Goal: Information Seeking & Learning: Learn about a topic

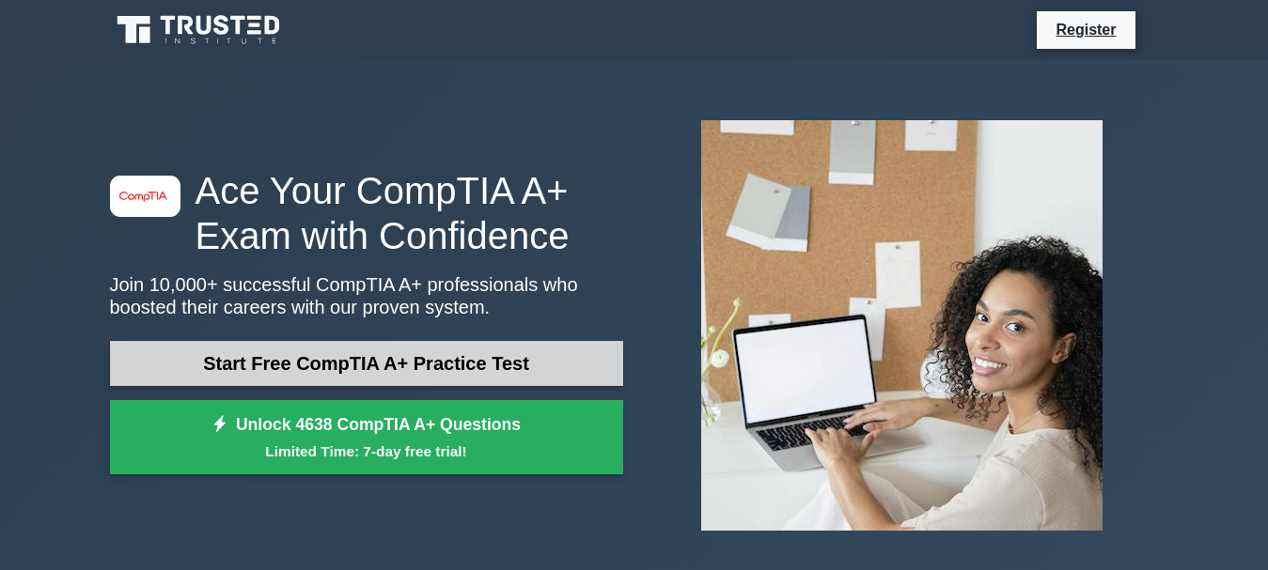
click at [414, 365] on link "Start Free CompTIA A+ Practice Test" at bounding box center [366, 363] width 513 height 45
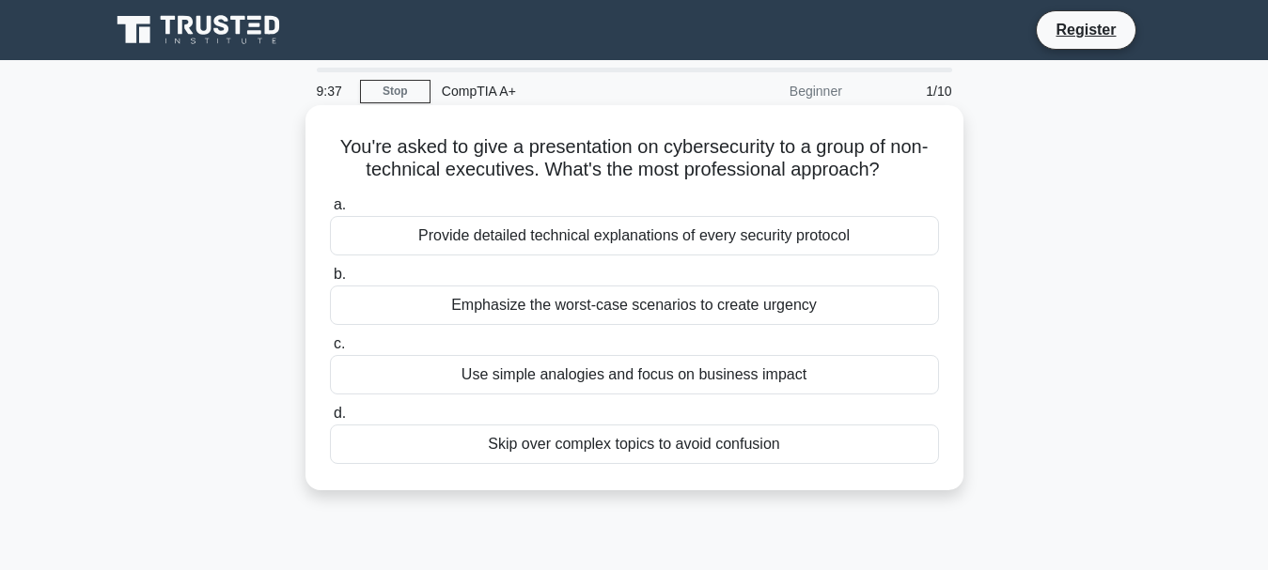
click at [633, 312] on div "Emphasize the worst-case scenarios to create urgency" at bounding box center [634, 305] width 609 height 39
click at [330, 281] on input "b. Emphasize the worst-case scenarios to create urgency" at bounding box center [330, 275] width 0 height 12
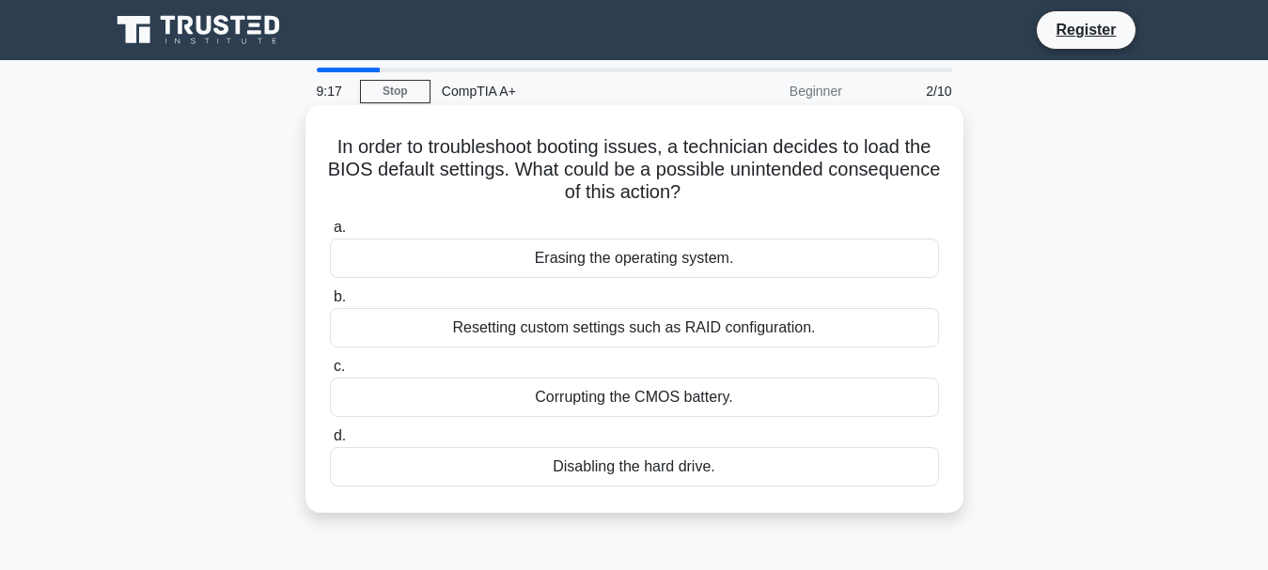
click at [699, 327] on div "Resetting custom settings such as RAID configuration." at bounding box center [634, 327] width 609 height 39
click at [330, 304] on input "b. Resetting custom settings such as RAID configuration." at bounding box center [330, 297] width 0 height 12
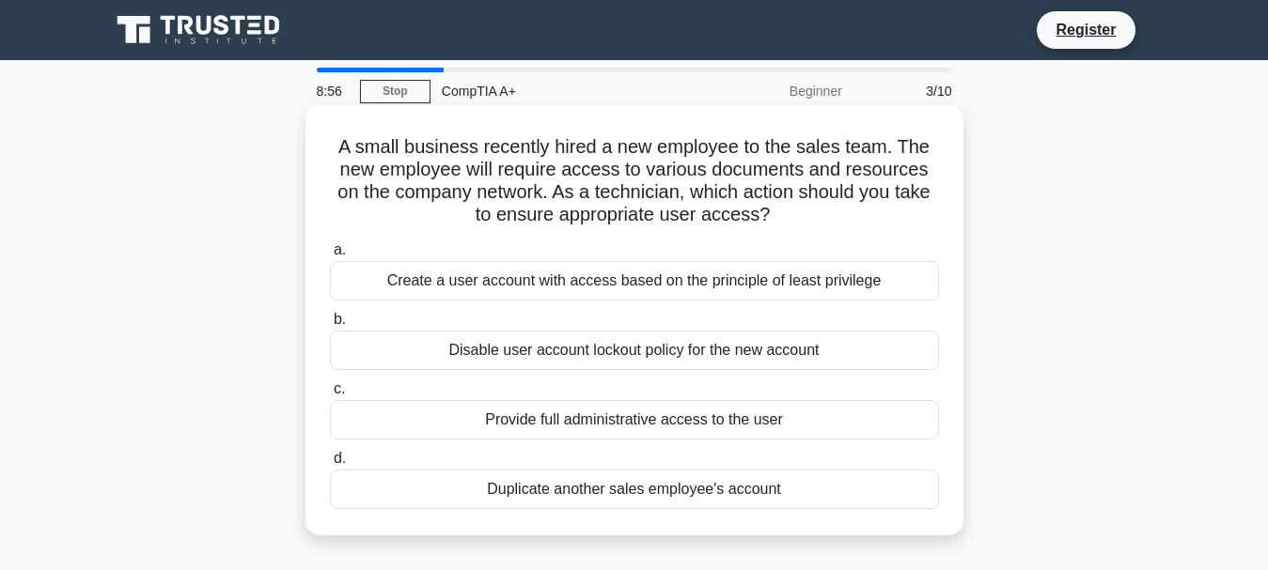
click at [678, 277] on div "Create a user account with access based on the principle of least privilege" at bounding box center [634, 280] width 609 height 39
click at [330, 257] on input "a. Create a user account with access based on the principle of least privilege" at bounding box center [330, 250] width 0 height 12
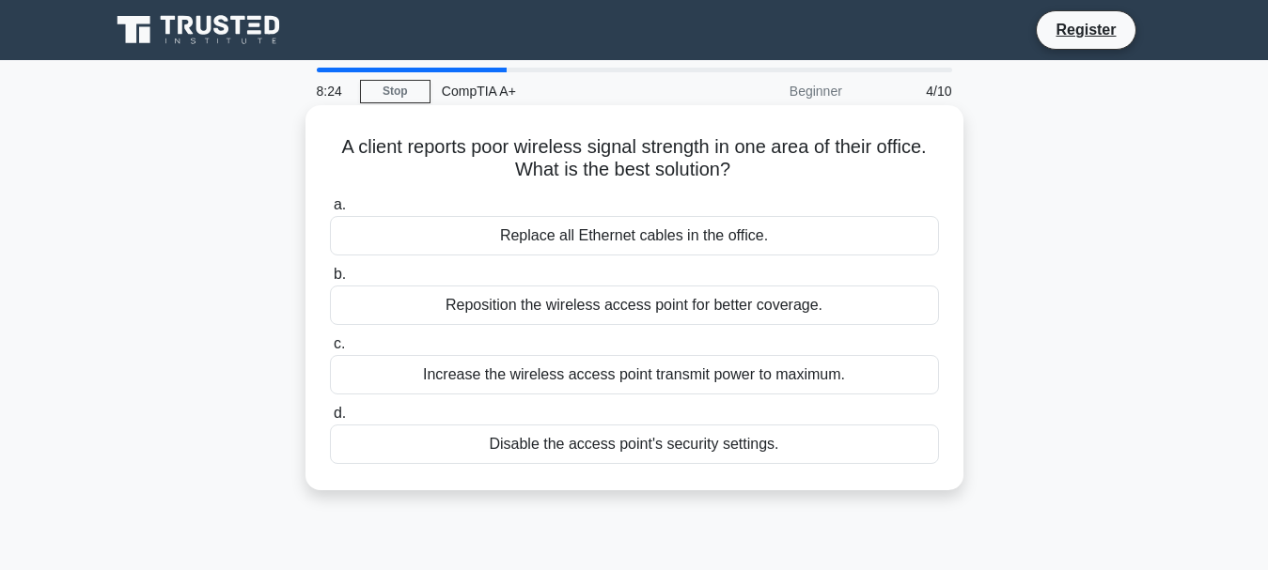
click at [784, 321] on div "Reposition the wireless access point for better coverage." at bounding box center [634, 305] width 609 height 39
click at [330, 281] on input "b. Reposition the wireless access point for better coverage." at bounding box center [330, 275] width 0 height 12
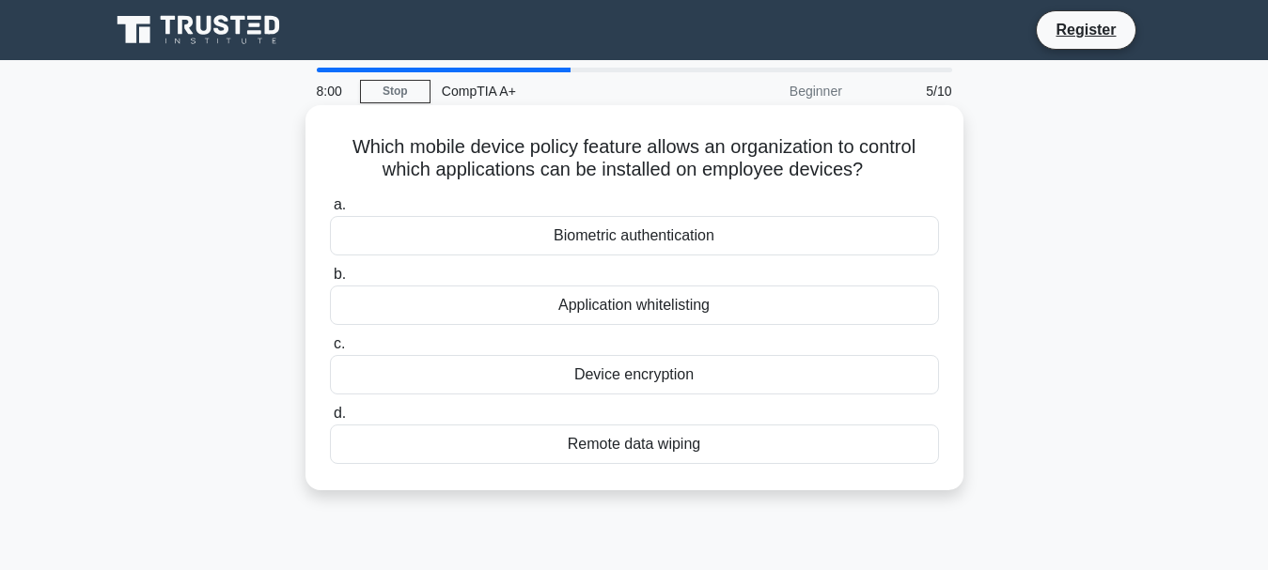
click at [761, 317] on div "Application whitelisting" at bounding box center [634, 305] width 609 height 39
click at [330, 281] on input "b. Application whitelisting" at bounding box center [330, 275] width 0 height 12
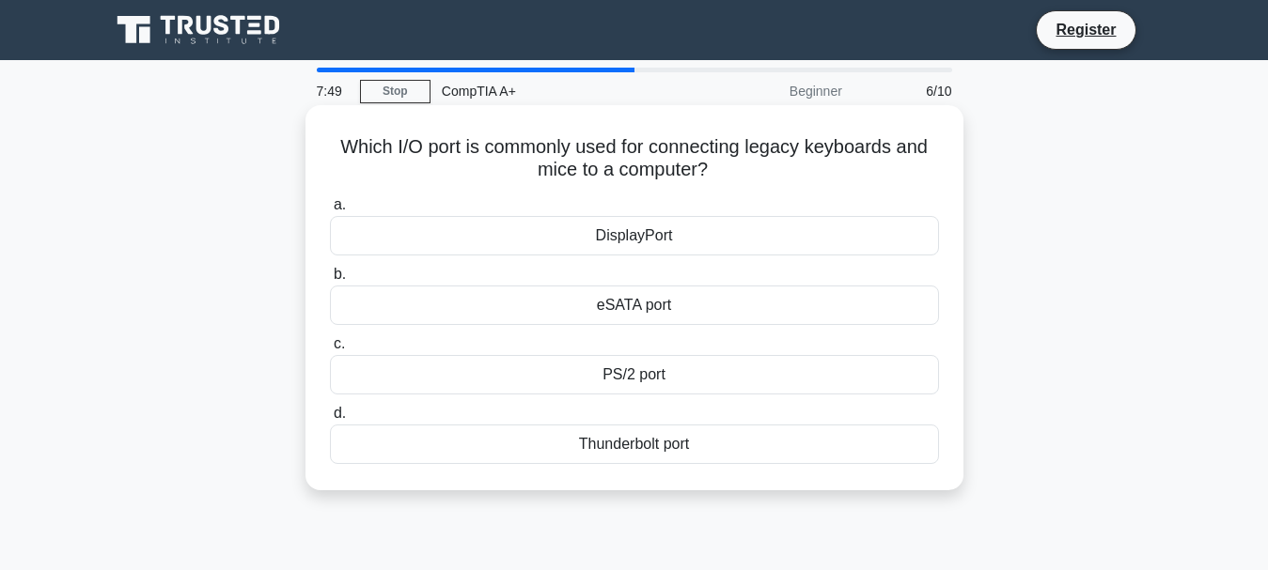
click at [721, 374] on div "PS/2 port" at bounding box center [634, 374] width 609 height 39
click at [330, 351] on input "c. PS/2 port" at bounding box center [330, 344] width 0 height 12
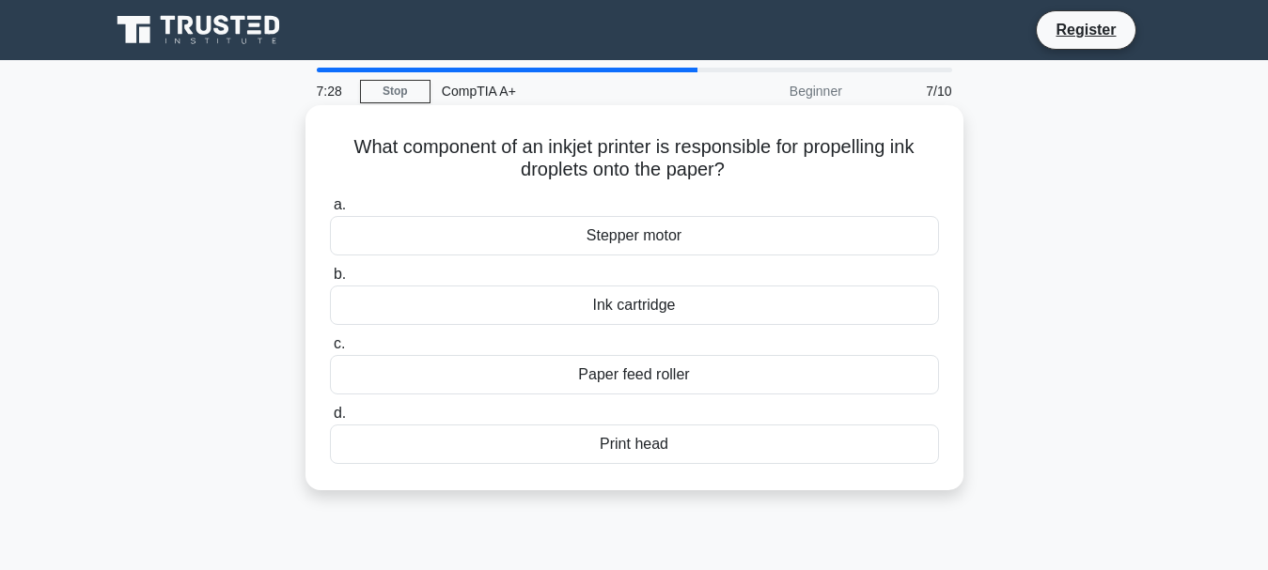
click at [713, 439] on div "Print head" at bounding box center [634, 444] width 609 height 39
click at [330, 420] on input "d. Print head" at bounding box center [330, 414] width 0 height 12
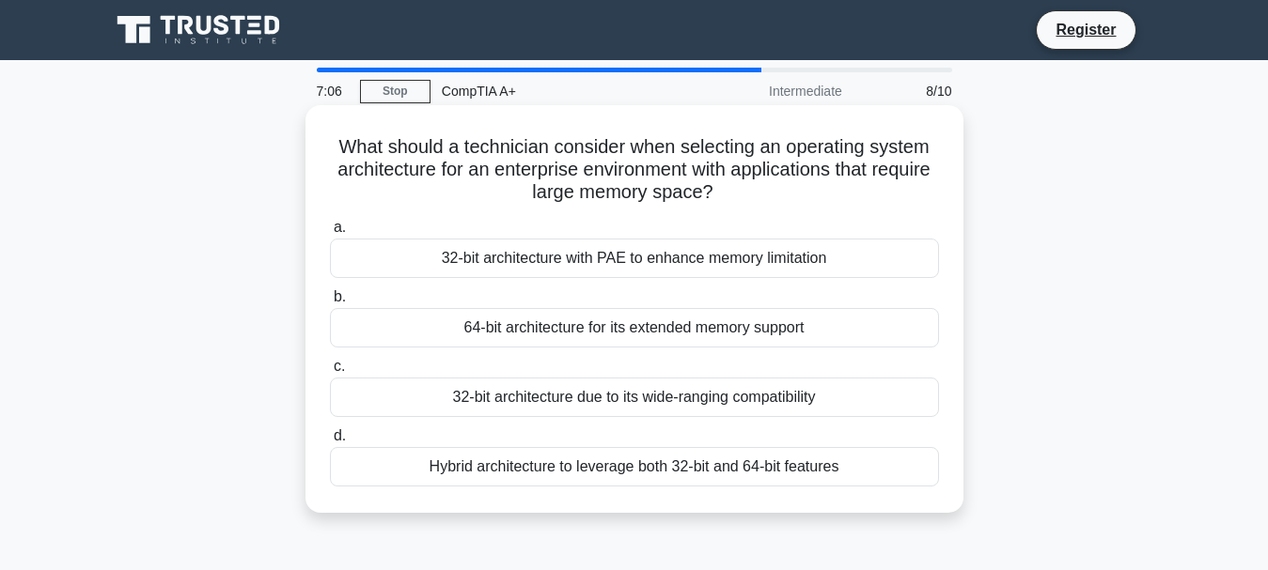
click at [648, 255] on div "32-bit architecture with PAE to enhance memory limitation" at bounding box center [634, 258] width 609 height 39
click at [330, 234] on input "a. 32-bit architecture with PAE to enhance memory limitation" at bounding box center [330, 228] width 0 height 12
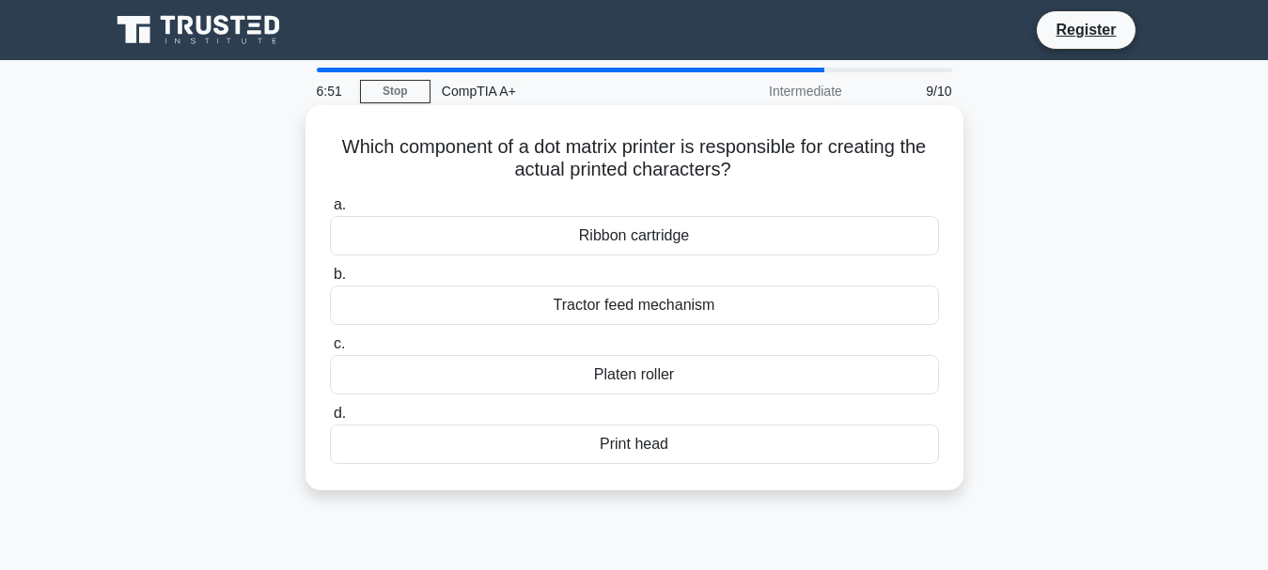
click at [670, 371] on div "Platen roller" at bounding box center [634, 374] width 609 height 39
click at [330, 351] on input "c. Platen roller" at bounding box center [330, 344] width 0 height 12
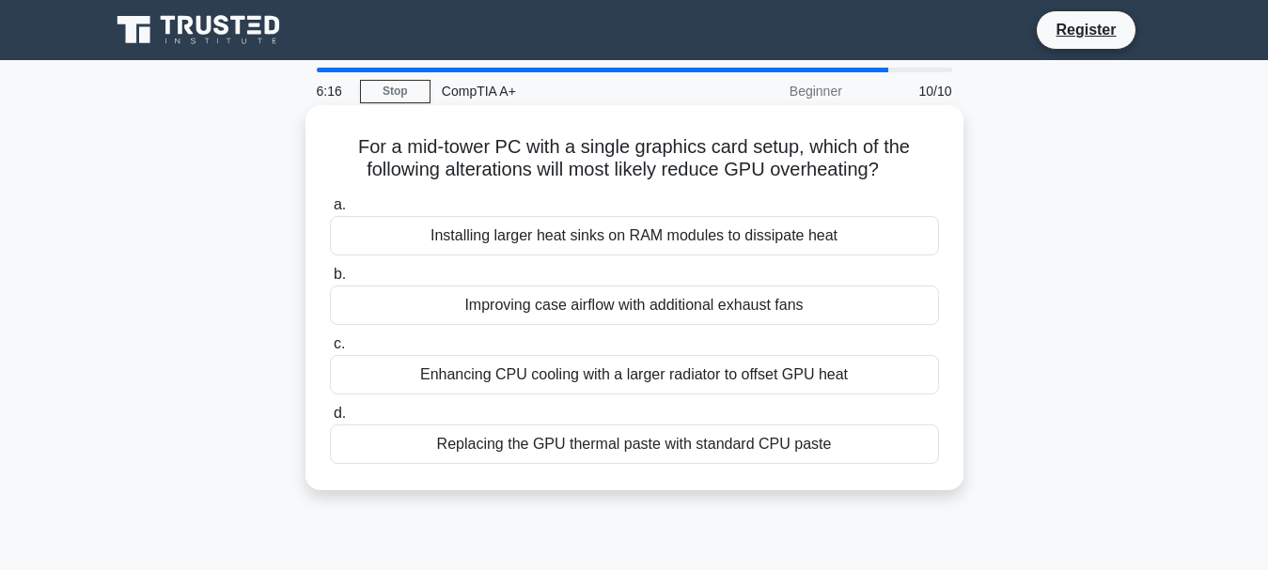
click at [905, 305] on div "Improving case airflow with additional exhaust fans" at bounding box center [634, 305] width 609 height 39
click at [330, 281] on input "b. Improving case airflow with additional exhaust fans" at bounding box center [330, 275] width 0 height 12
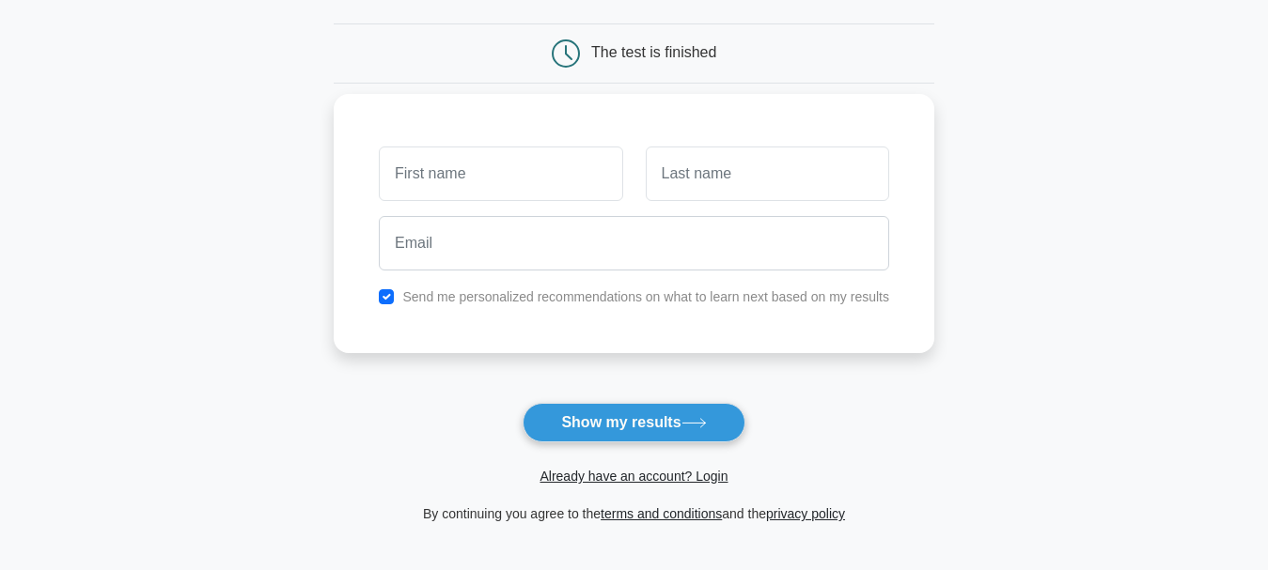
scroll to position [188, 0]
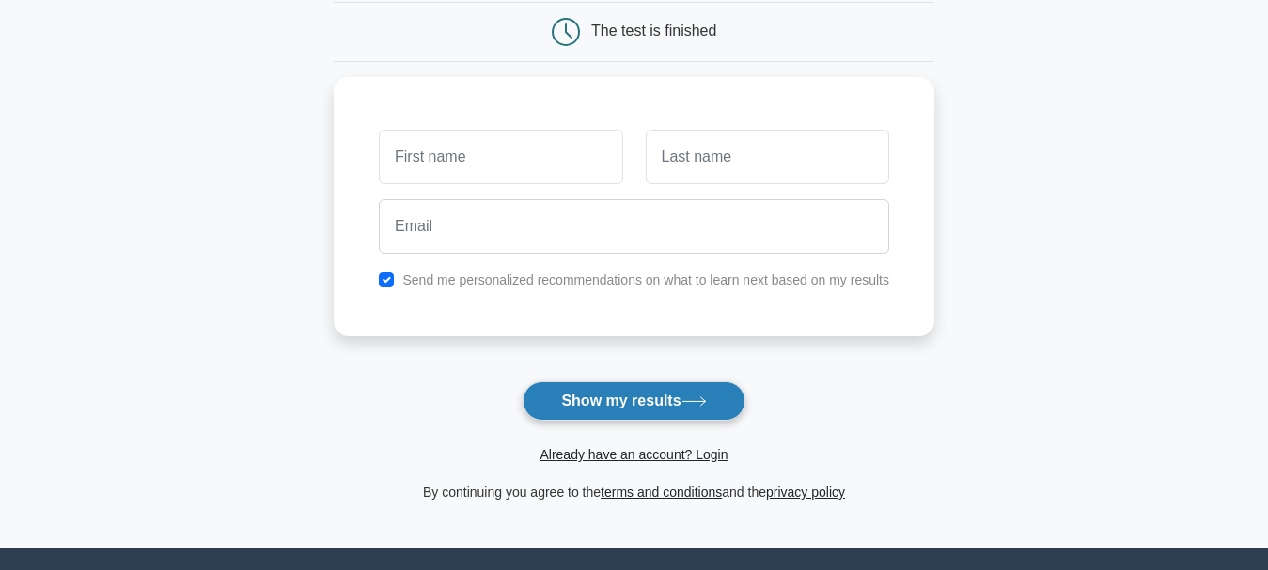
click at [661, 398] on button "Show my results" at bounding box center [634, 401] width 222 height 39
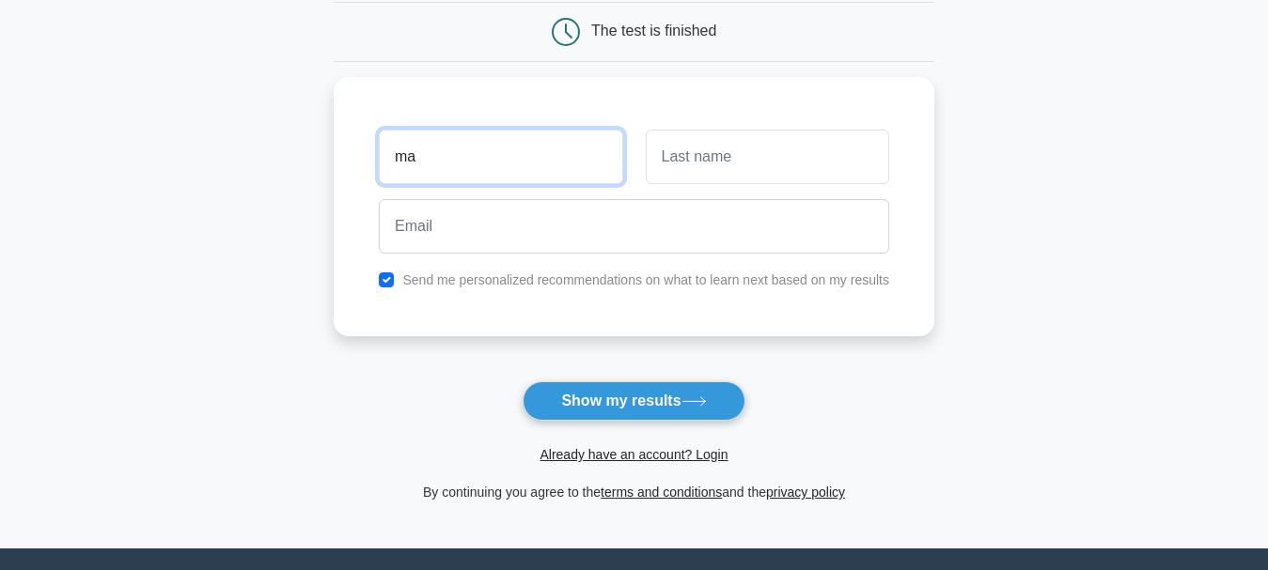
type input "m"
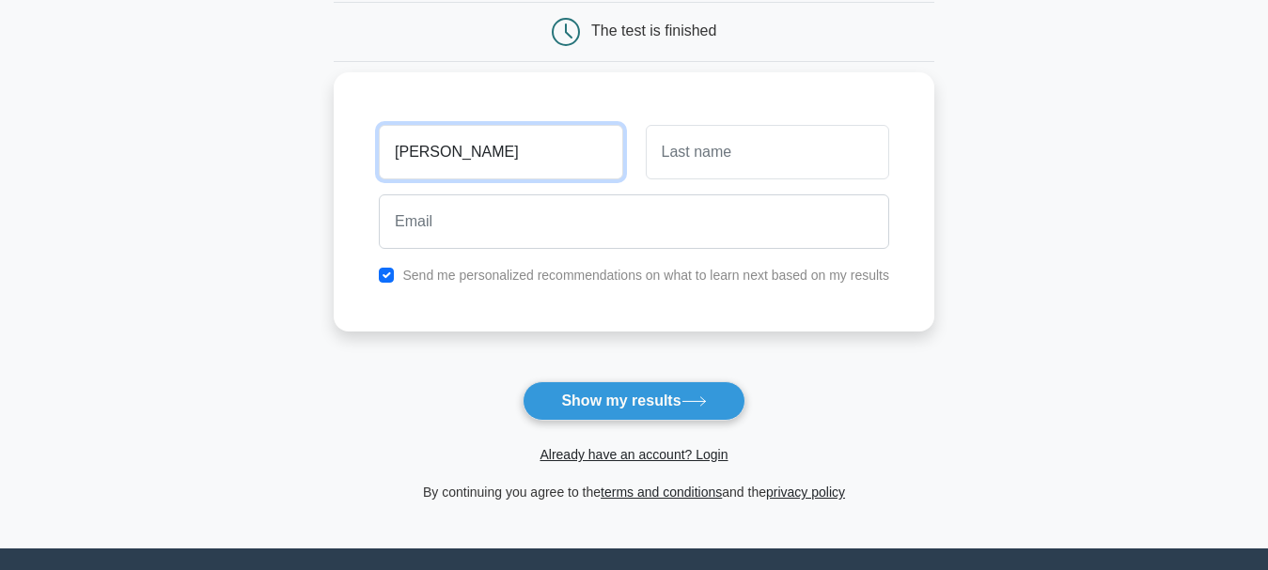
type input "marx"
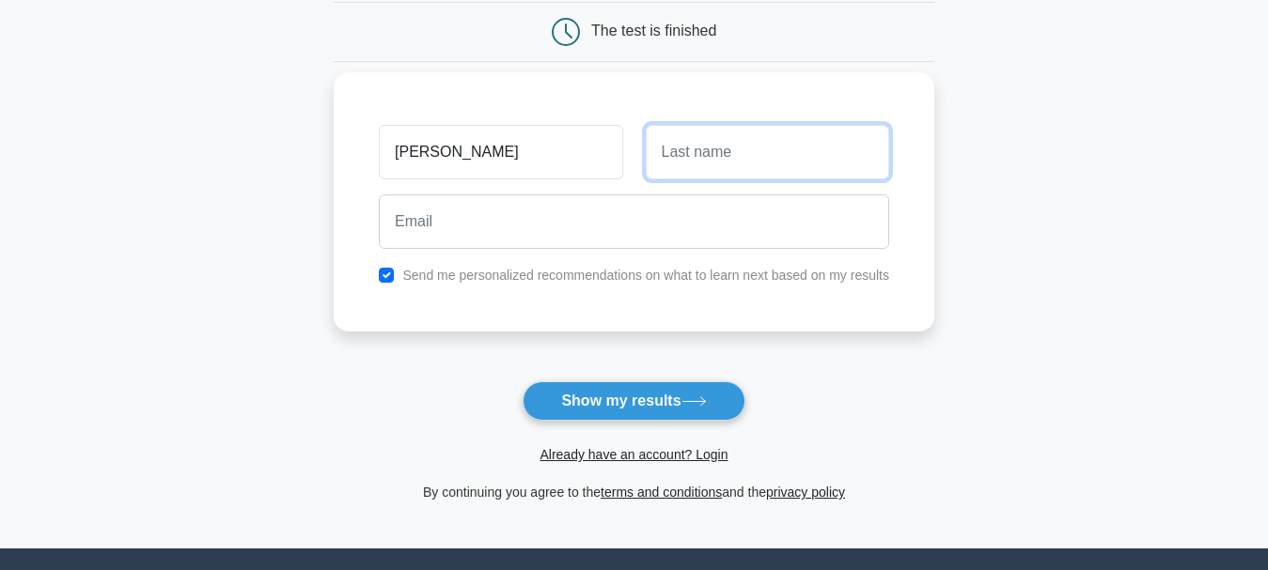
click at [705, 169] on input "text" at bounding box center [767, 152] width 243 height 55
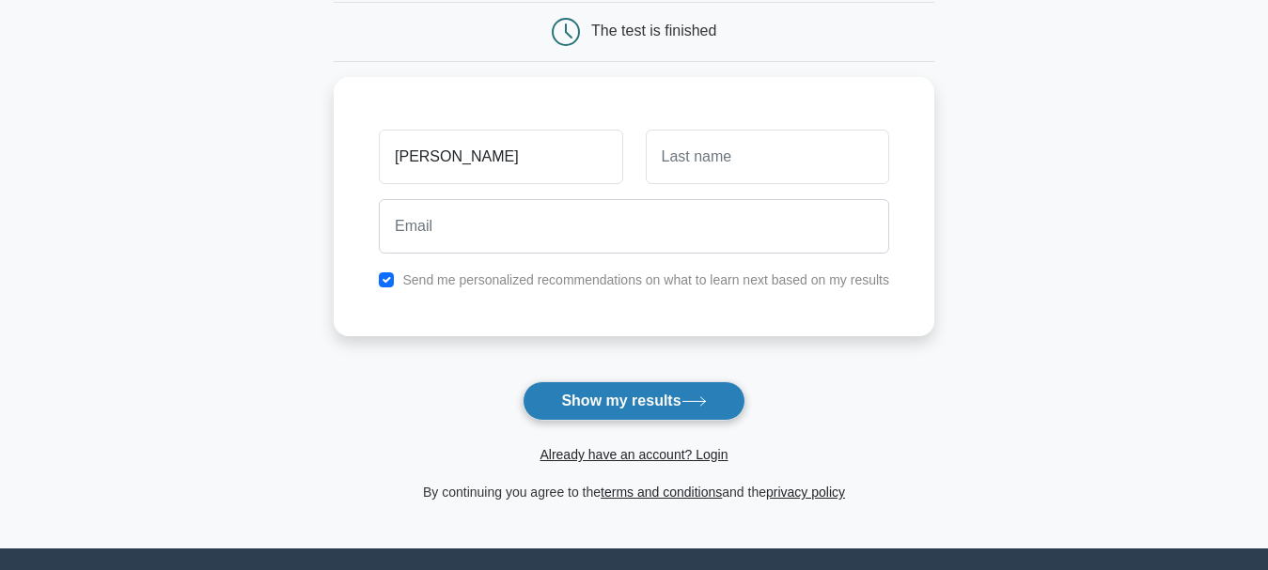
click at [683, 419] on button "Show my results" at bounding box center [634, 401] width 222 height 39
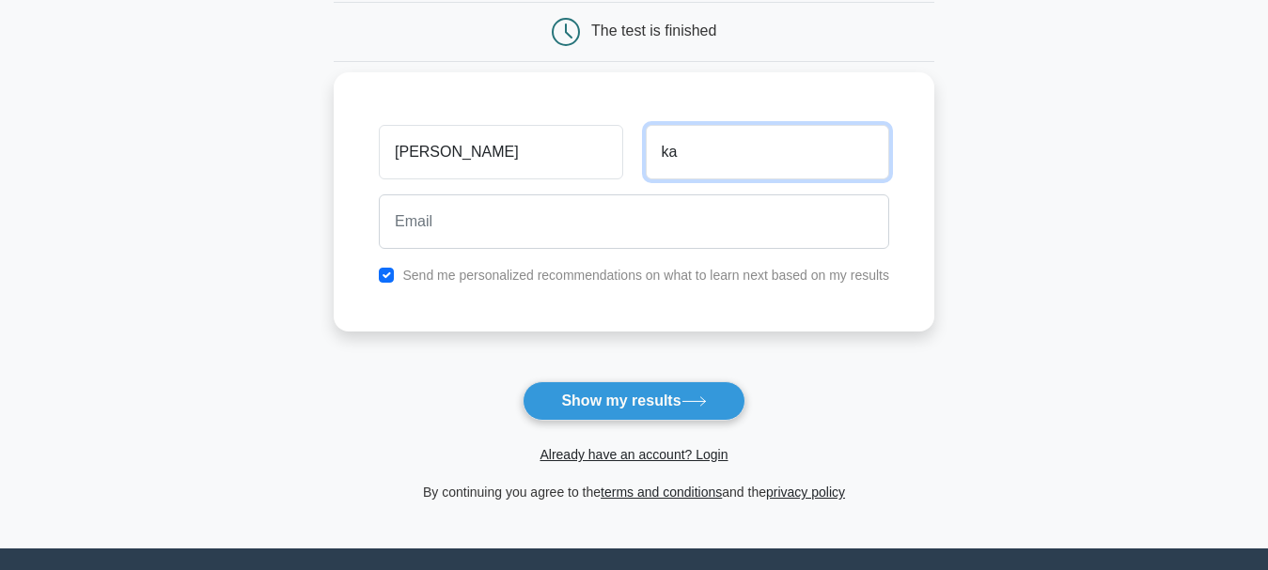
type input "k"
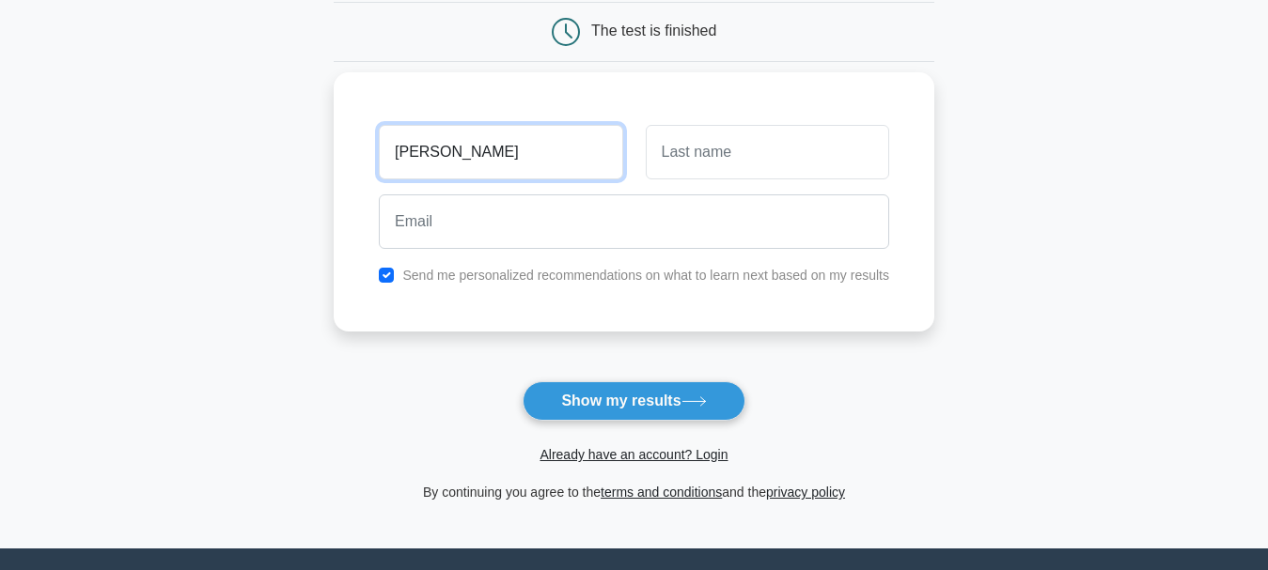
click at [485, 171] on input "marx" at bounding box center [500, 152] width 243 height 55
type input "mark"
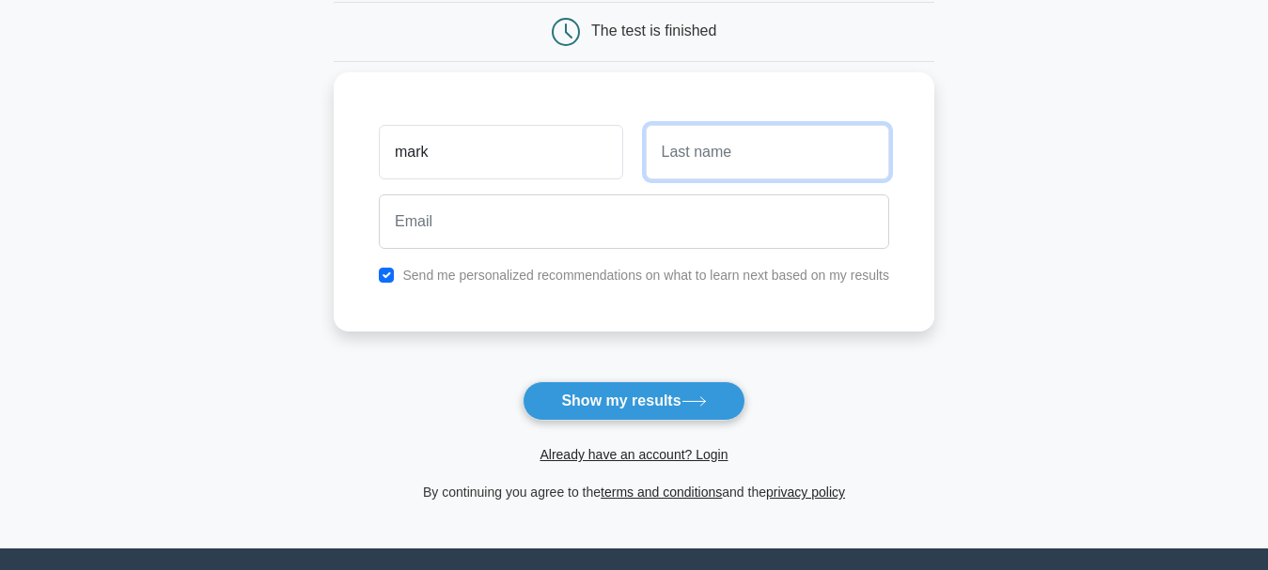
click at [711, 162] on input "text" at bounding box center [767, 152] width 243 height 55
type input "weber"
click at [523, 382] on button "Show my results" at bounding box center [634, 401] width 222 height 39
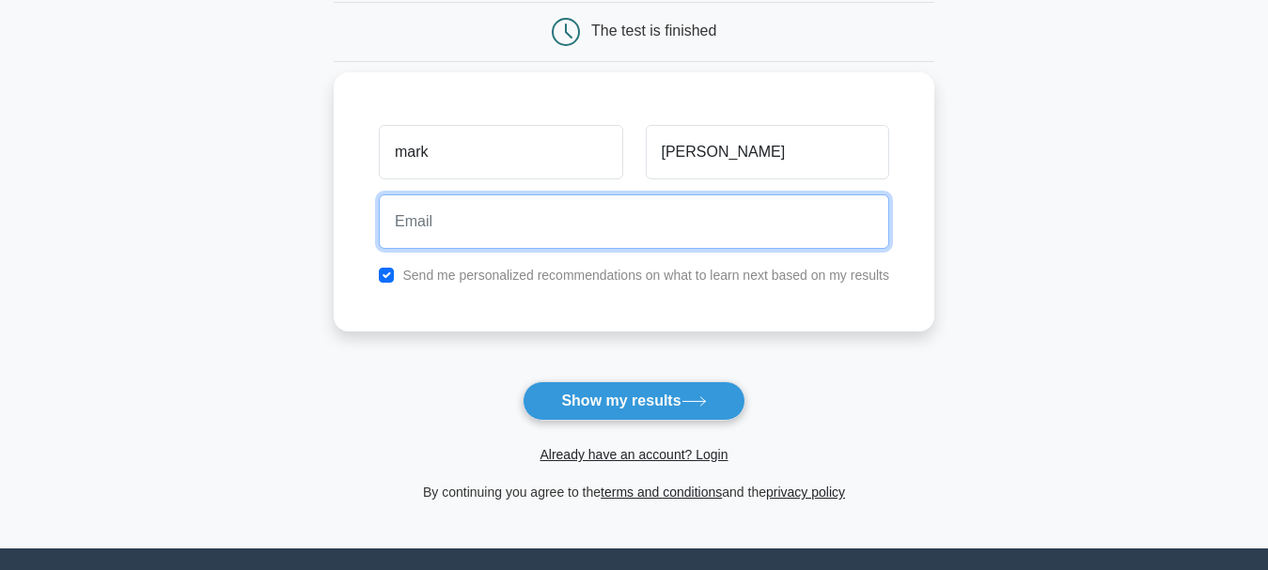
click at [851, 221] on input "email" at bounding box center [634, 222] width 510 height 55
type input "mariokmeid7@gmail.com"
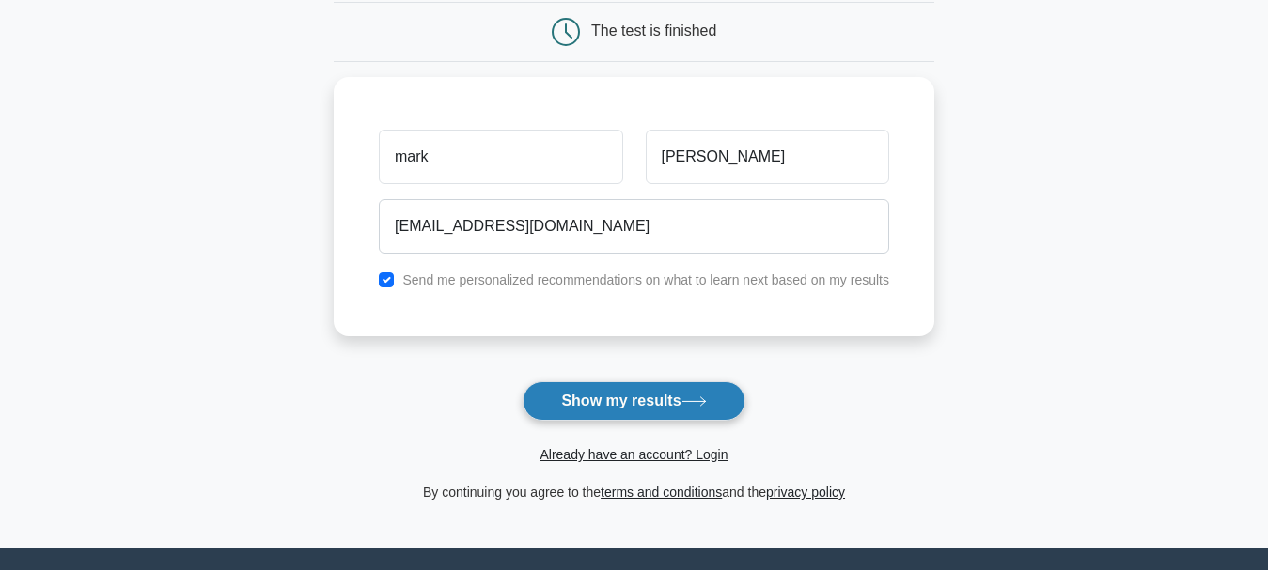
click at [633, 395] on button "Show my results" at bounding box center [634, 401] width 222 height 39
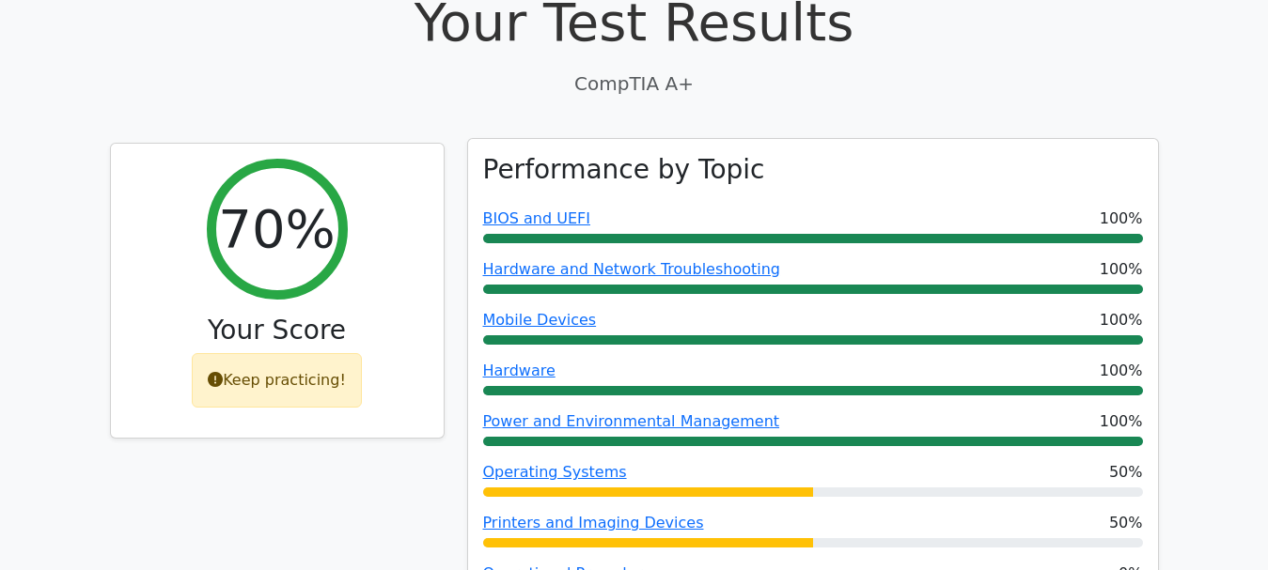
scroll to position [658, 0]
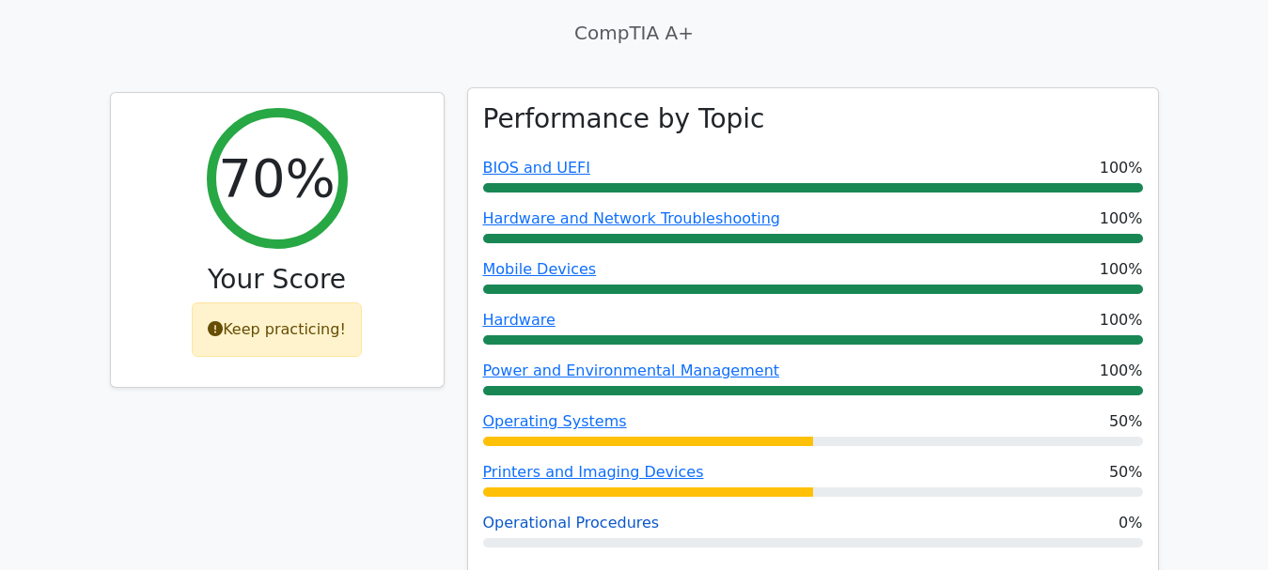
click at [622, 514] on link "Operational Procedures" at bounding box center [571, 523] width 177 height 18
click at [530, 159] on link "BIOS and UEFI" at bounding box center [536, 168] width 107 height 18
click at [566, 413] on link "Operating Systems" at bounding box center [555, 422] width 144 height 18
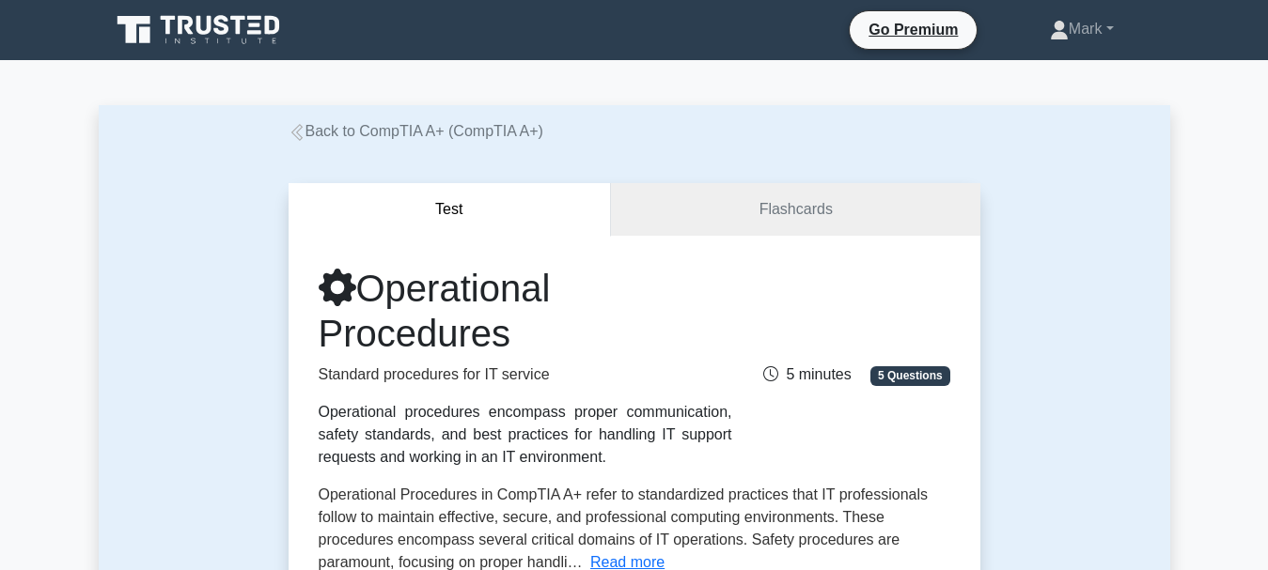
click at [366, 200] on button "Test" at bounding box center [450, 210] width 323 height 54
click at [733, 204] on link "Flashcards" at bounding box center [795, 210] width 368 height 54
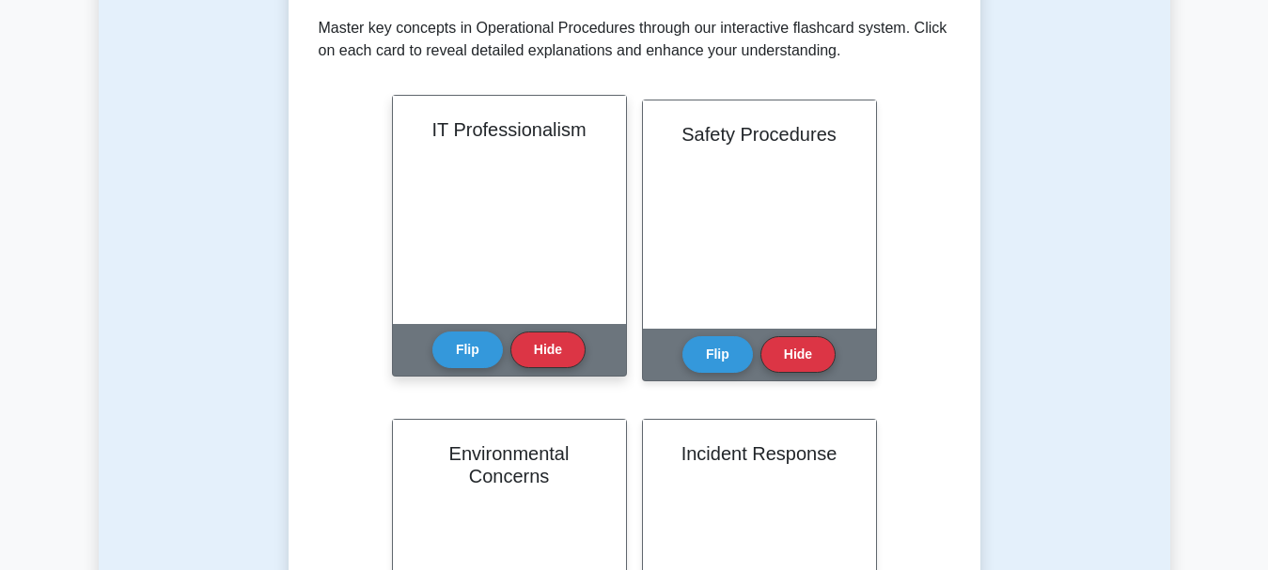
scroll to position [376, 0]
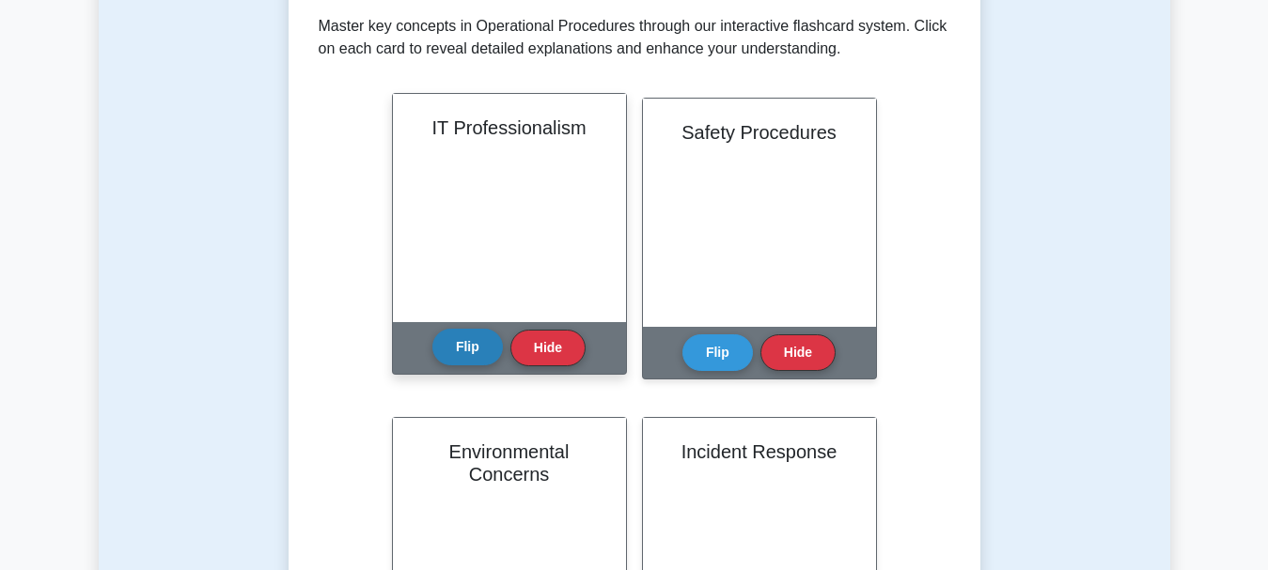
click at [463, 352] on button "Flip" at bounding box center [467, 347] width 70 height 37
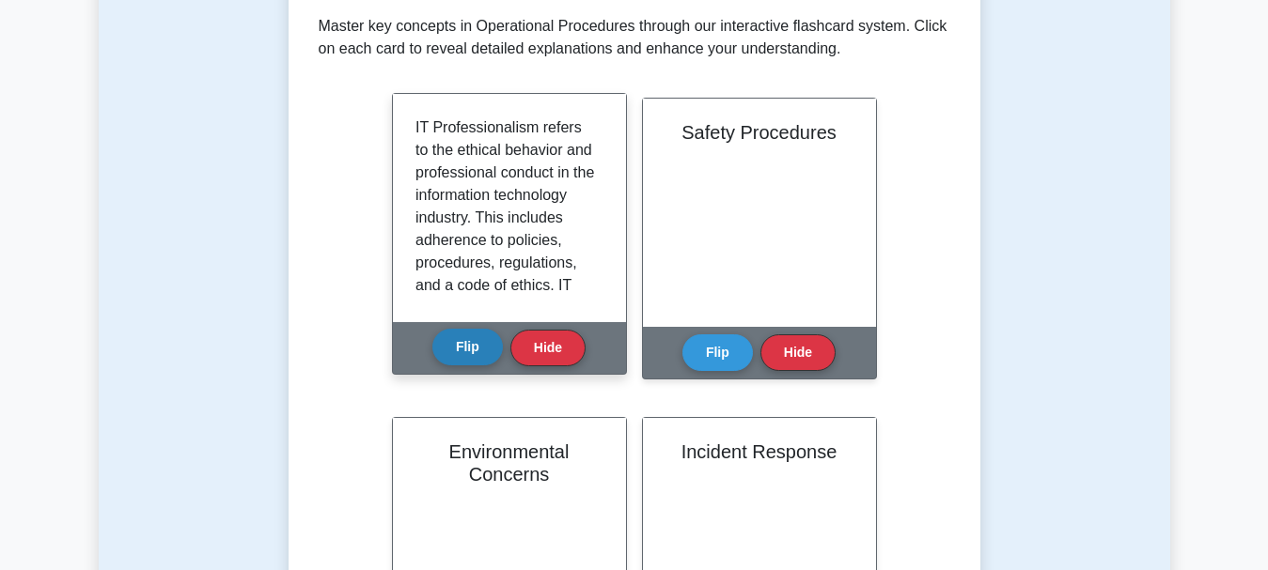
click at [466, 351] on button "Flip" at bounding box center [467, 347] width 70 height 37
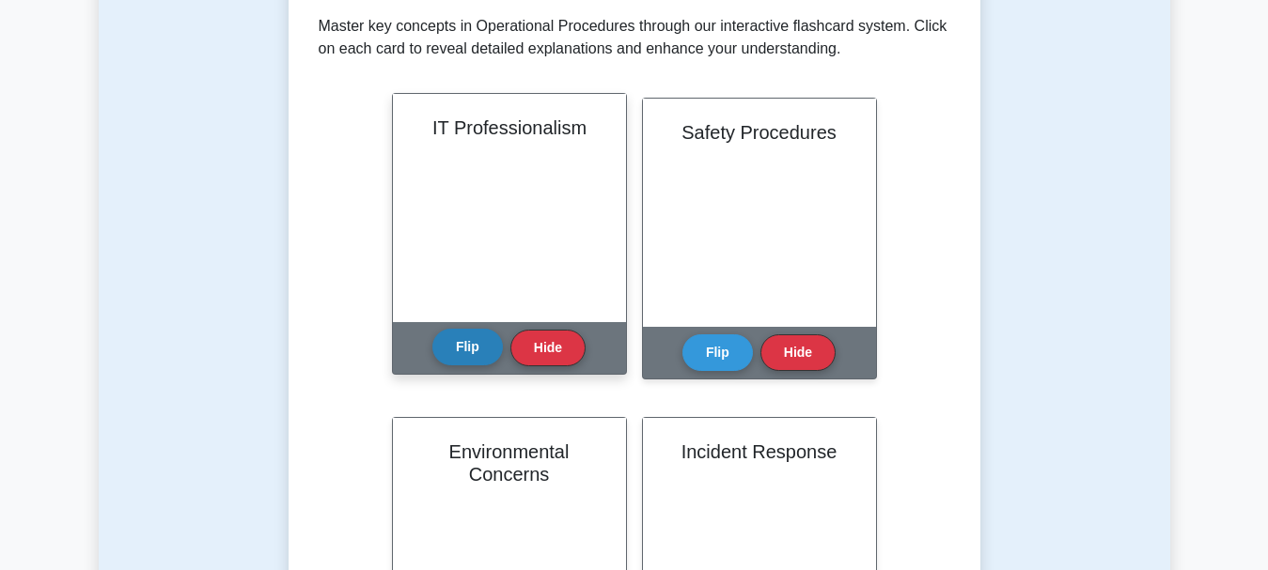
click at [466, 351] on button "Flip" at bounding box center [467, 347] width 70 height 37
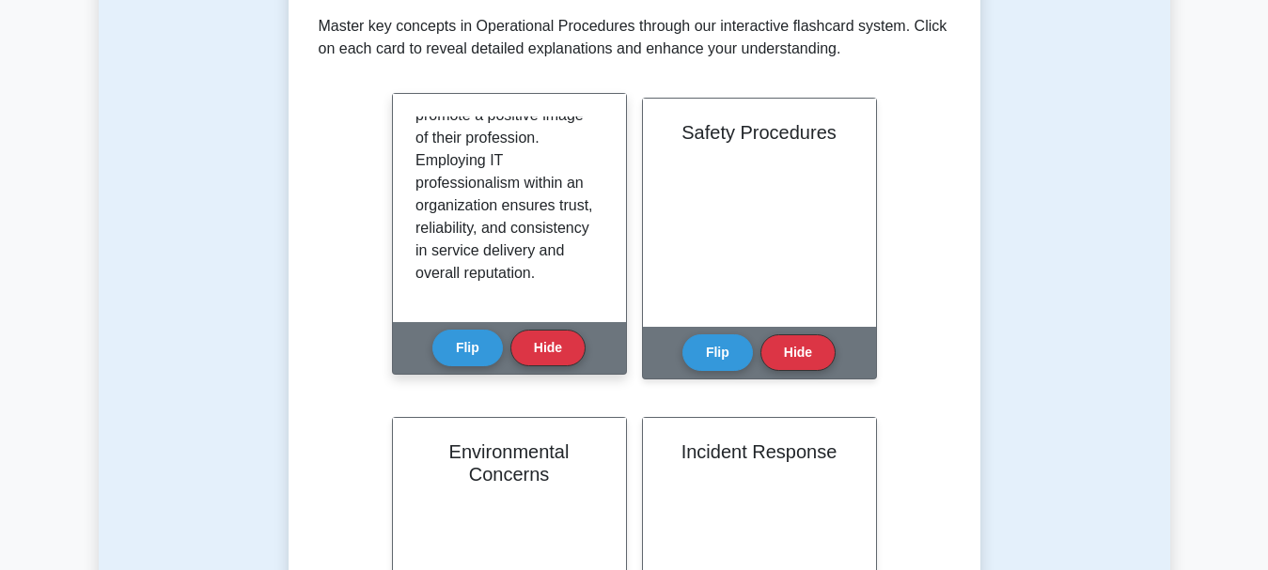
drag, startPoint x: 480, startPoint y: 358, endPoint x: 616, endPoint y: 348, distance: 135.7
click at [481, 354] on button "Flip" at bounding box center [467, 348] width 70 height 37
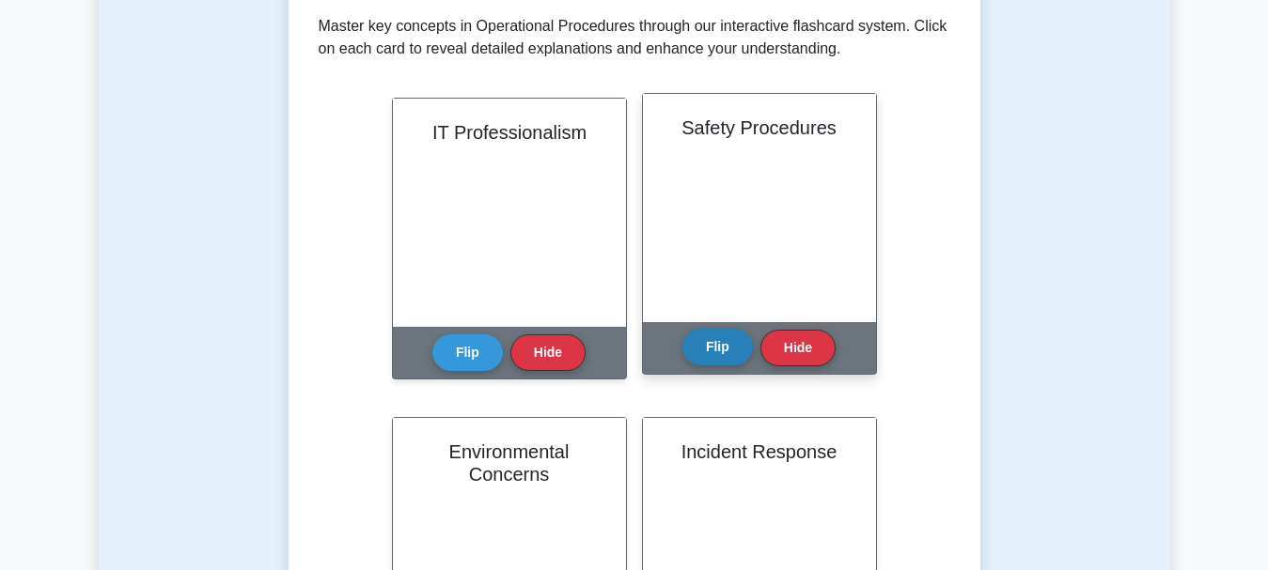
click at [734, 366] on button "Flip" at bounding box center [717, 347] width 70 height 37
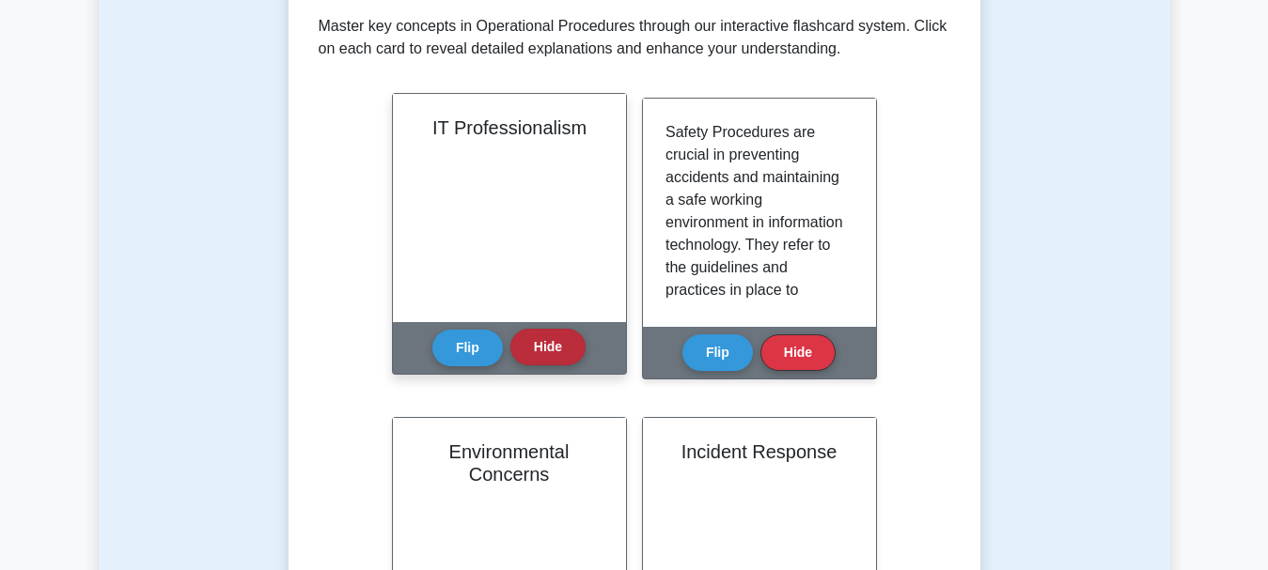
click at [520, 332] on button "Hide" at bounding box center [547, 347] width 75 height 37
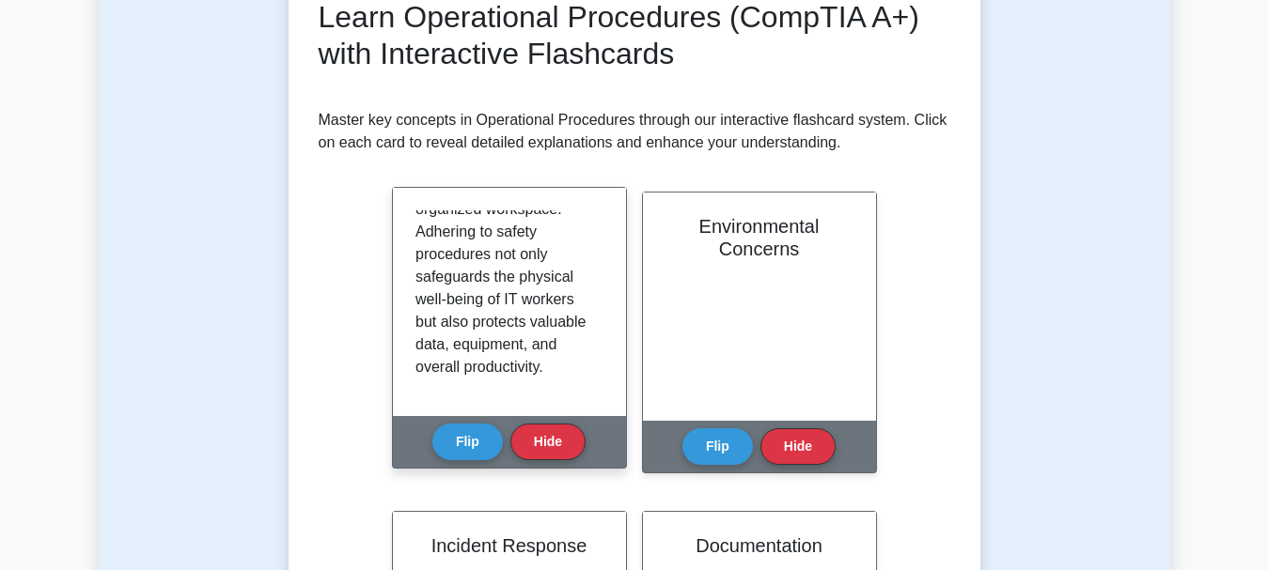
scroll to position [576, 0]
click at [474, 445] on button "Flip" at bounding box center [467, 441] width 70 height 37
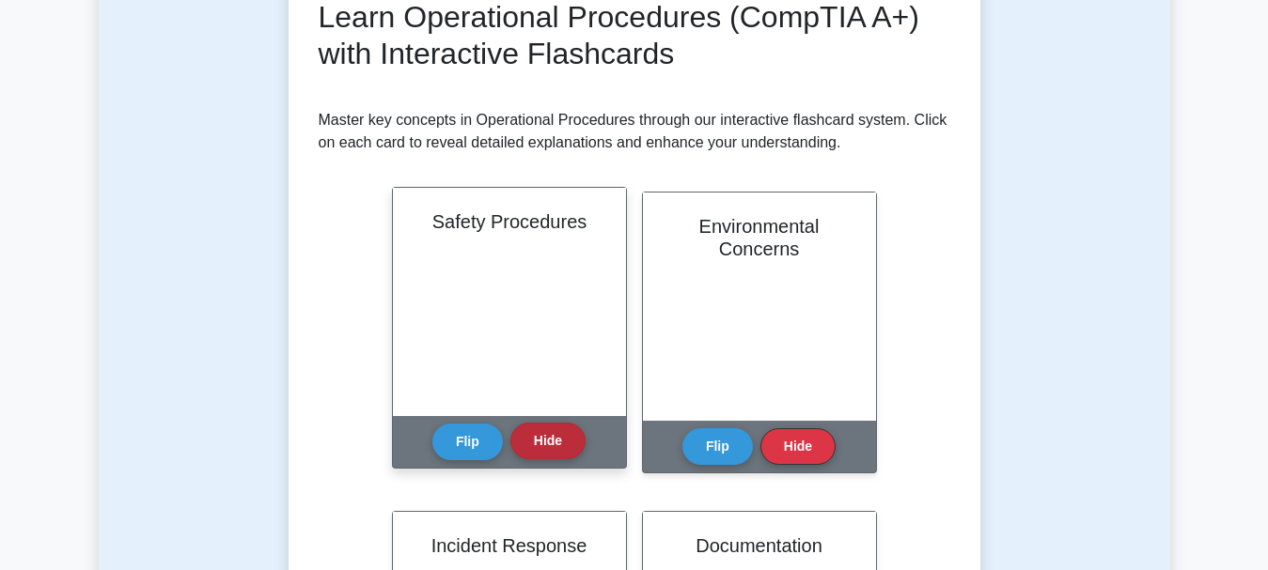
click at [527, 438] on button "Hide" at bounding box center [547, 441] width 75 height 37
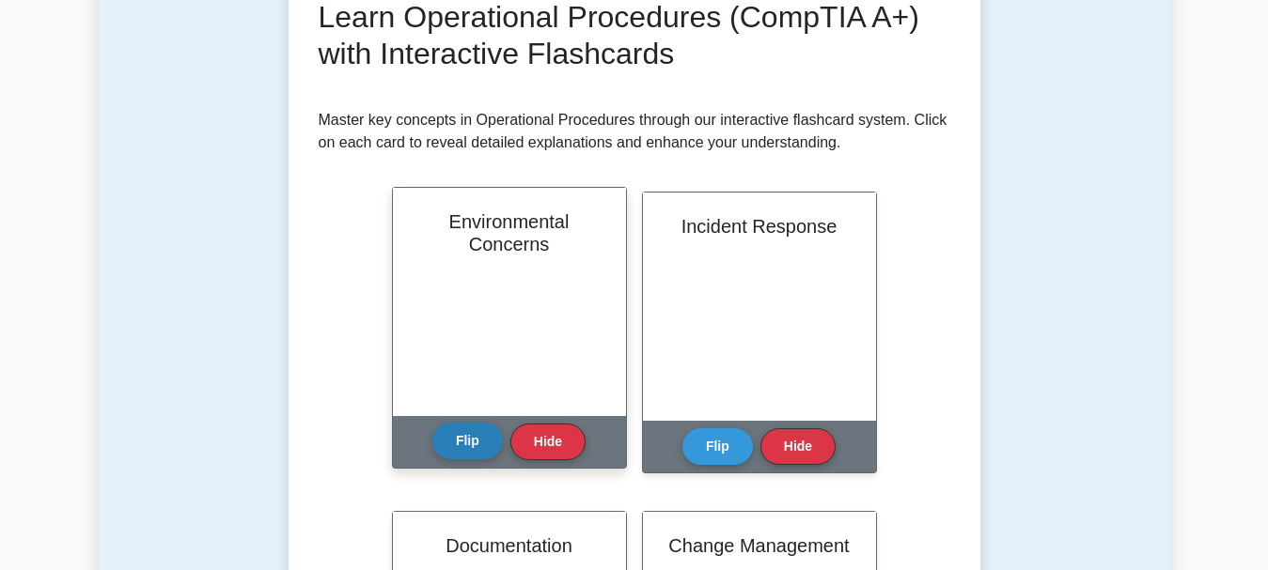
click at [467, 443] on button "Flip" at bounding box center [467, 441] width 70 height 37
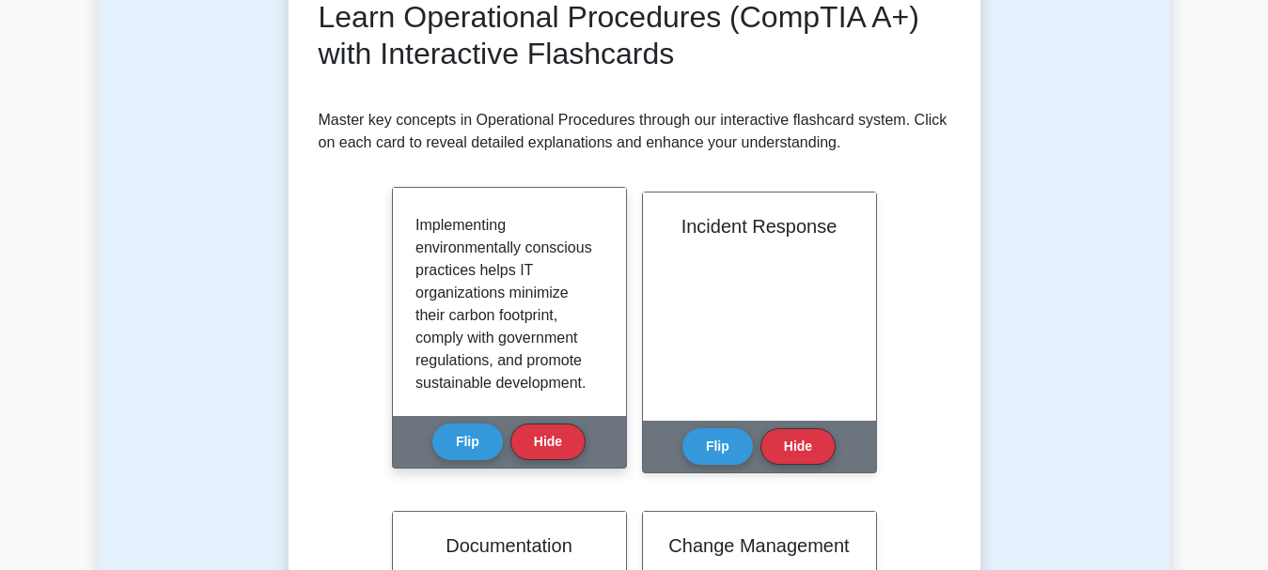
scroll to position [486, 0]
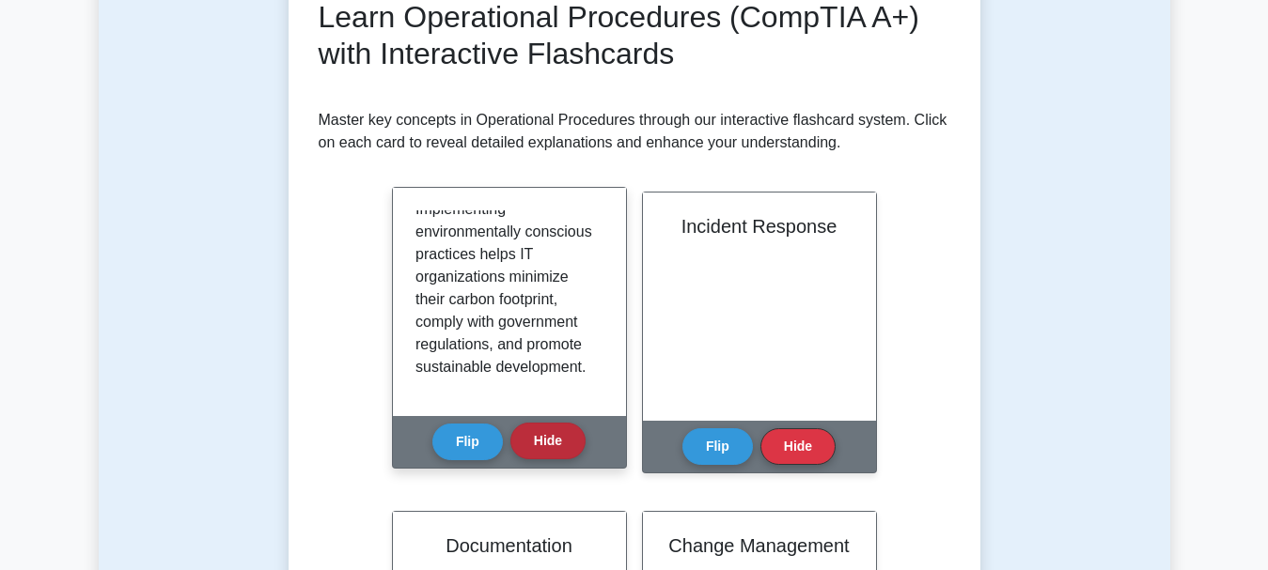
click at [536, 433] on button "Hide" at bounding box center [547, 441] width 75 height 37
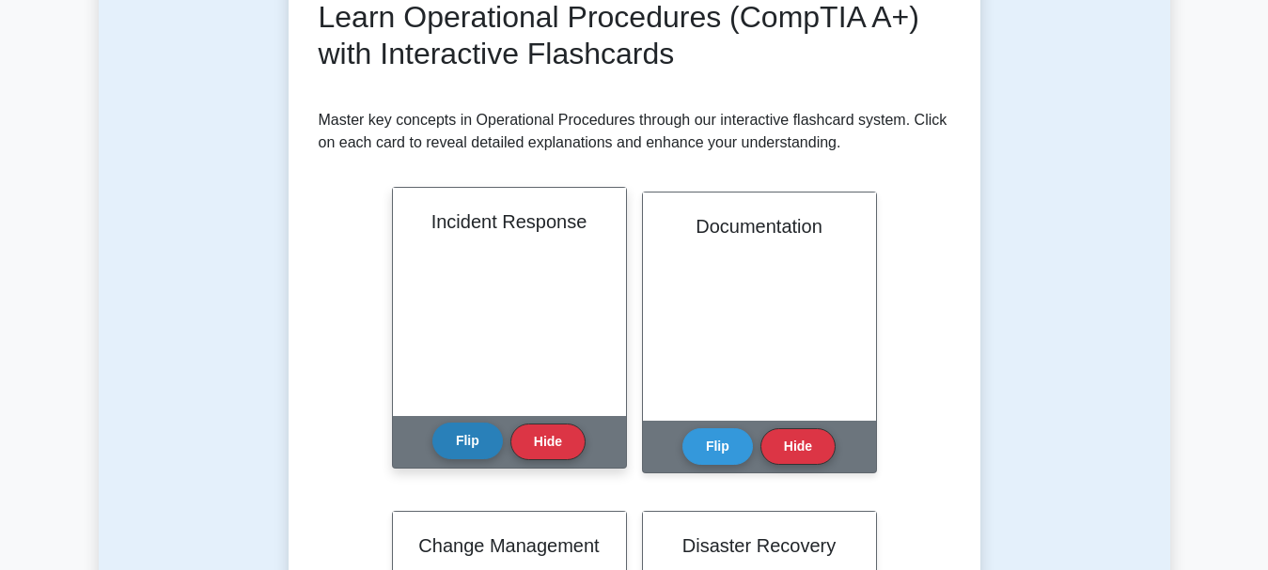
click at [472, 432] on button "Flip" at bounding box center [467, 441] width 70 height 37
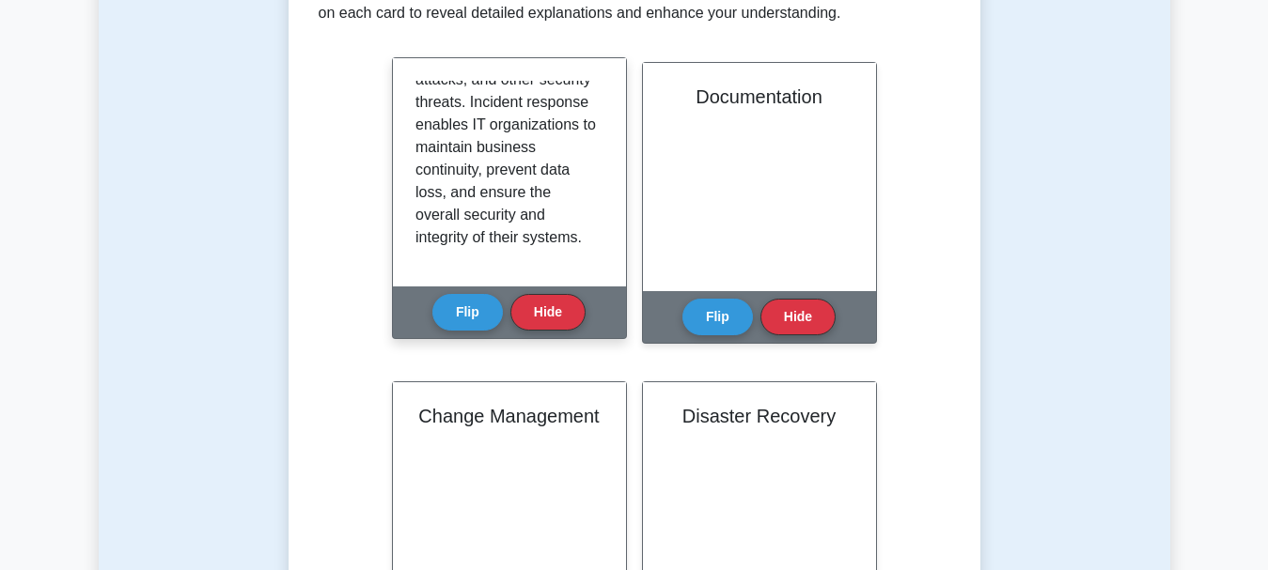
scroll to position [470, 0]
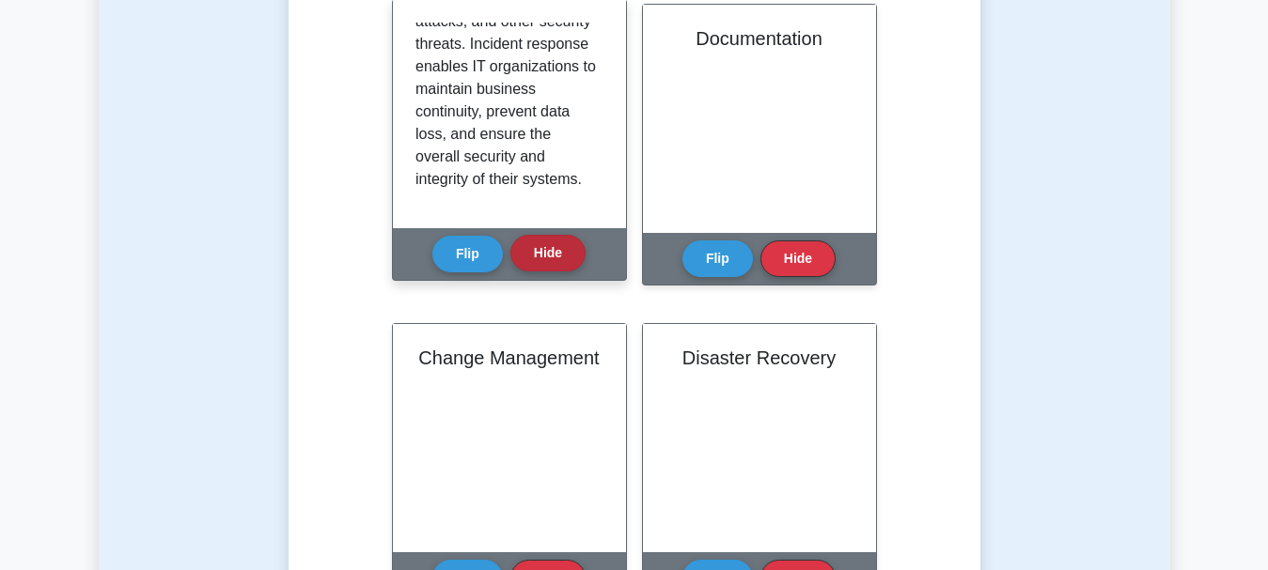
click at [554, 235] on button "Hide" at bounding box center [547, 253] width 75 height 37
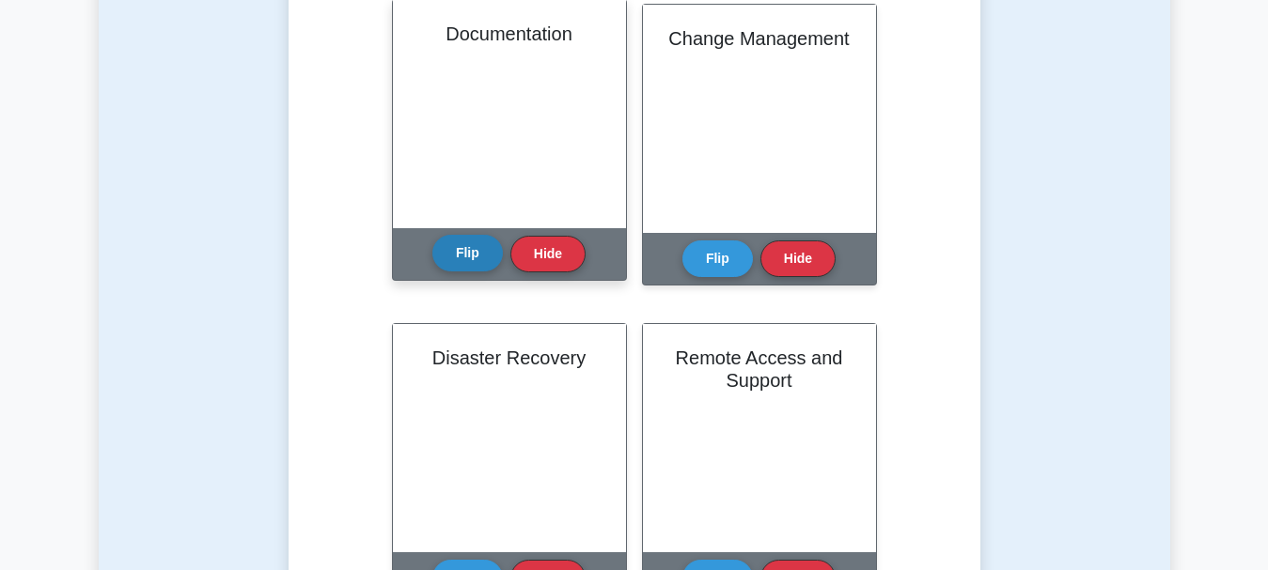
click at [475, 269] on button "Flip" at bounding box center [467, 253] width 70 height 37
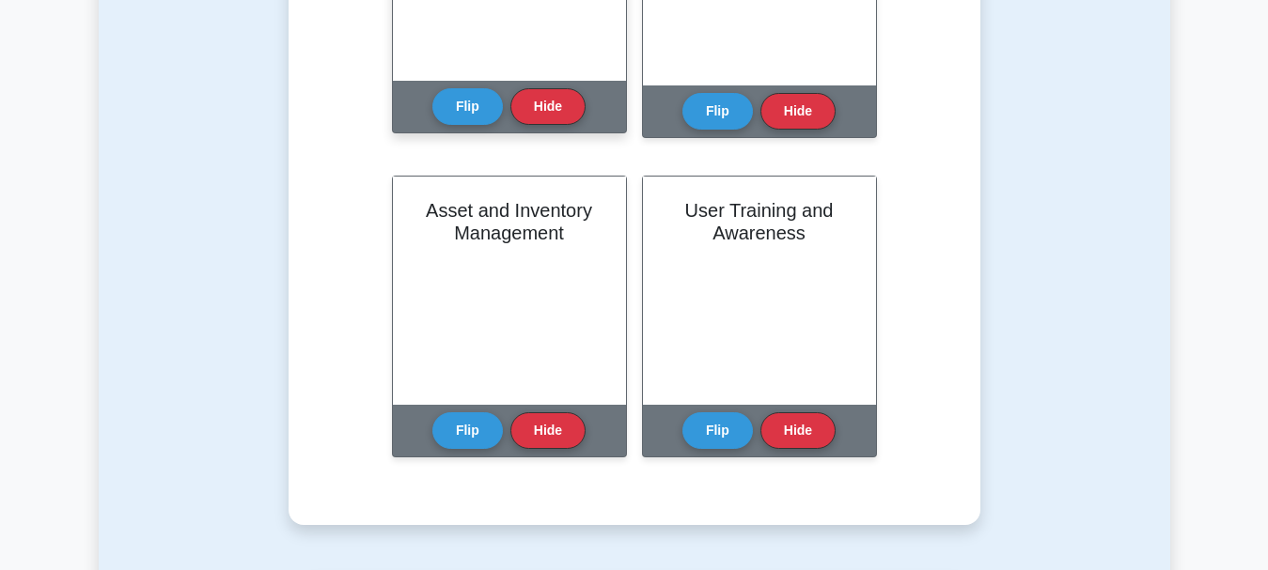
scroll to position [940, 0]
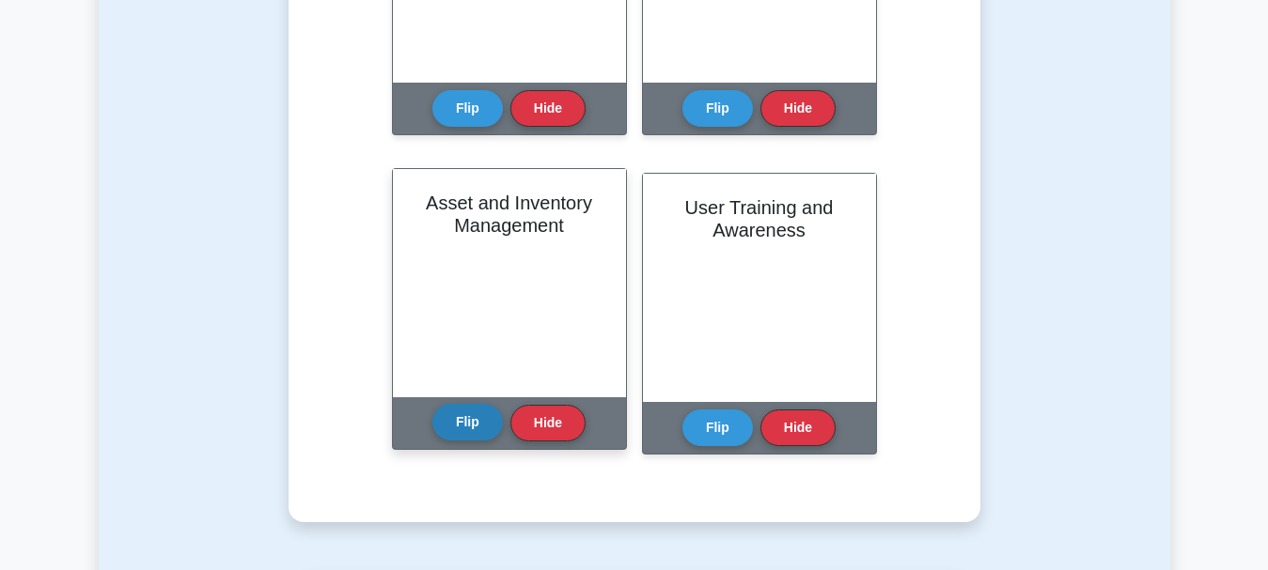
click at [463, 412] on button "Flip" at bounding box center [467, 422] width 70 height 37
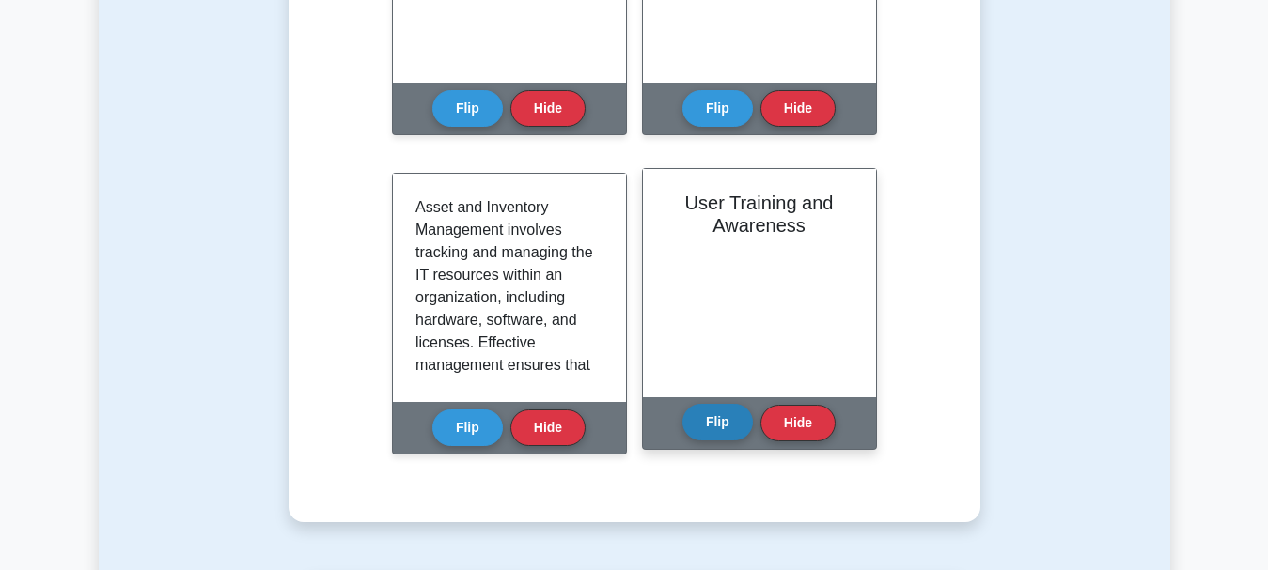
click at [727, 416] on button "Flip" at bounding box center [717, 422] width 70 height 37
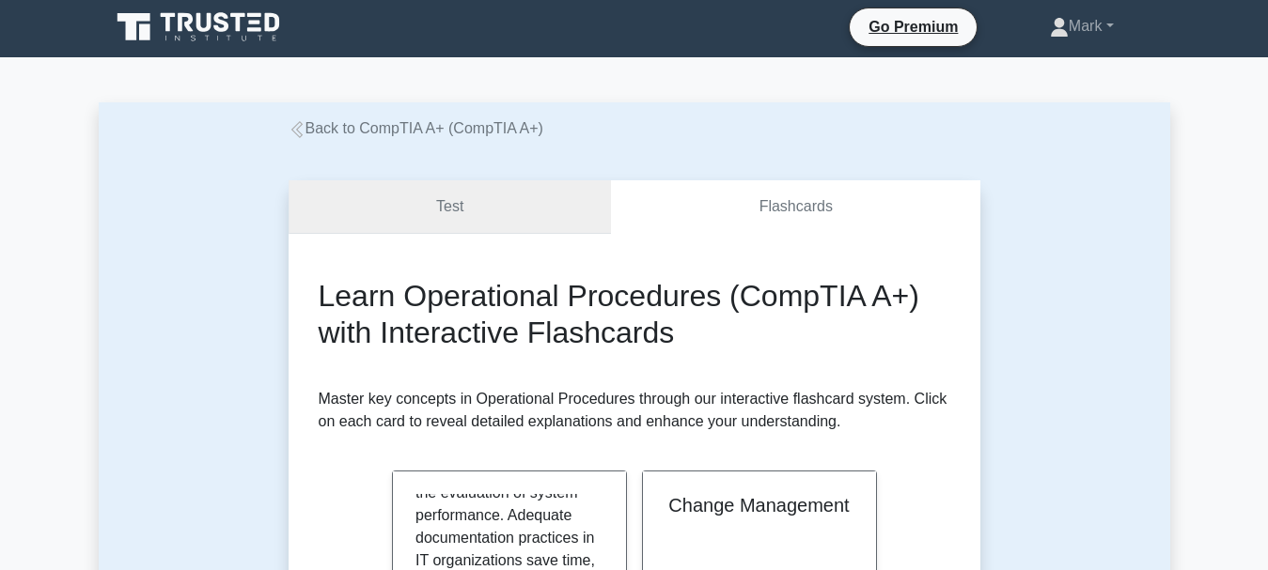
scroll to position [0, 0]
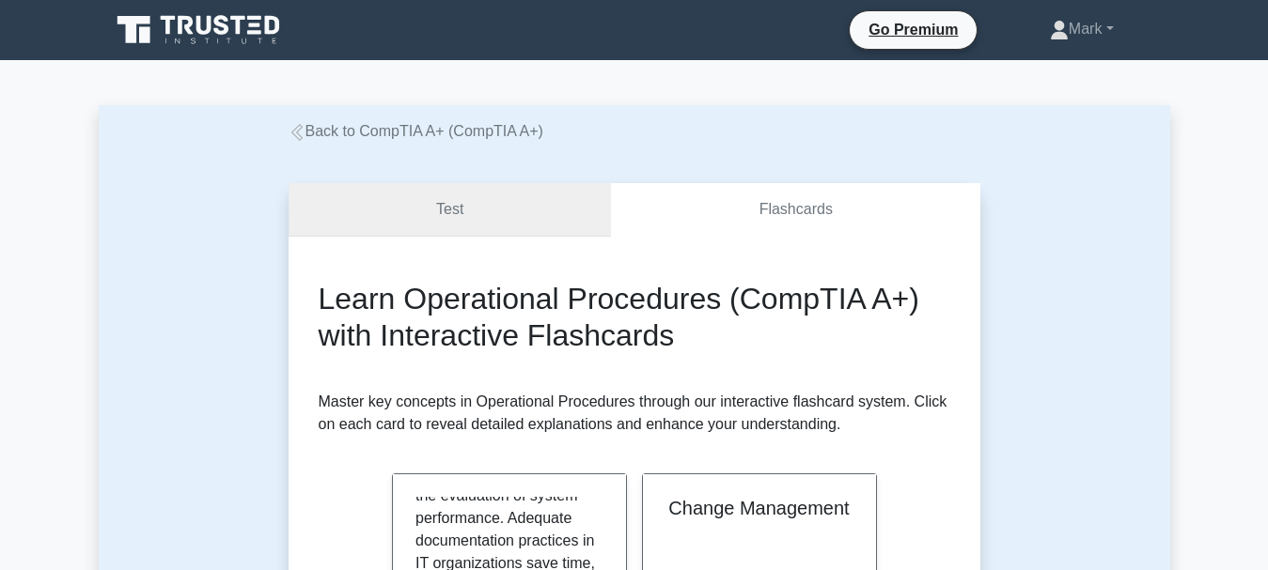
click at [477, 233] on link "Test" at bounding box center [450, 210] width 323 height 54
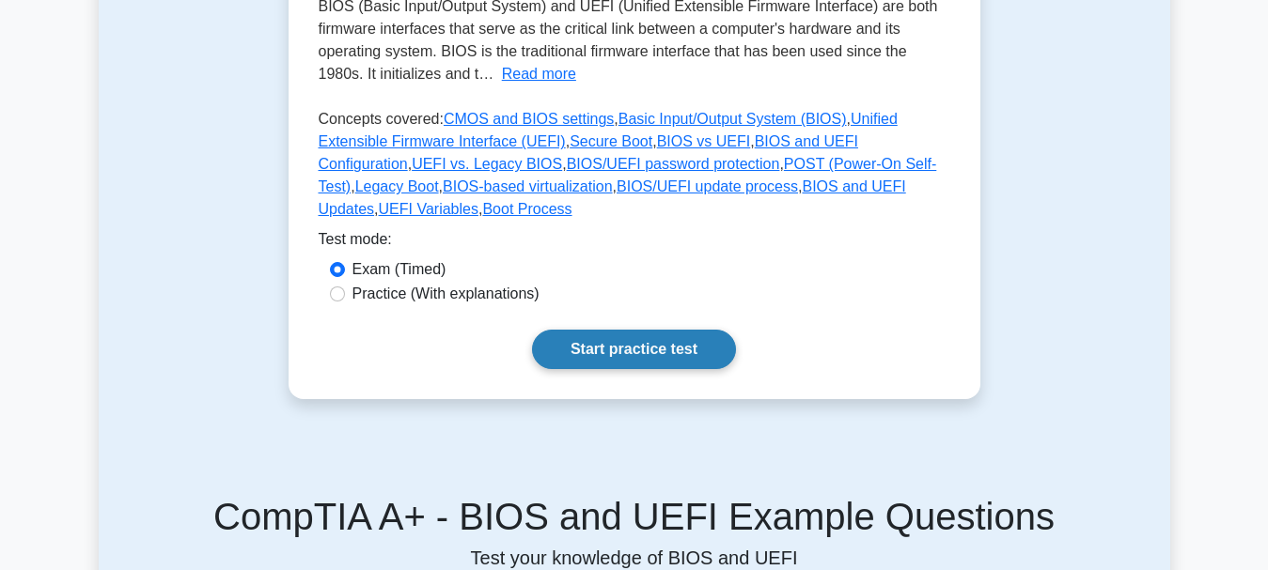
scroll to position [470, 0]
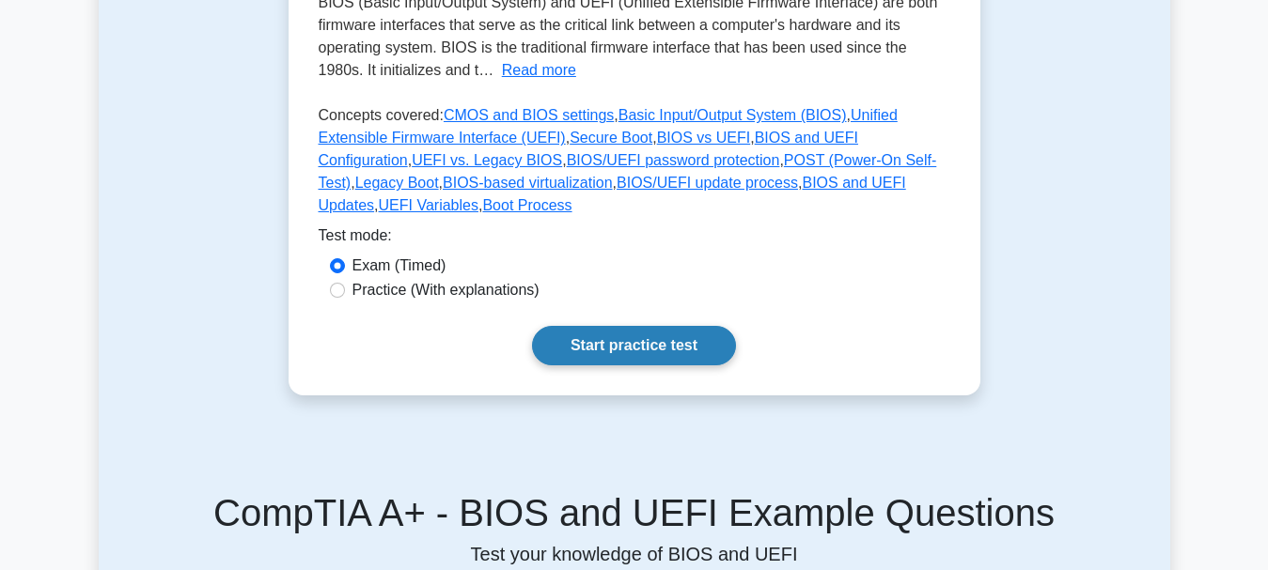
click at [590, 326] on link "Start practice test" at bounding box center [634, 345] width 204 height 39
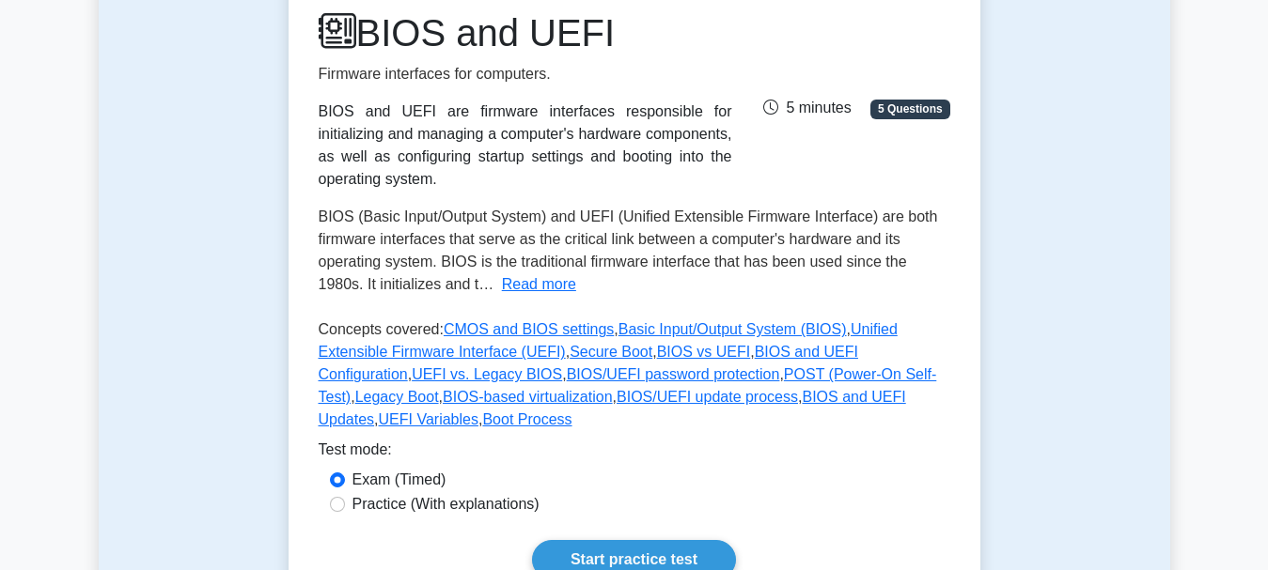
scroll to position [0, 0]
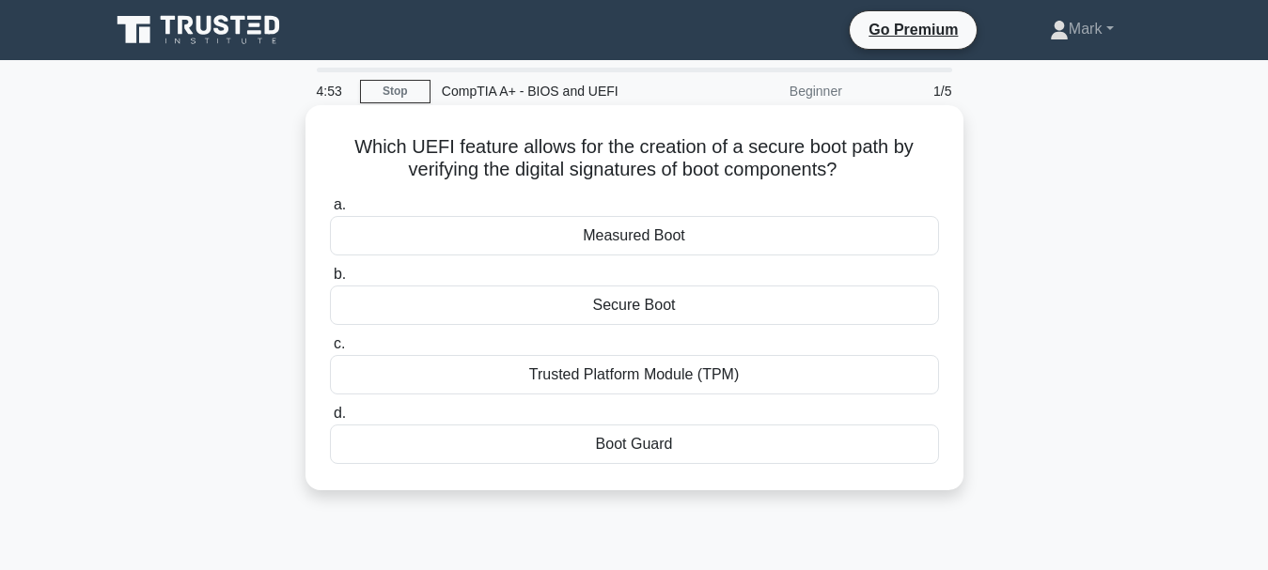
click at [717, 305] on div "Secure Boot" at bounding box center [634, 305] width 609 height 39
click at [330, 281] on input "b. Secure Boot" at bounding box center [330, 275] width 0 height 12
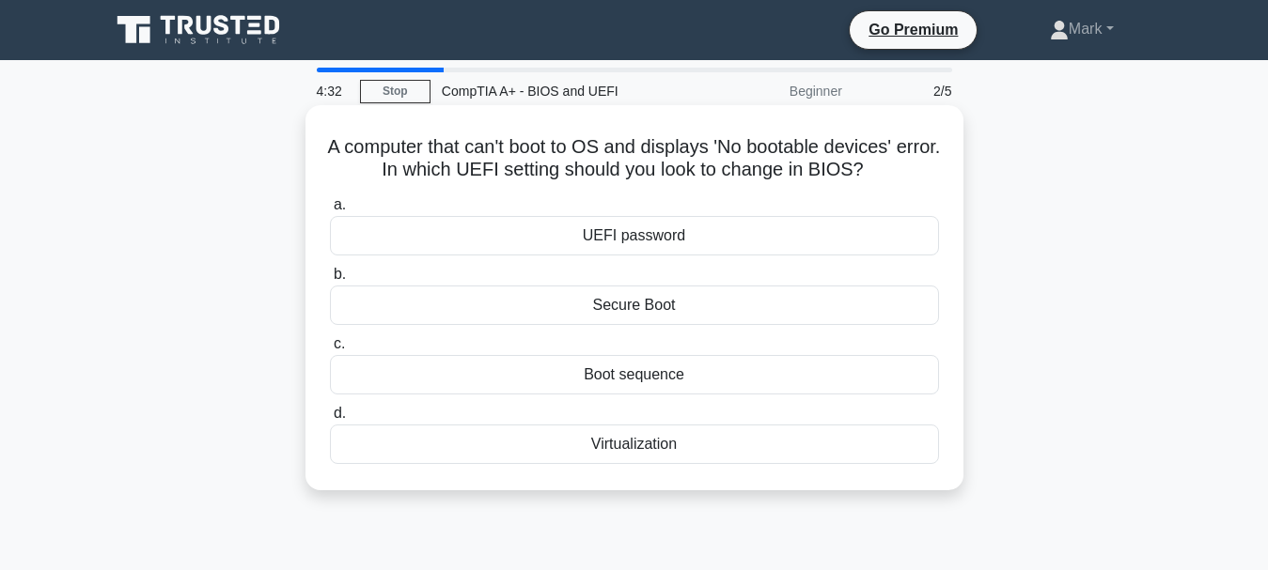
click at [656, 379] on div "Boot sequence" at bounding box center [634, 374] width 609 height 39
click at [330, 351] on input "c. Boot sequence" at bounding box center [330, 344] width 0 height 12
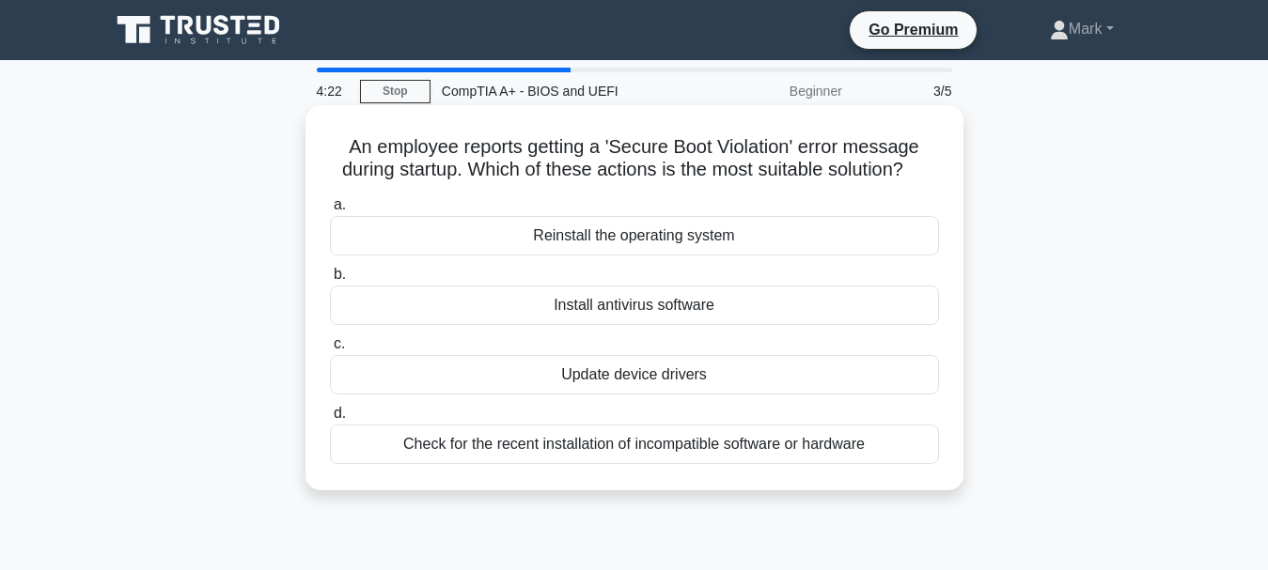
click at [663, 443] on div "Check for the recent installation of incompatible software or hardware" at bounding box center [634, 444] width 609 height 39
click at [330, 420] on input "d. Check for the recent installation of incompatible software or hardware" at bounding box center [330, 414] width 0 height 12
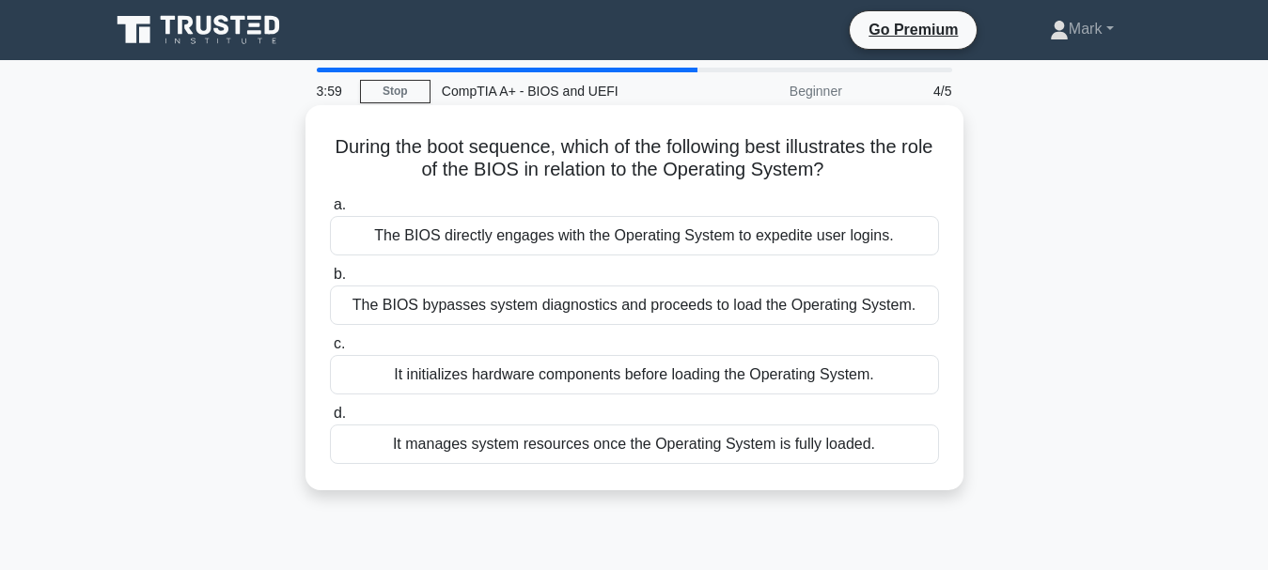
click at [691, 368] on div "It initializes hardware components before loading the Operating System." at bounding box center [634, 374] width 609 height 39
click at [330, 351] on input "c. It initializes hardware components before loading the Operating System." at bounding box center [330, 344] width 0 height 12
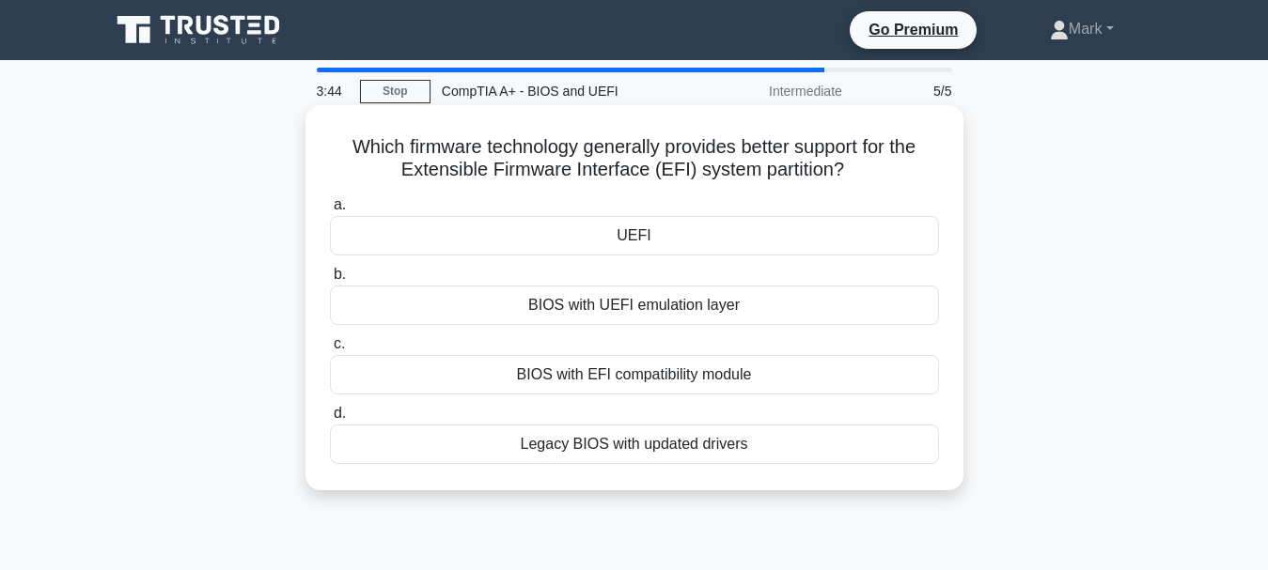
click at [511, 239] on div "UEFI" at bounding box center [634, 235] width 609 height 39
click at [330, 211] on input "a. UEFI" at bounding box center [330, 205] width 0 height 12
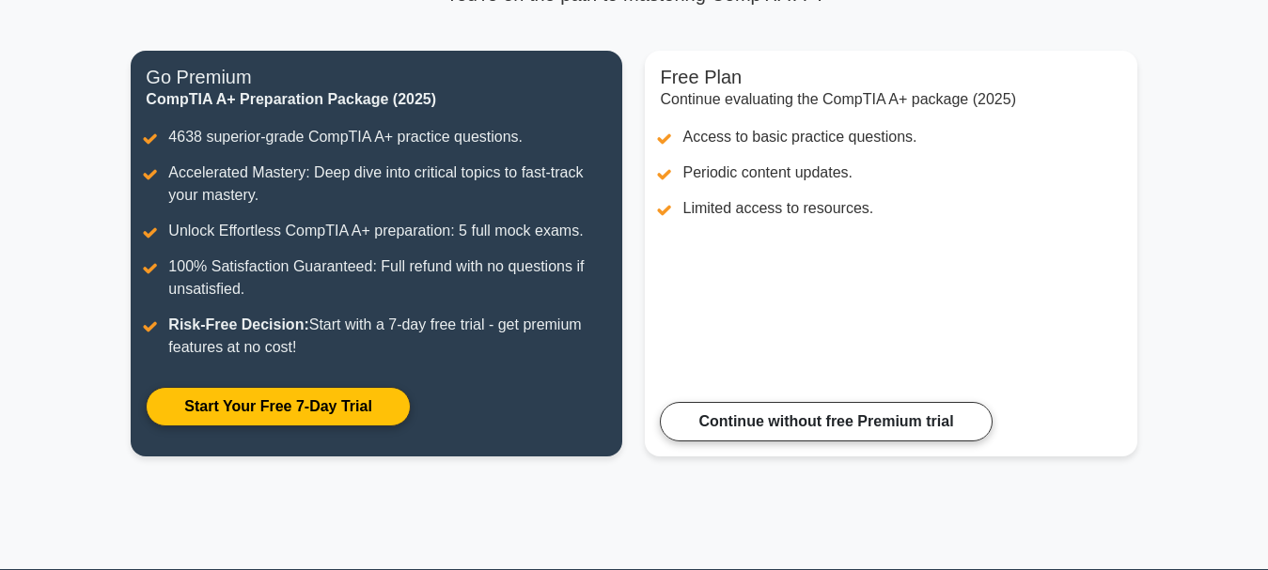
scroll to position [188, 0]
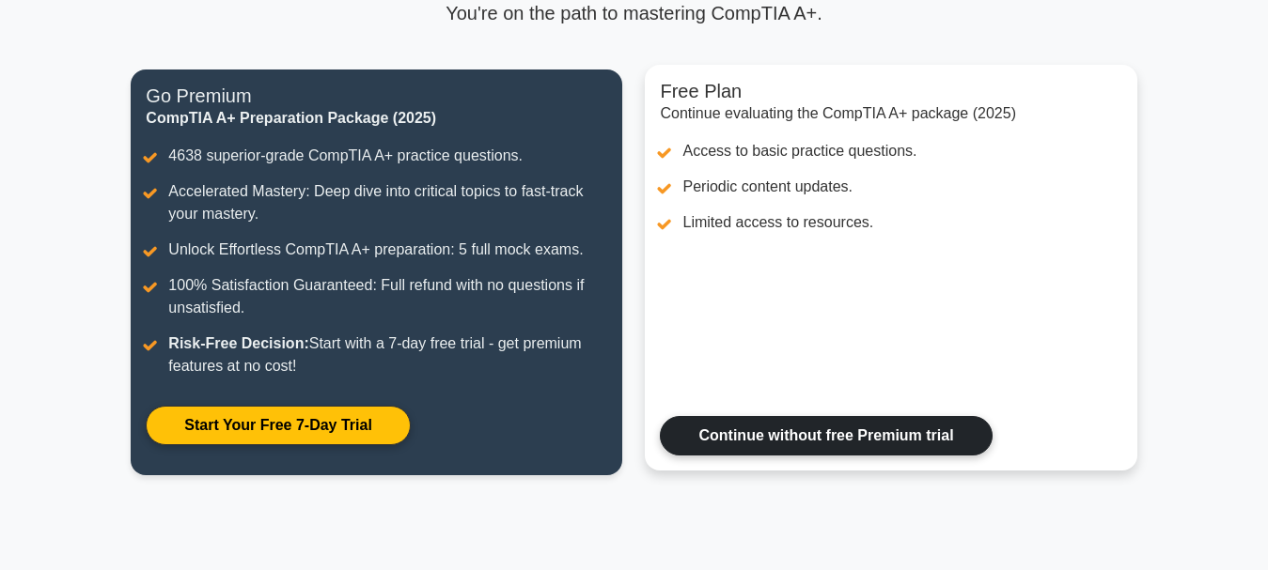
click at [741, 425] on link "Continue without free Premium trial" at bounding box center [826, 435] width 332 height 39
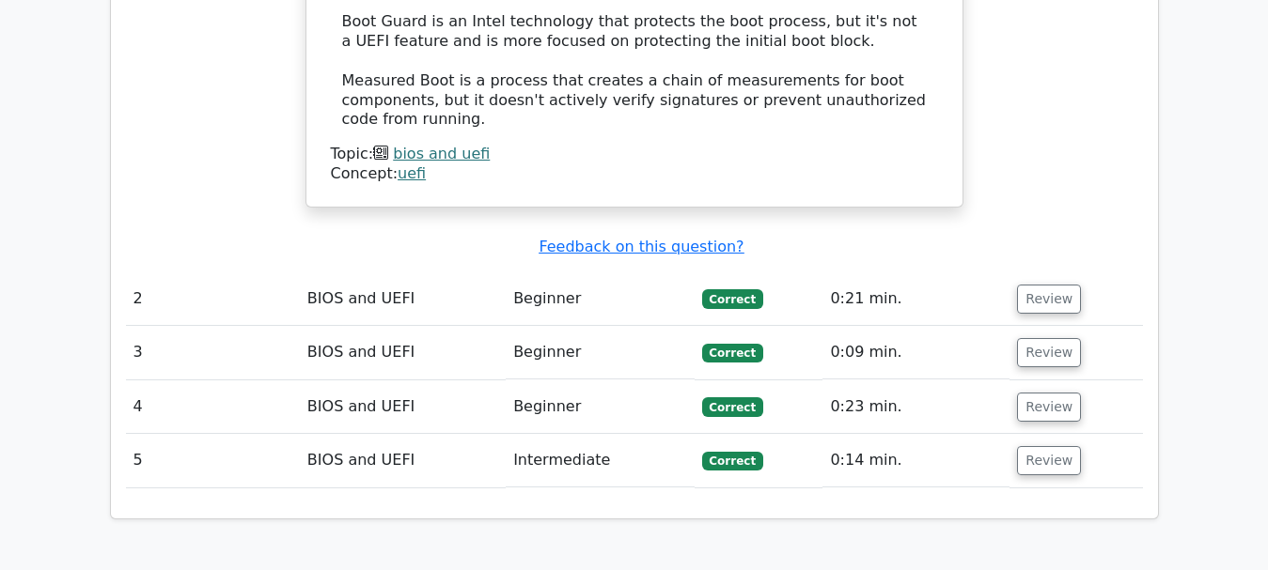
scroll to position [2293, 0]
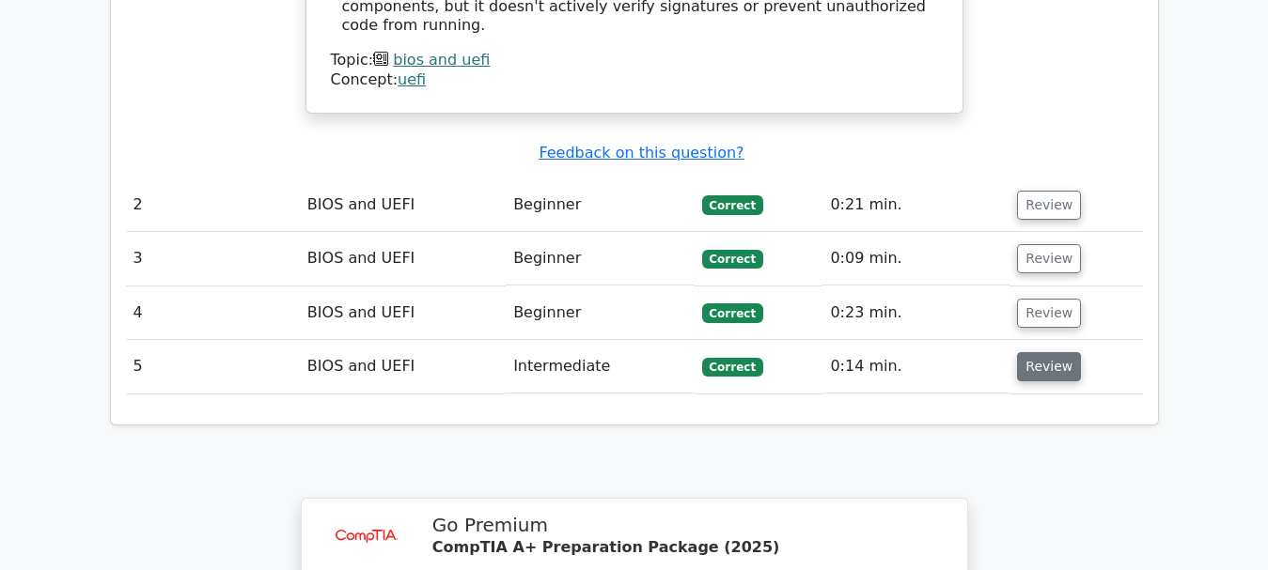
click at [1039, 352] on button "Review" at bounding box center [1049, 366] width 64 height 29
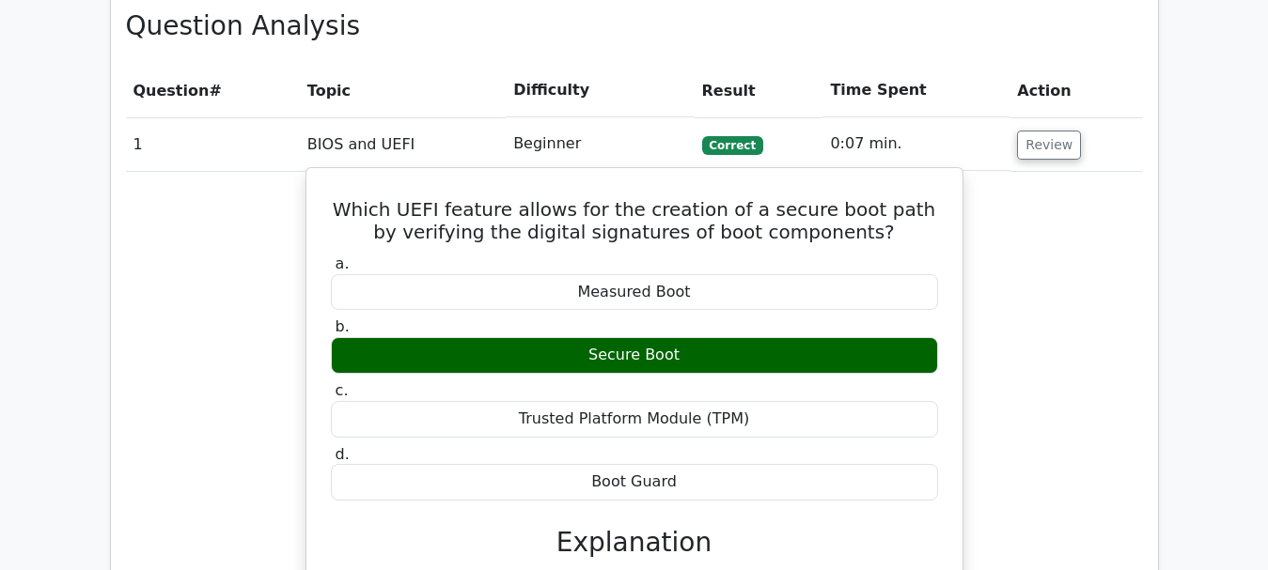
scroll to position [1165, 0]
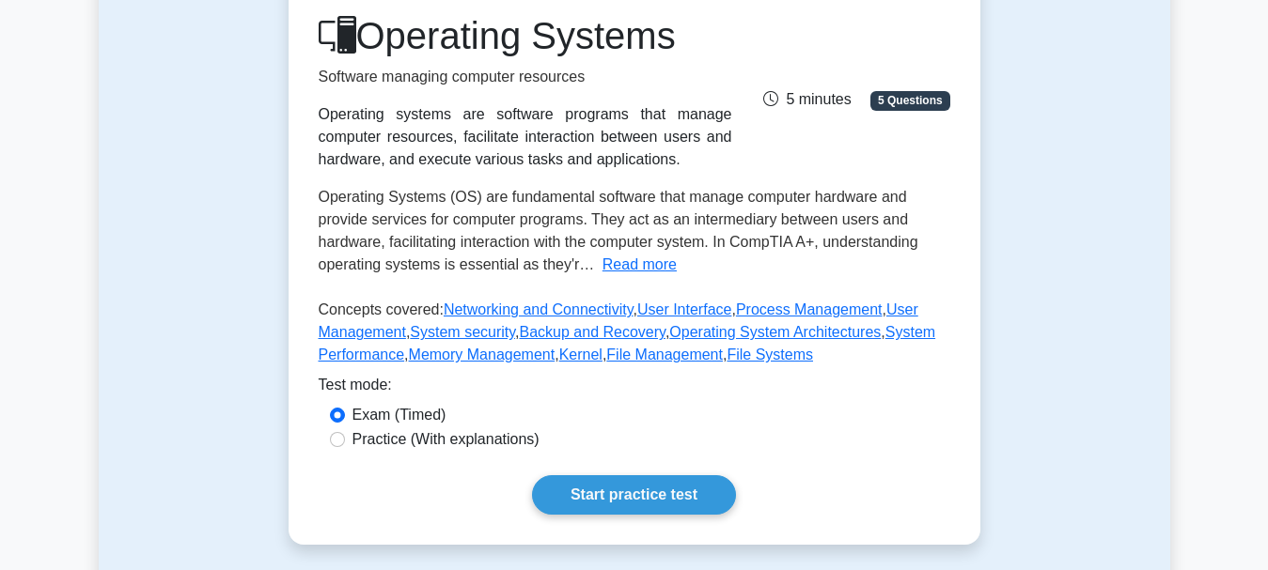
scroll to position [282, 0]
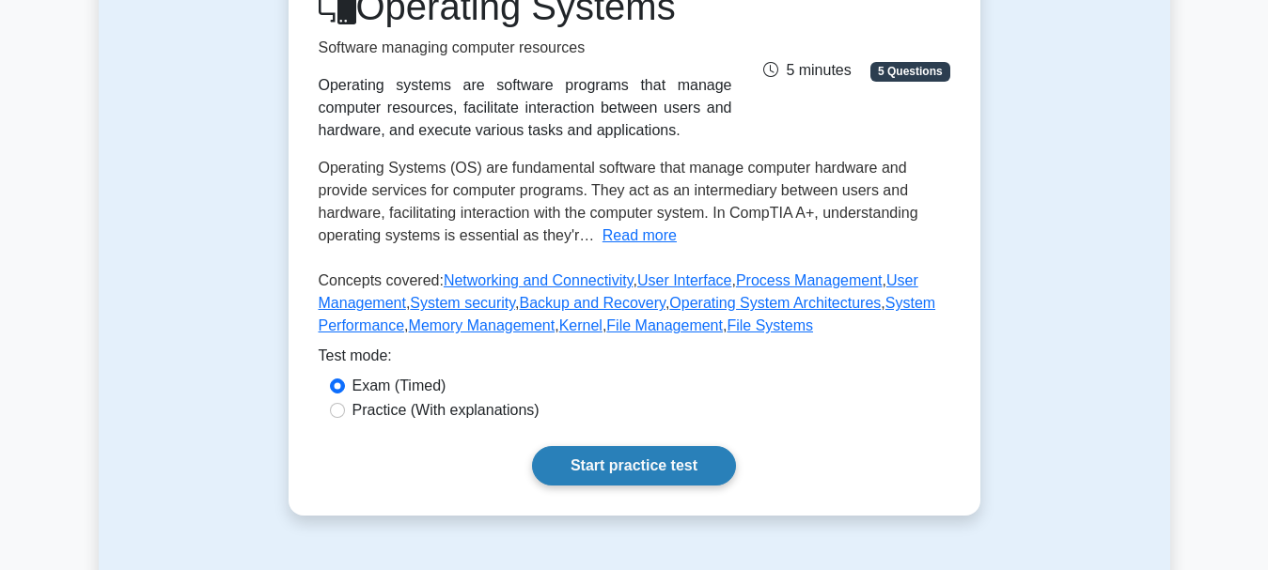
click at [596, 455] on link "Start practice test" at bounding box center [634, 465] width 204 height 39
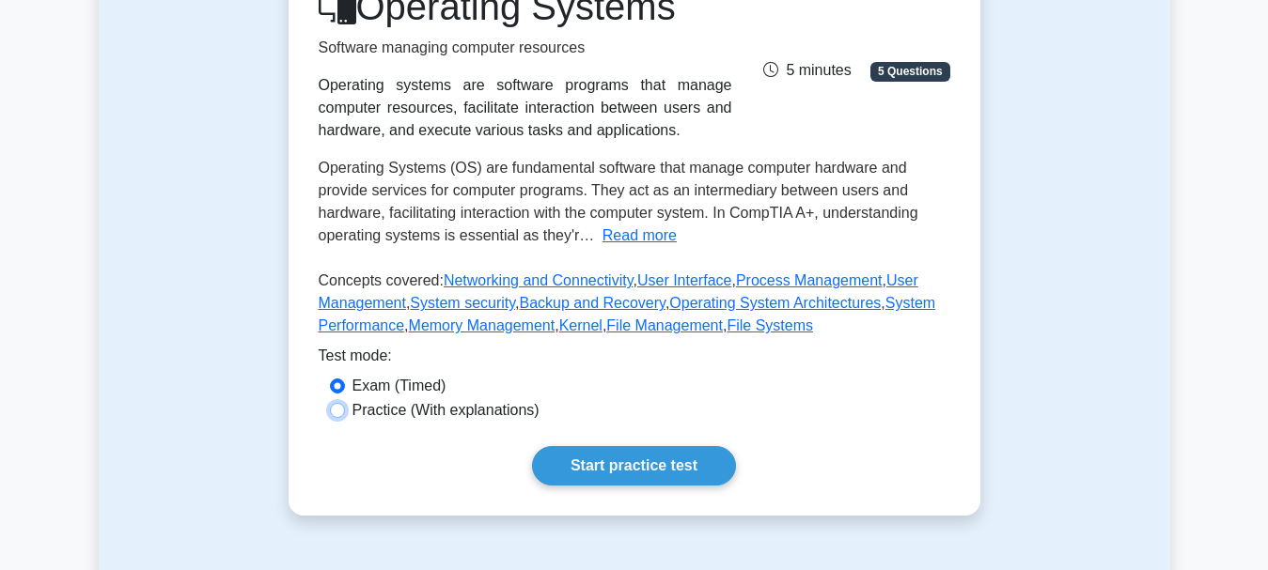
click at [340, 407] on input "Practice (With explanations)" at bounding box center [337, 410] width 15 height 15
radio input "true"
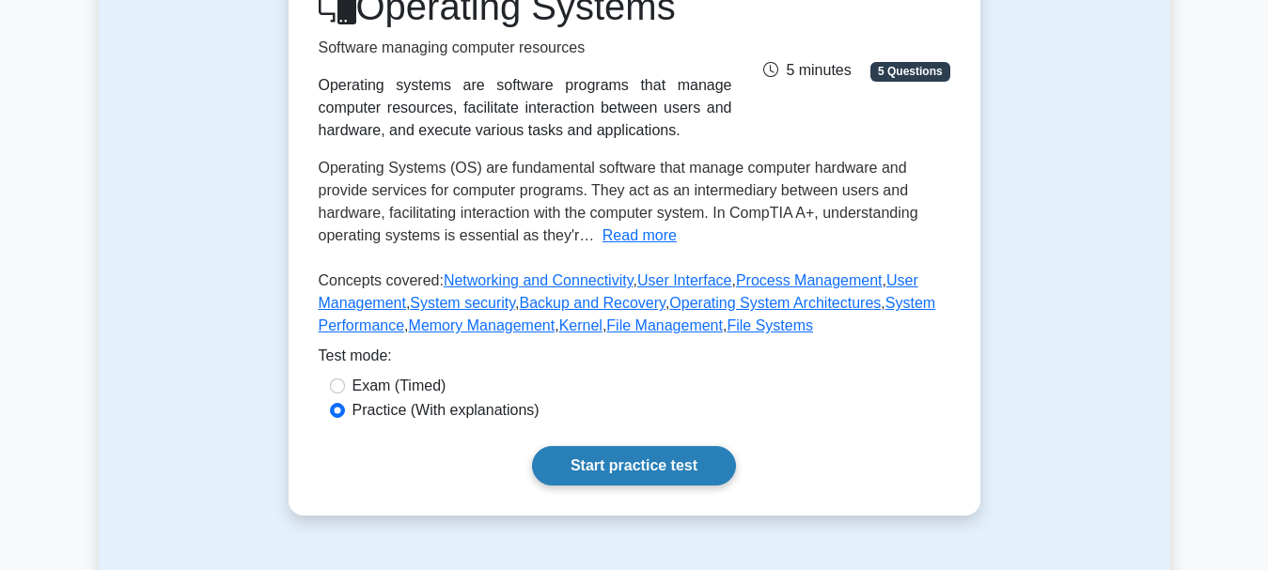
click at [609, 459] on link "Start practice test" at bounding box center [634, 465] width 204 height 39
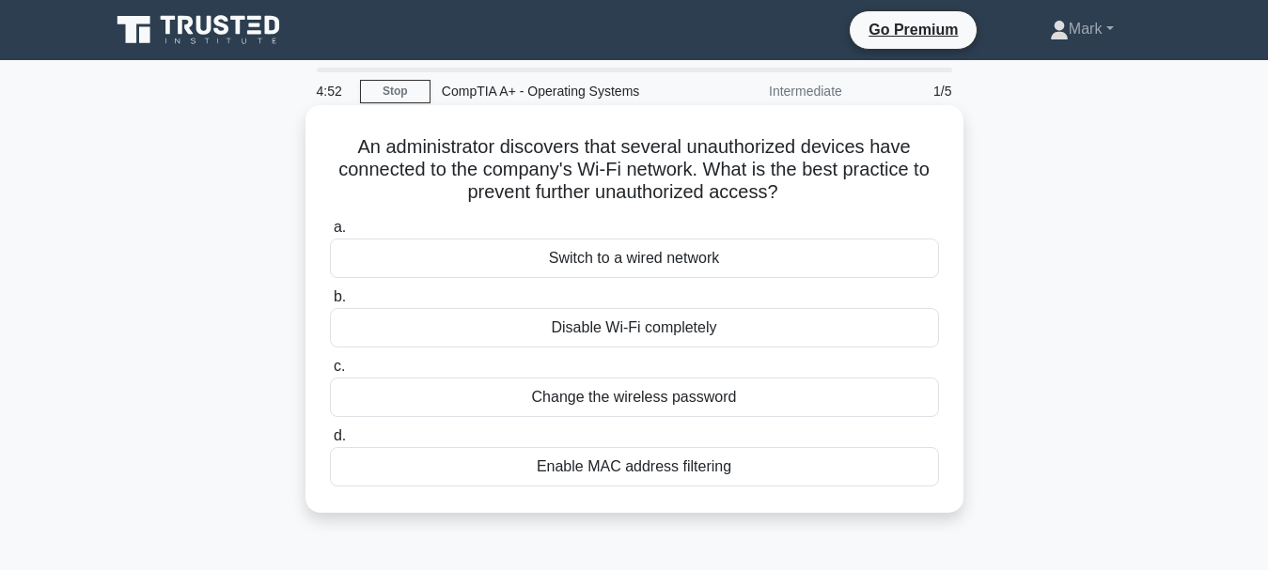
click at [709, 476] on div "Enable MAC address filtering" at bounding box center [634, 466] width 609 height 39
click at [330, 443] on input "d. Enable MAC address filtering" at bounding box center [330, 436] width 0 height 12
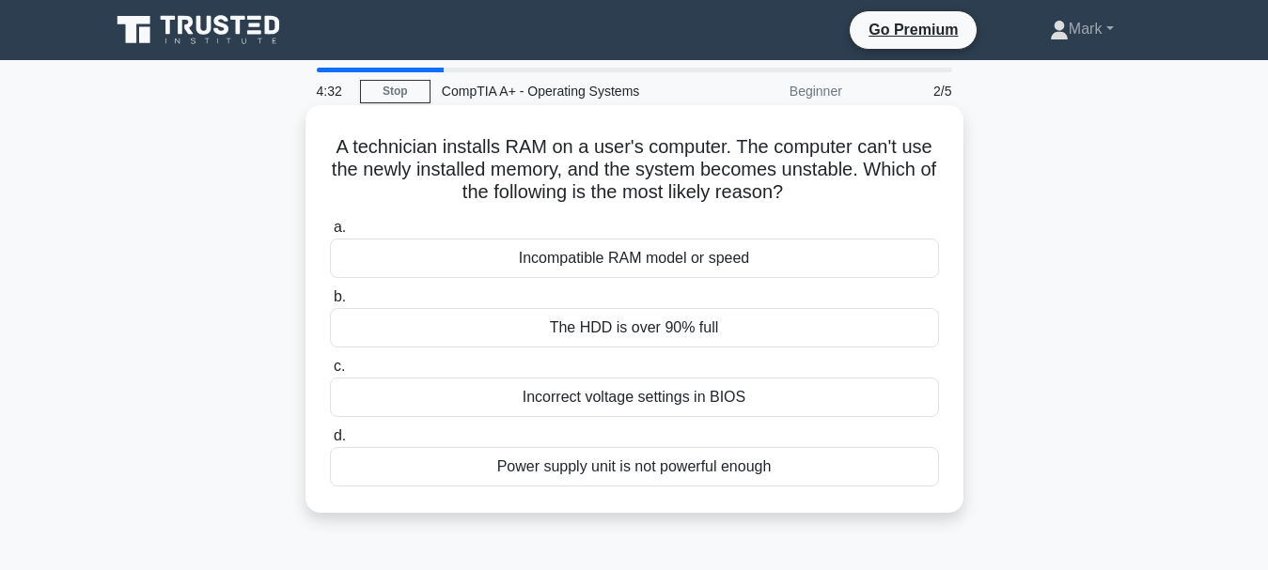
click at [807, 269] on div "Incompatible RAM model or speed" at bounding box center [634, 258] width 609 height 39
click at [330, 234] on input "a. Incompatible RAM model or speed" at bounding box center [330, 228] width 0 height 12
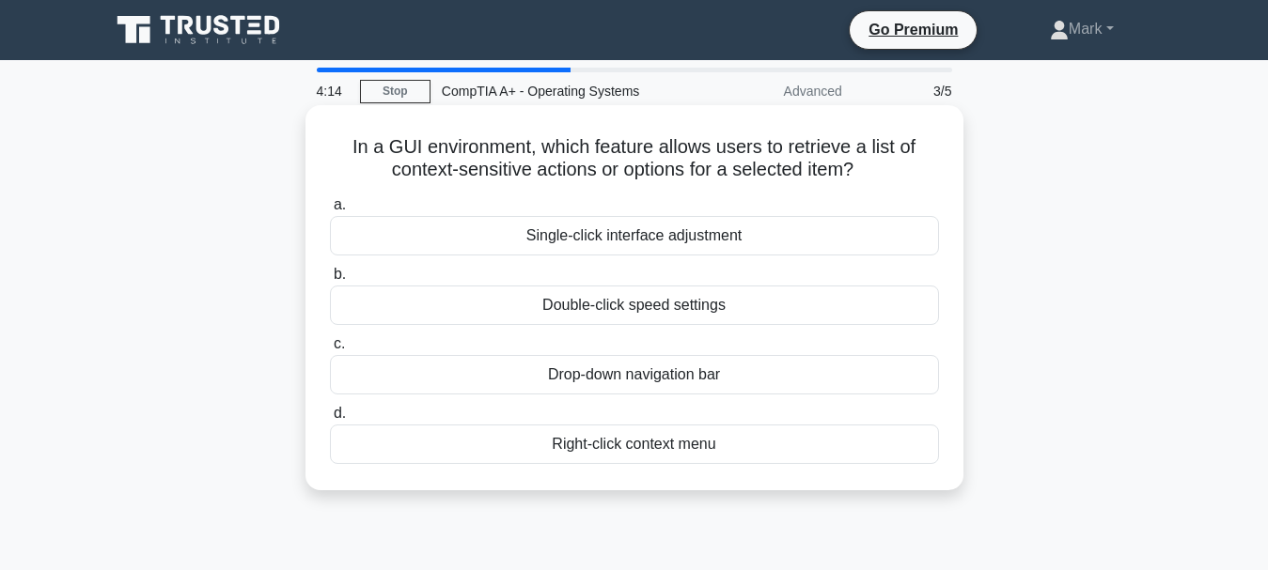
click at [775, 229] on div "Single-click interface adjustment" at bounding box center [634, 235] width 609 height 39
click at [330, 211] on input "a. Single-click interface adjustment" at bounding box center [330, 205] width 0 height 12
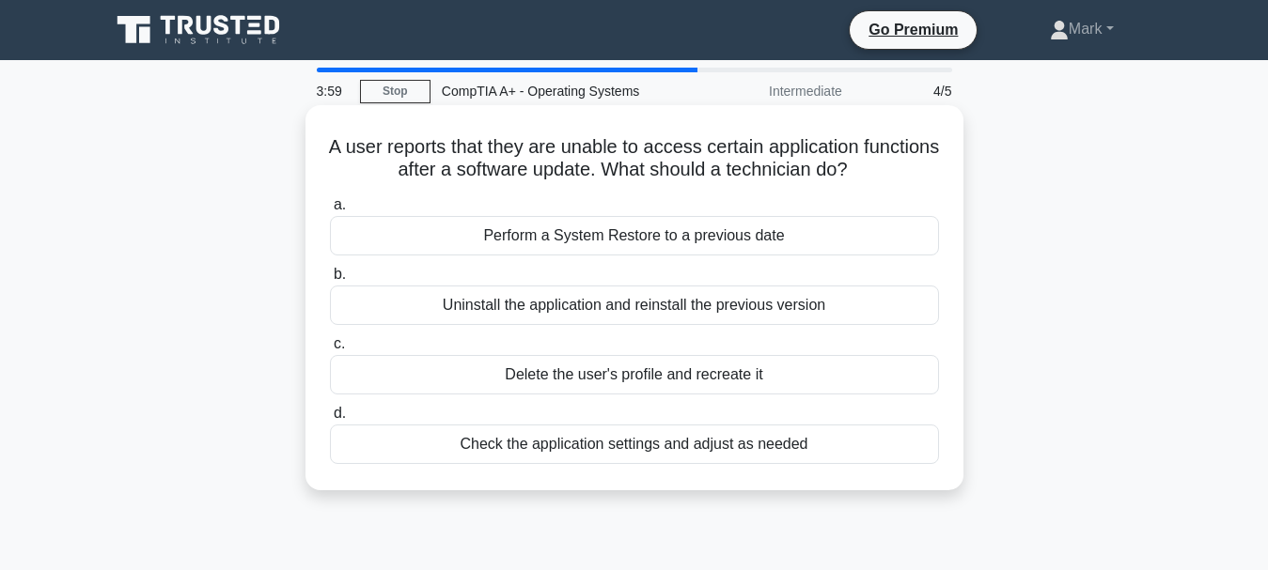
click at [650, 242] on div "Perform a System Restore to a previous date" at bounding box center [634, 235] width 609 height 39
click at [330, 211] on input "a. Perform a System Restore to a previous date" at bounding box center [330, 205] width 0 height 12
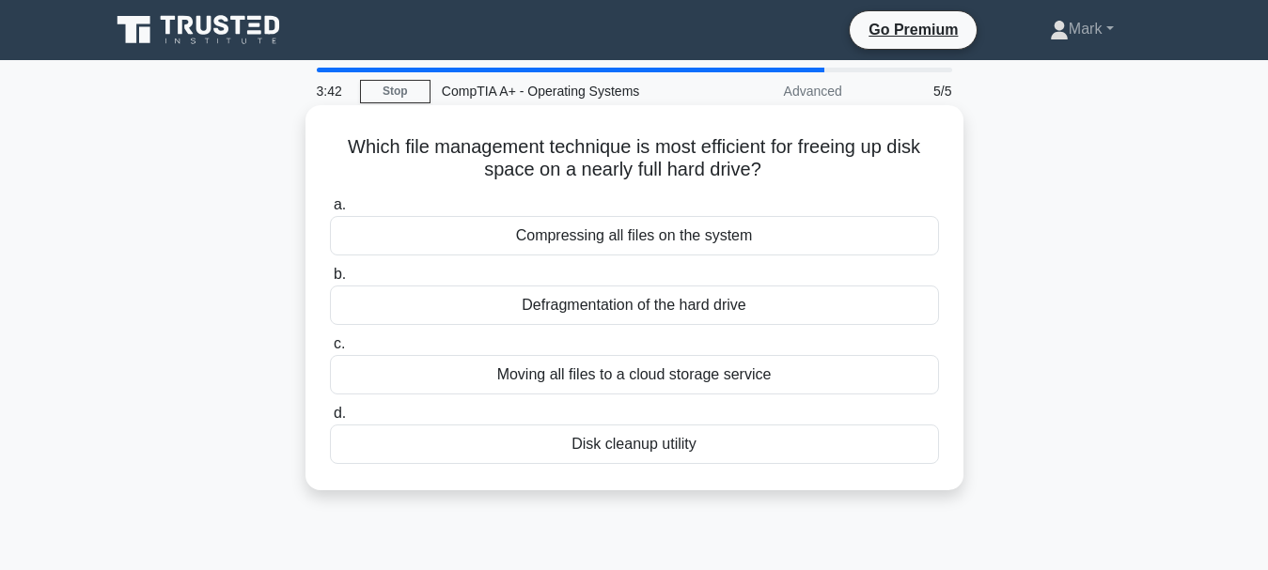
click at [670, 450] on div "Disk cleanup utility" at bounding box center [634, 444] width 609 height 39
click at [330, 420] on input "d. Disk cleanup utility" at bounding box center [330, 414] width 0 height 12
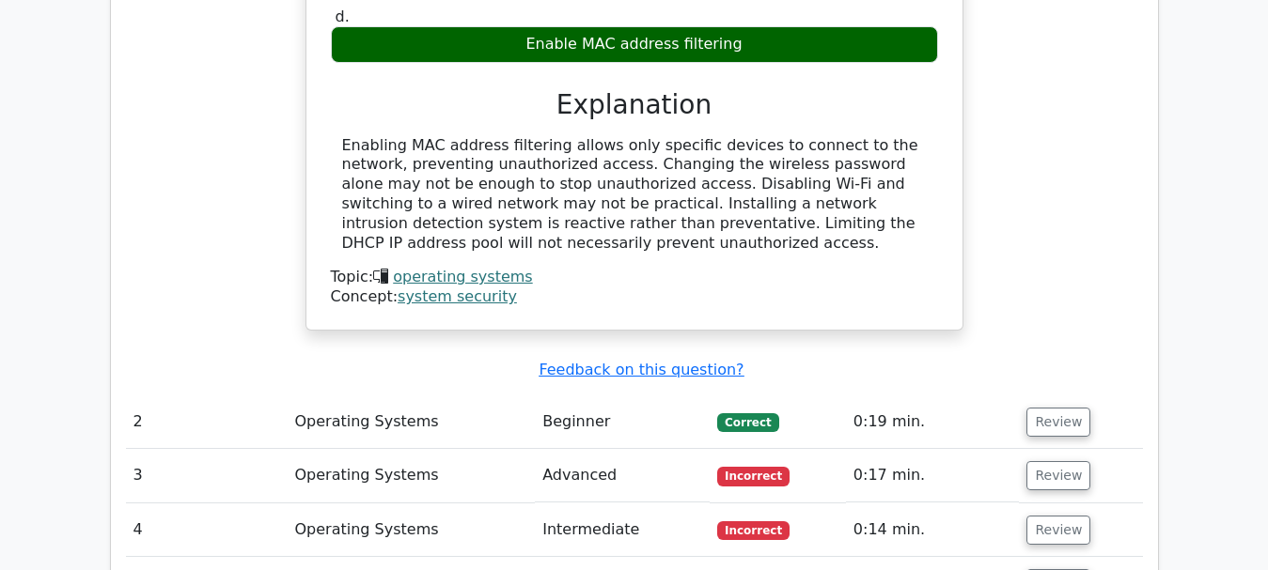
scroll to position [1880, 0]
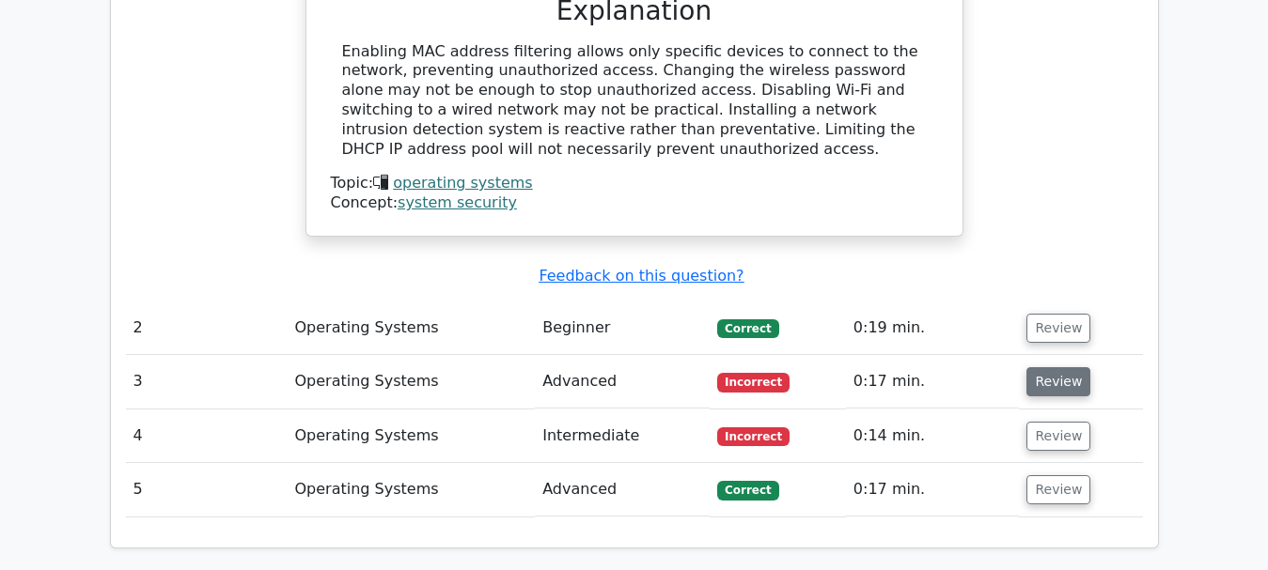
click at [1050, 367] on button "Review" at bounding box center [1058, 381] width 64 height 29
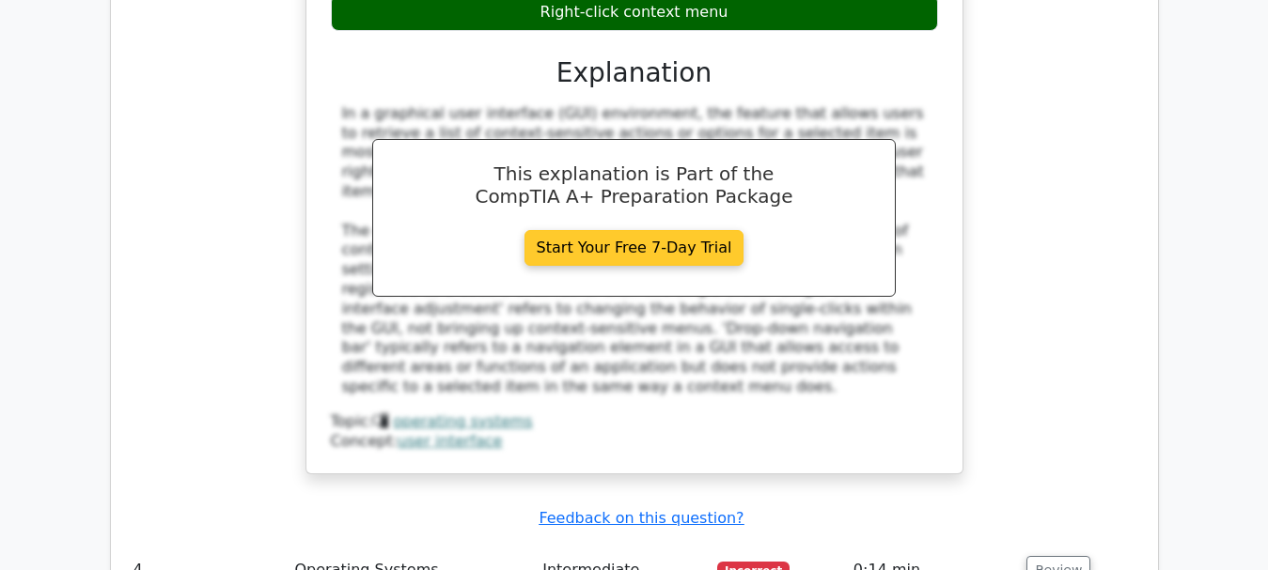
scroll to position [2744, 0]
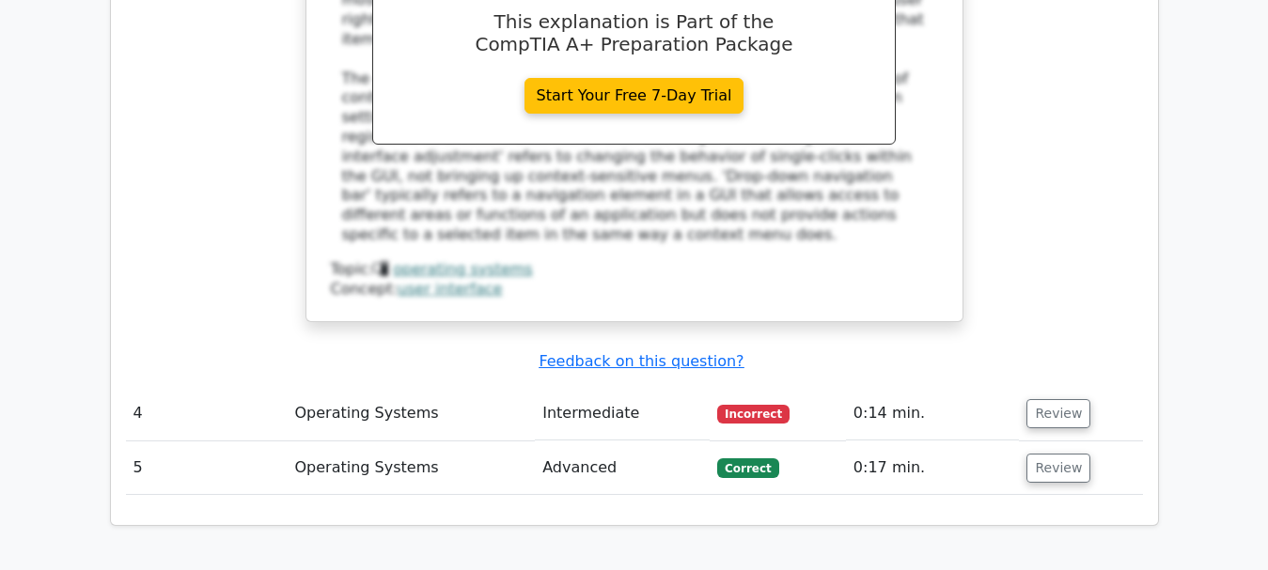
click at [335, 387] on td "Operating Systems" at bounding box center [412, 414] width 248 height 54
click at [1053, 399] on button "Review" at bounding box center [1058, 413] width 64 height 29
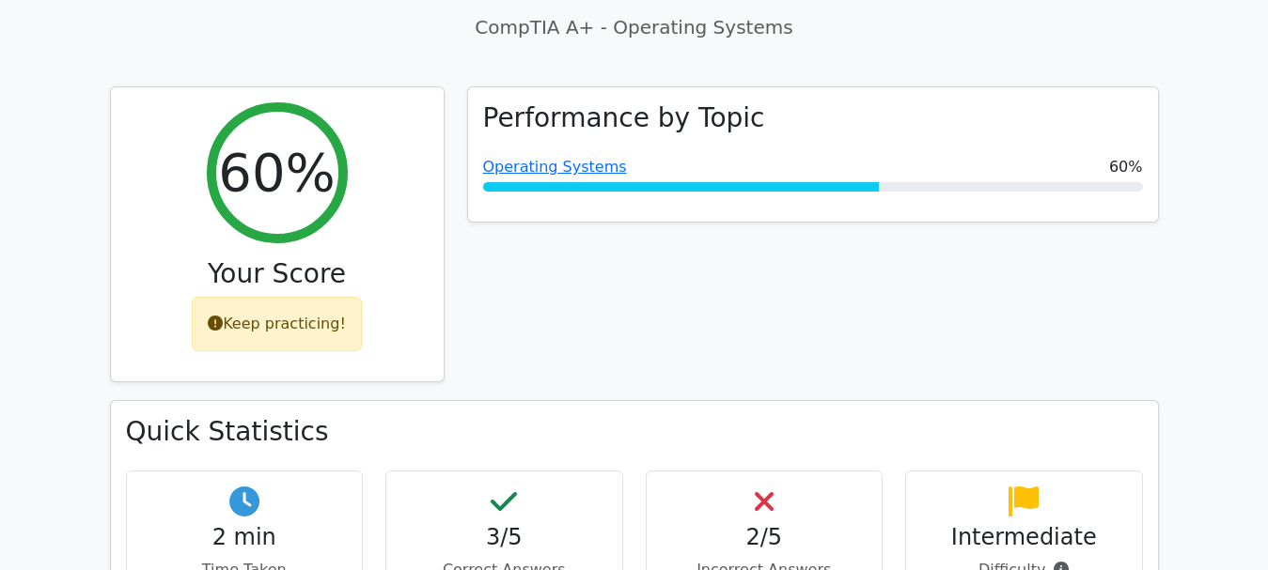
scroll to position [752, 0]
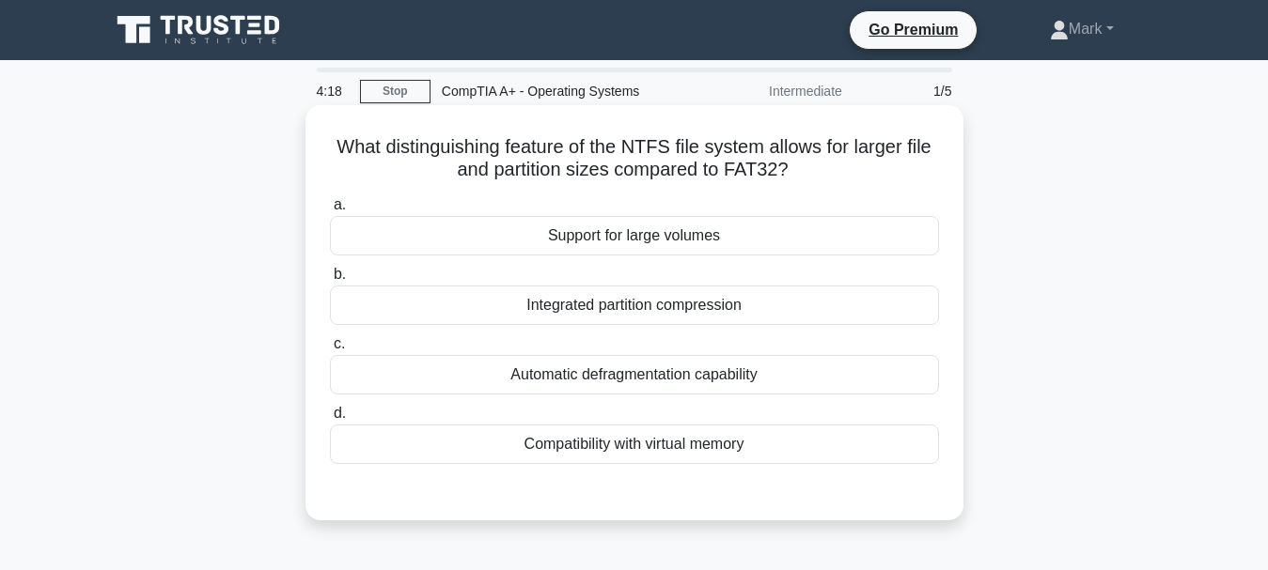
click at [712, 298] on div "Integrated partition compression" at bounding box center [634, 305] width 609 height 39
click at [330, 281] on input "b. Integrated partition compression" at bounding box center [330, 275] width 0 height 12
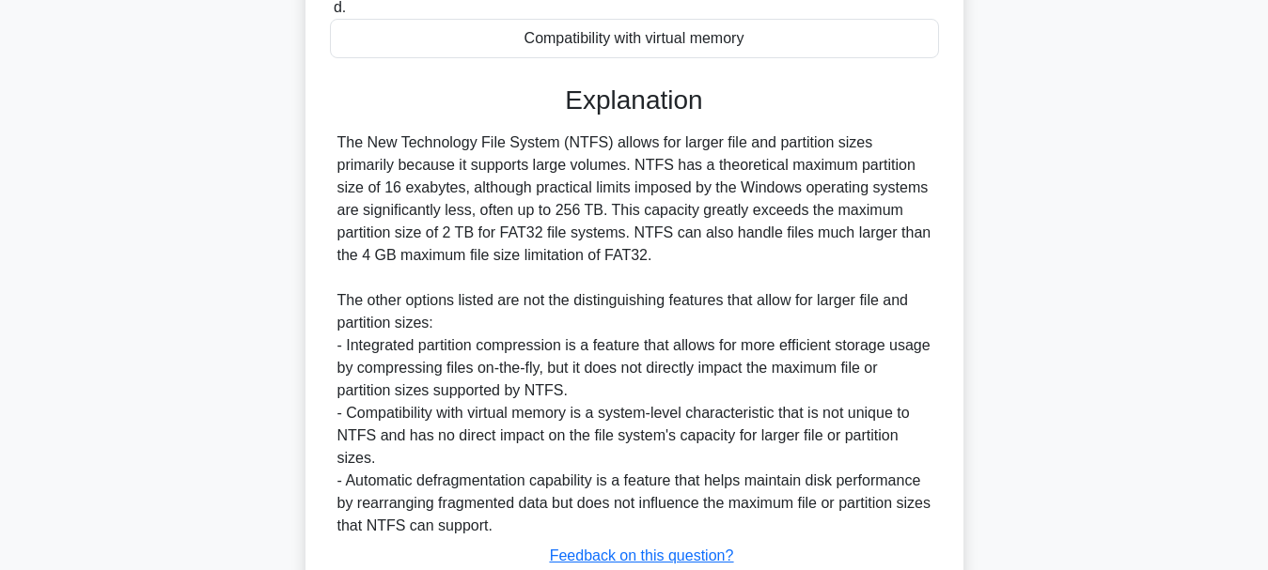
scroll to position [470, 0]
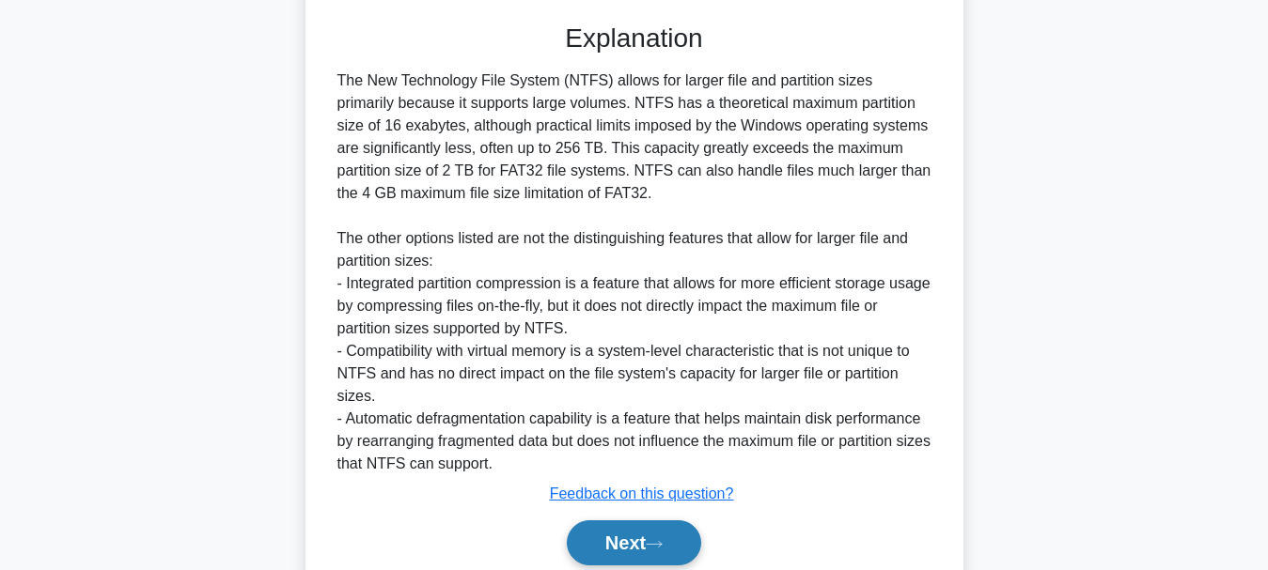
click at [651, 533] on button "Next" at bounding box center [634, 543] width 134 height 45
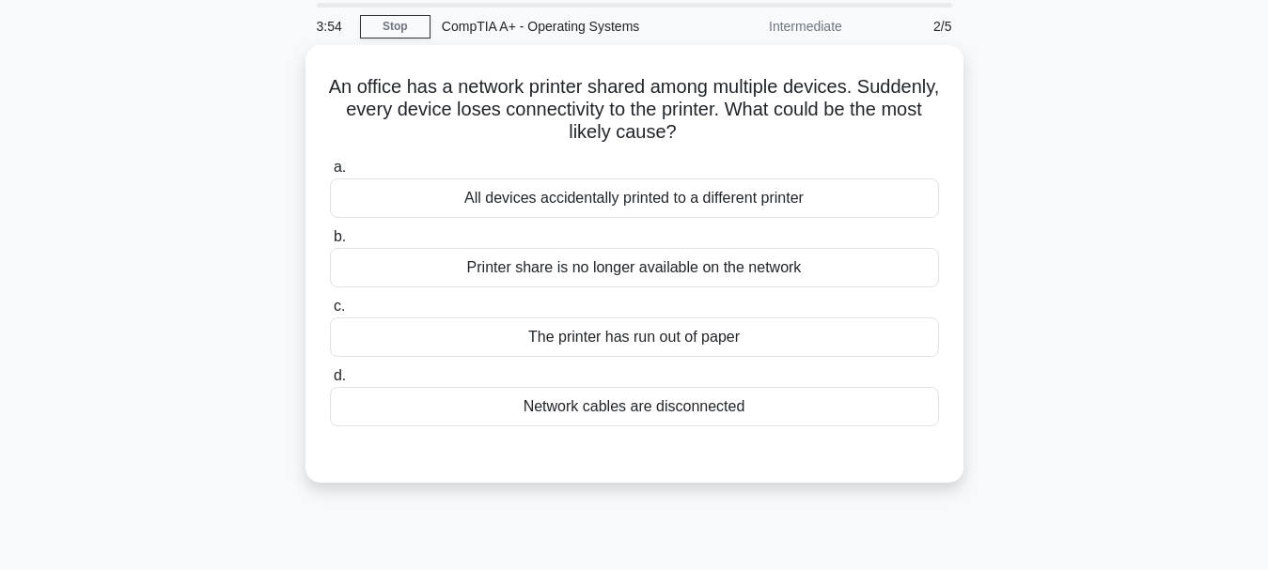
scroll to position [0, 0]
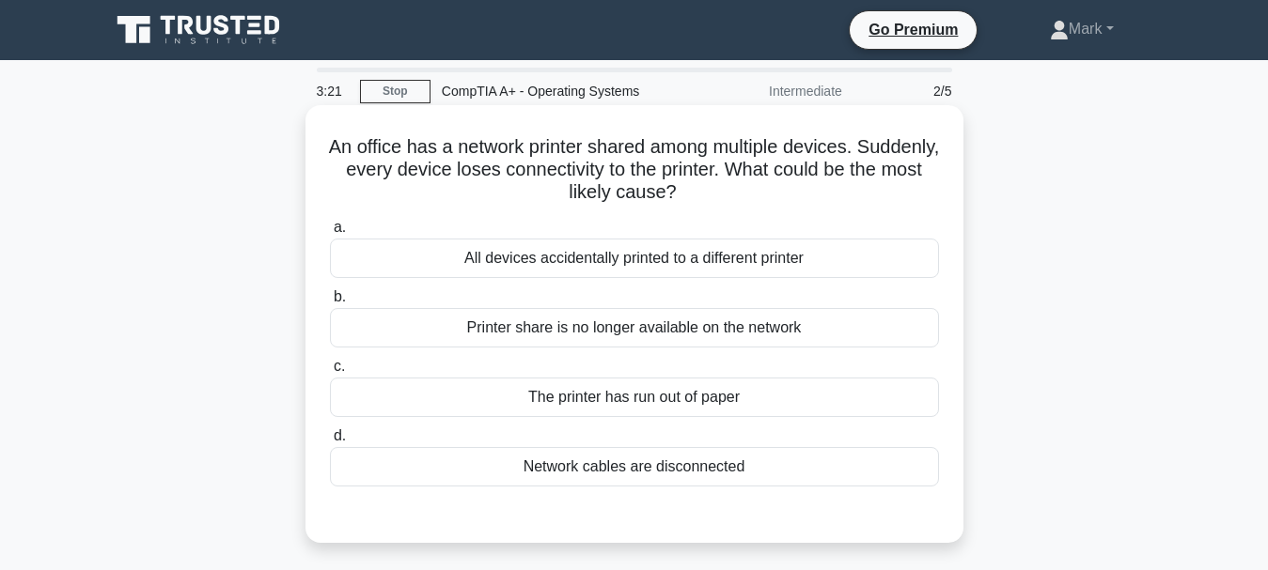
click at [475, 318] on div "Printer share is no longer available on the network" at bounding box center [634, 327] width 609 height 39
click at [330, 304] on input "b. Printer share is no longer available on the network" at bounding box center [330, 297] width 0 height 12
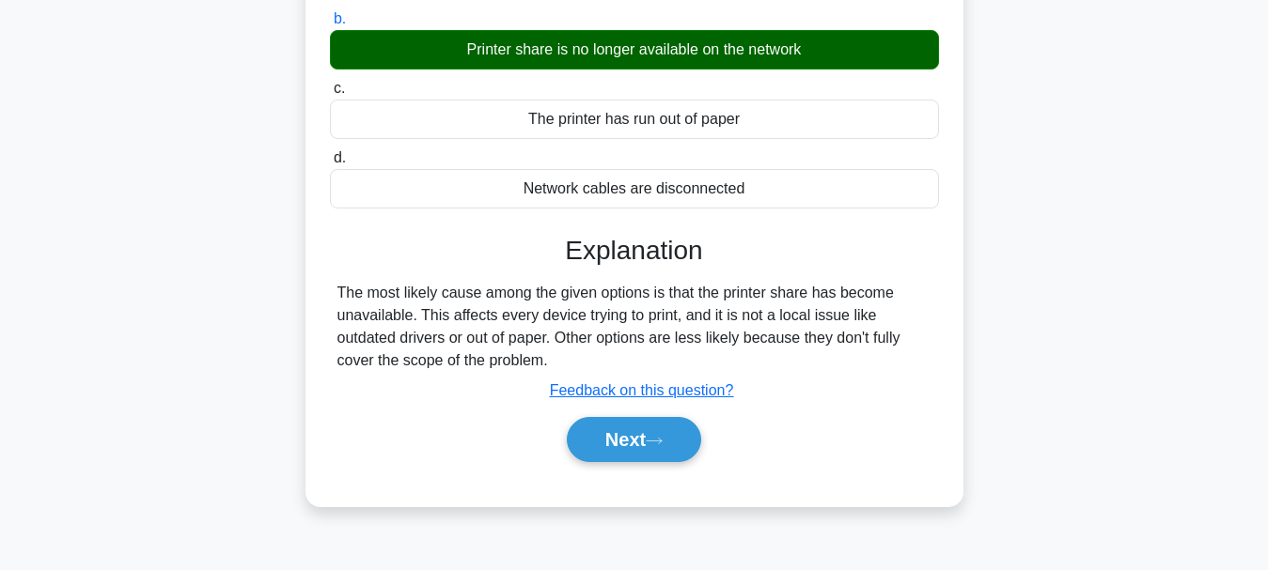
scroll to position [282, 0]
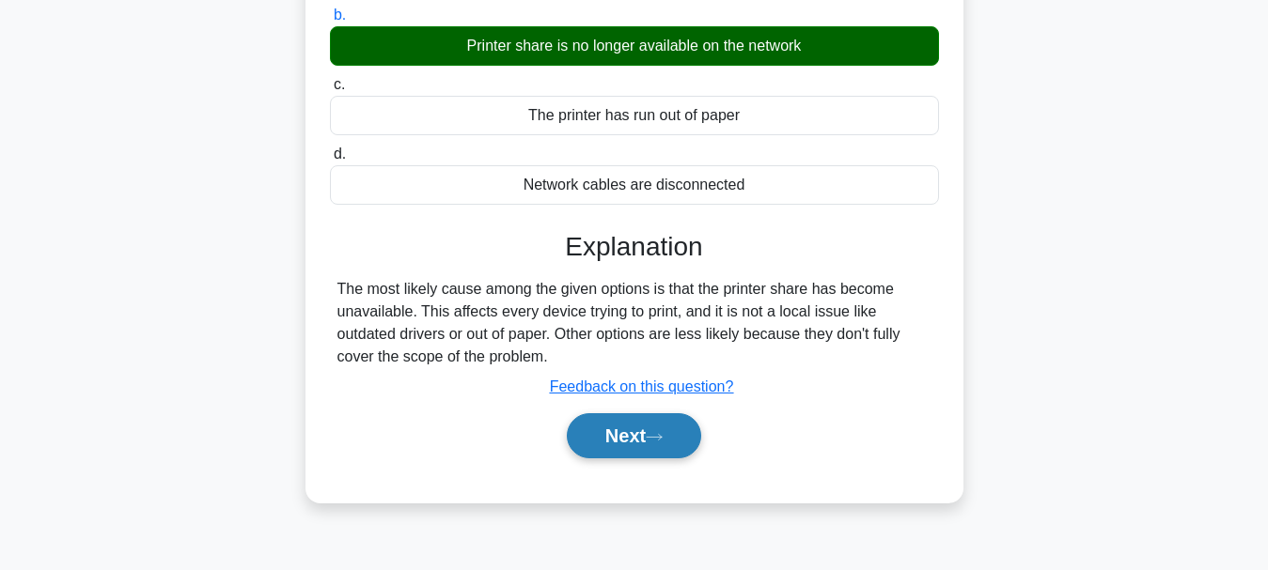
click at [600, 440] on button "Next" at bounding box center [634, 436] width 134 height 45
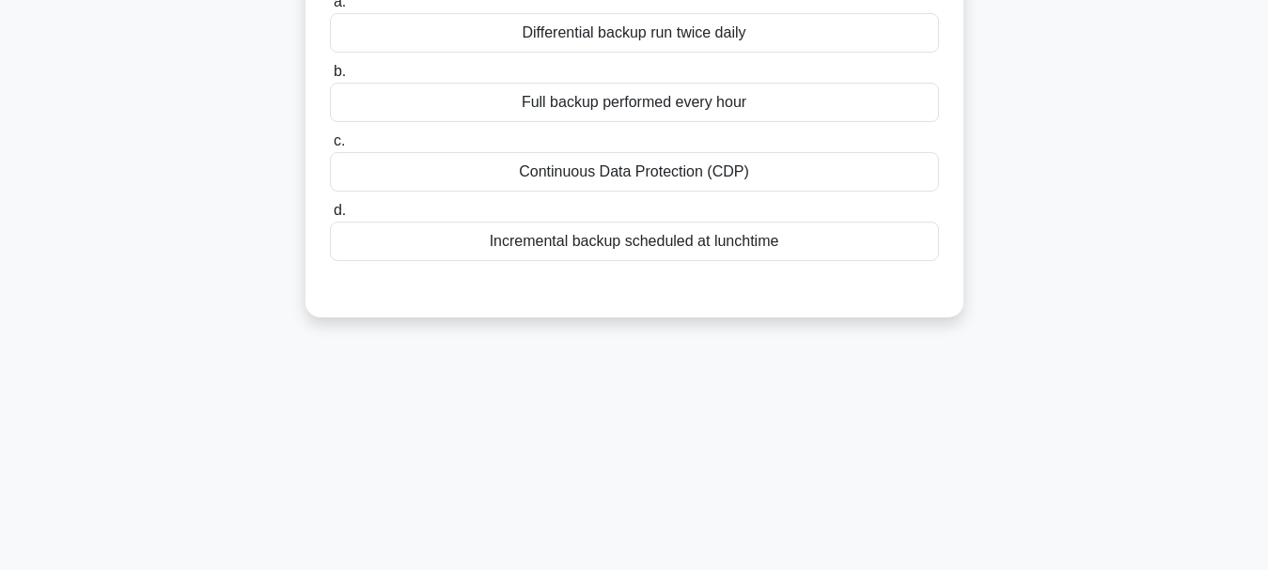
scroll to position [0, 0]
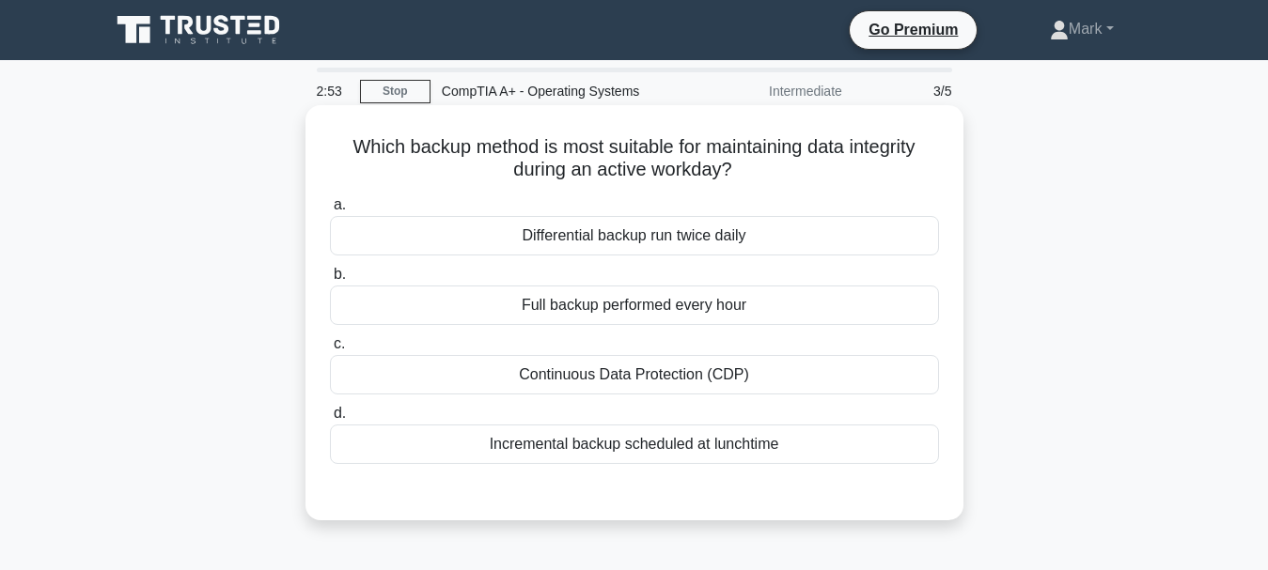
click at [637, 388] on div "Continuous Data Protection (CDP)" at bounding box center [634, 374] width 609 height 39
click at [330, 351] on input "c. Continuous Data Protection (CDP)" at bounding box center [330, 344] width 0 height 12
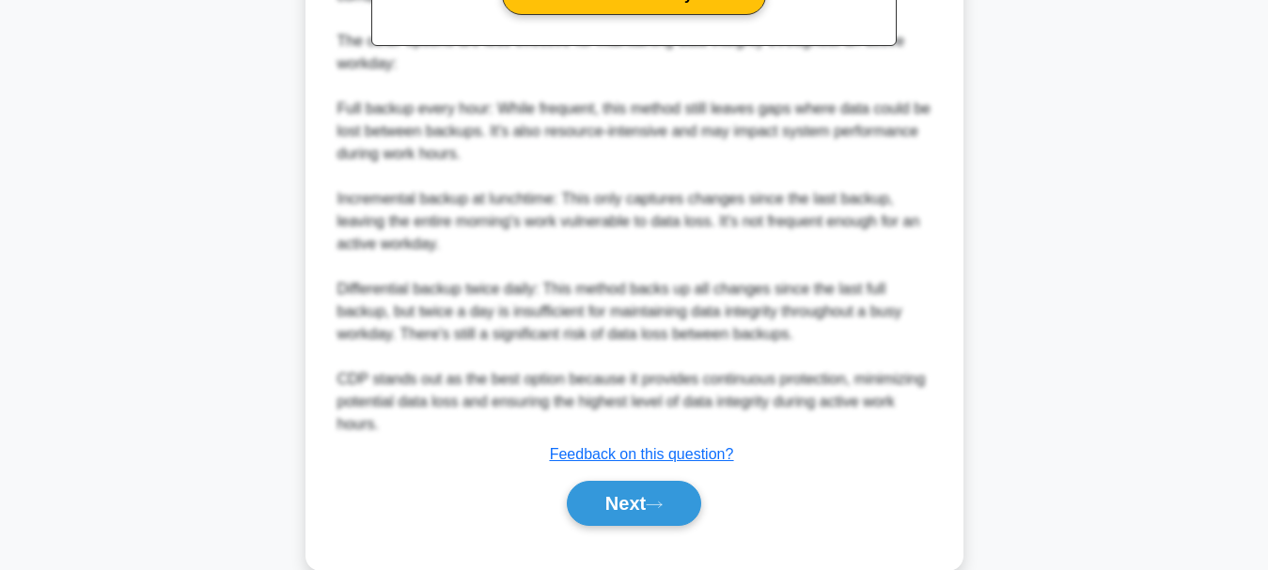
scroll to position [725, 0]
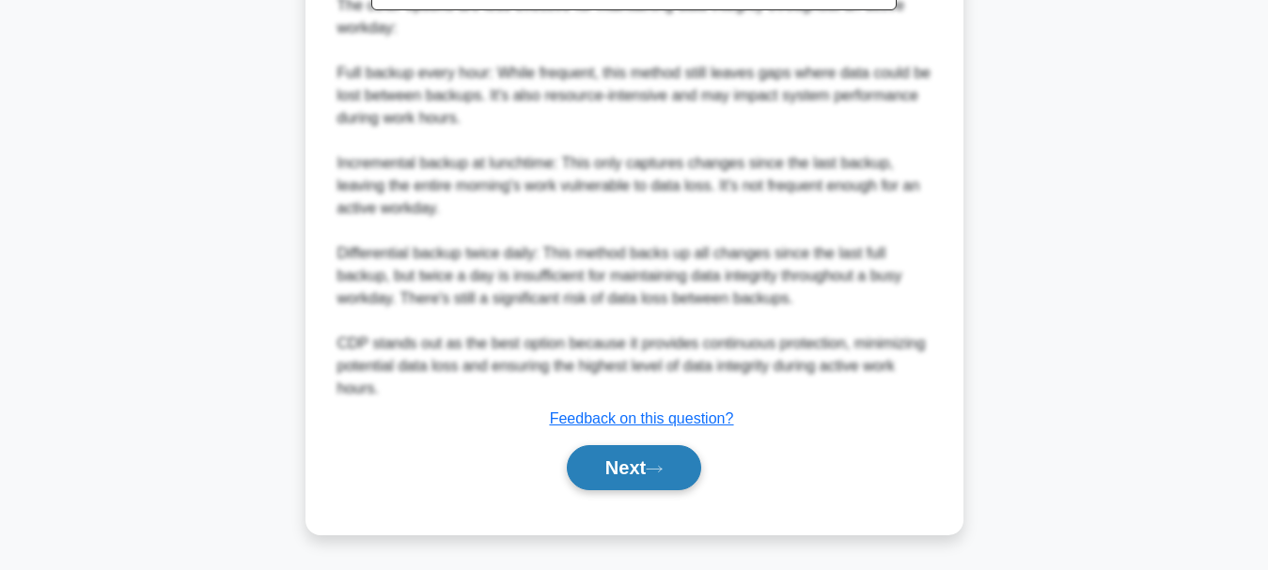
click at [604, 470] on button "Next" at bounding box center [634, 467] width 134 height 45
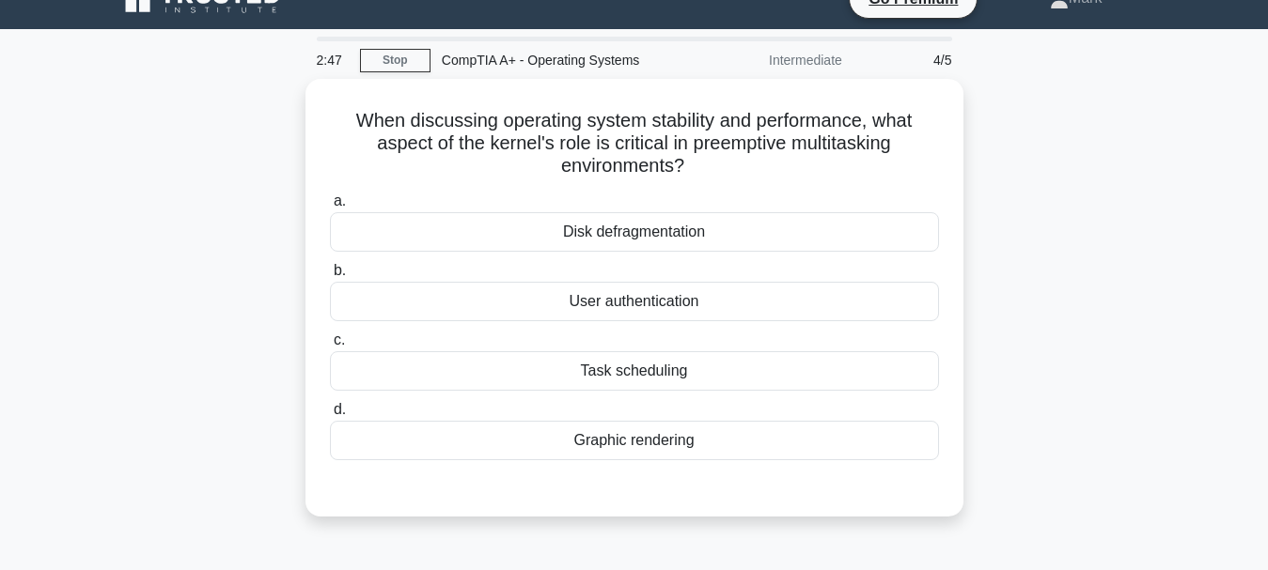
scroll to position [0, 0]
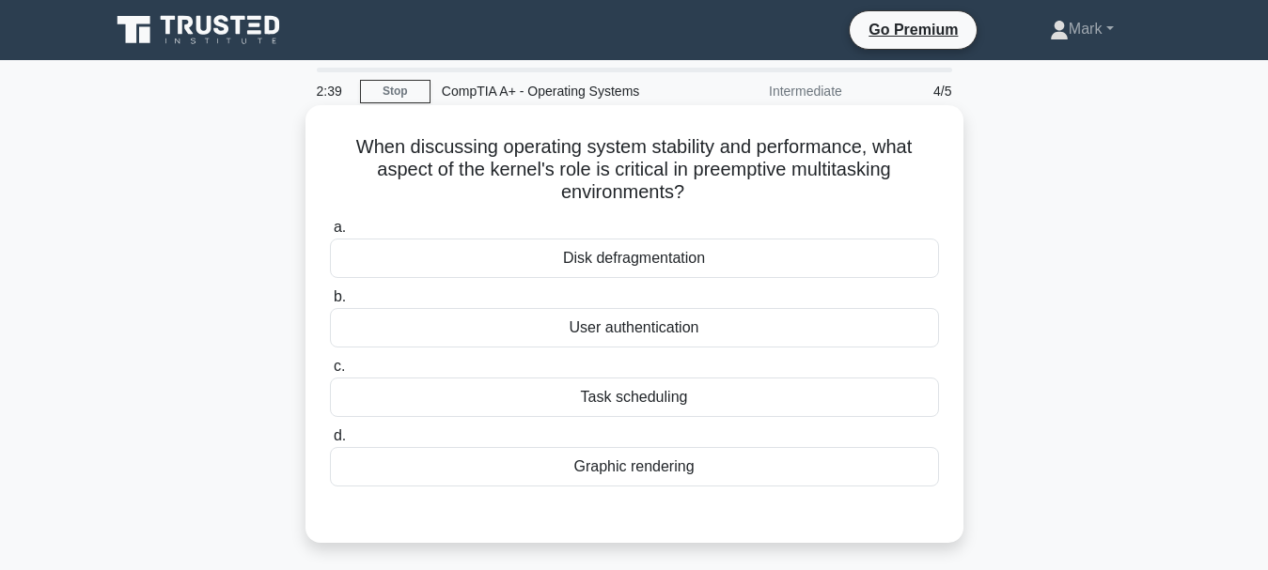
click at [701, 395] on div "Task scheduling" at bounding box center [634, 397] width 609 height 39
click at [330, 373] on input "c. Task scheduling" at bounding box center [330, 367] width 0 height 12
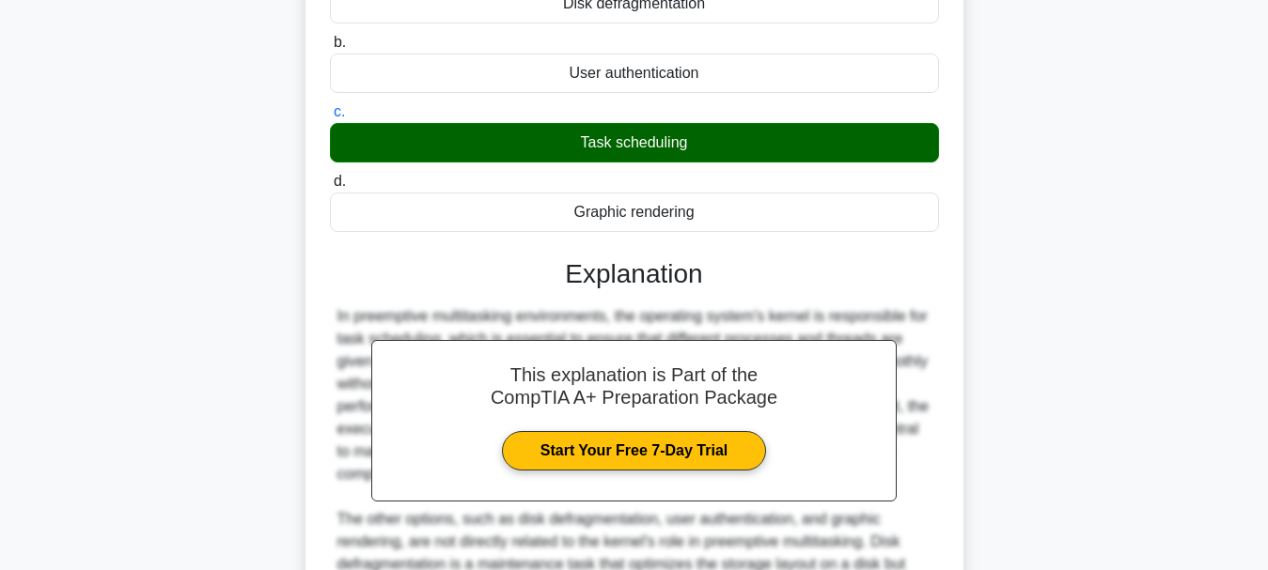
scroll to position [470, 0]
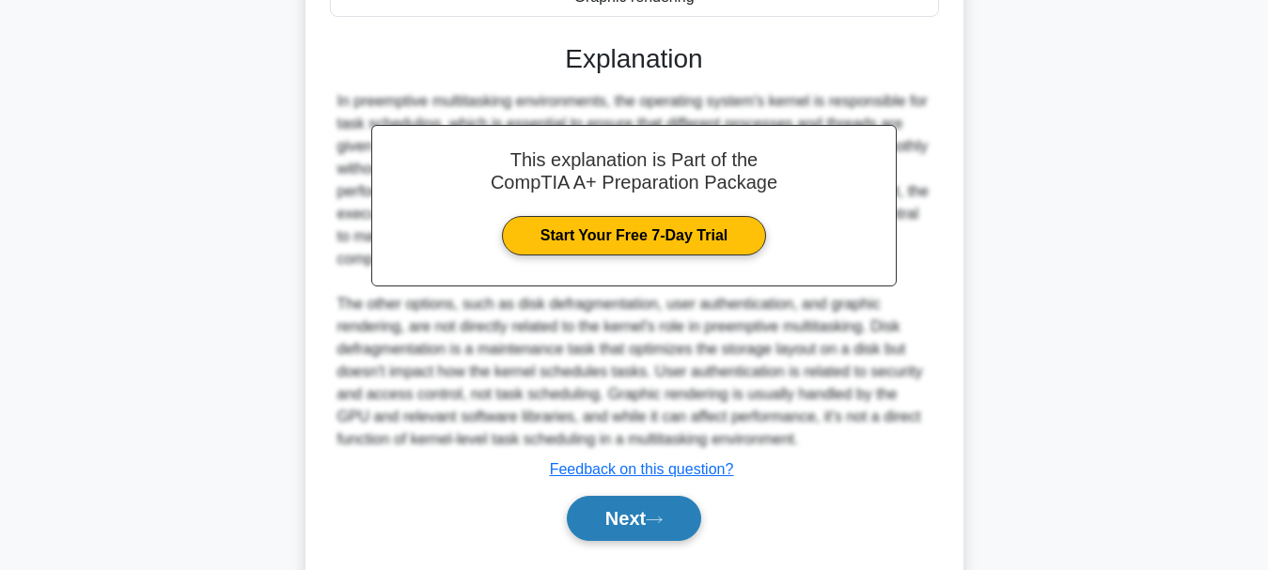
click at [699, 522] on button "Next" at bounding box center [634, 518] width 134 height 45
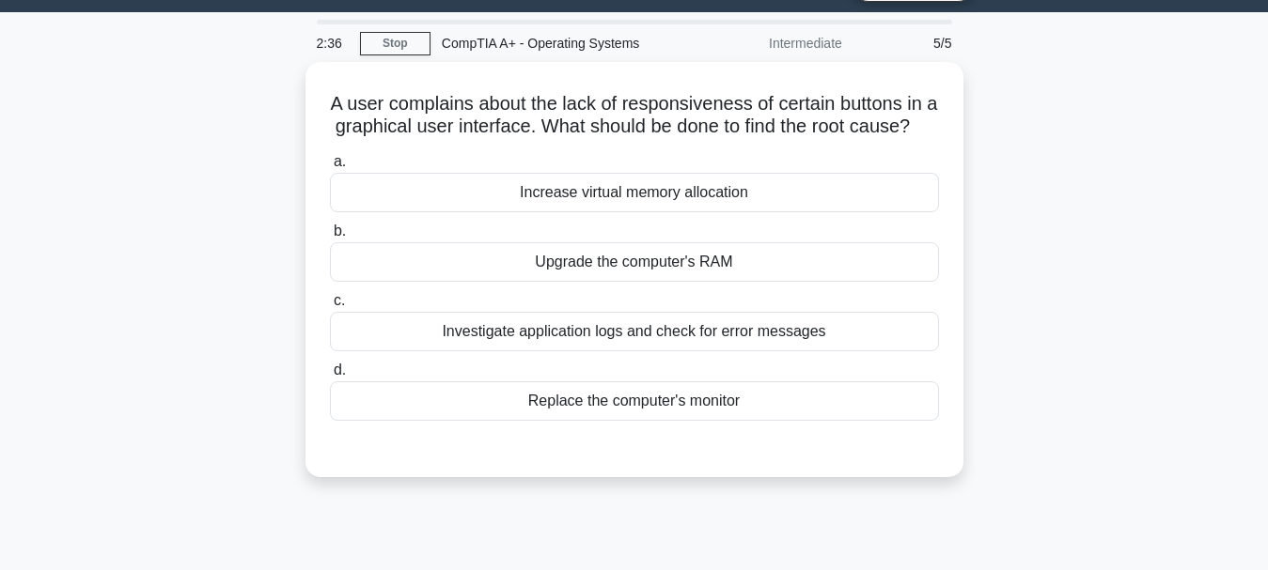
scroll to position [0, 0]
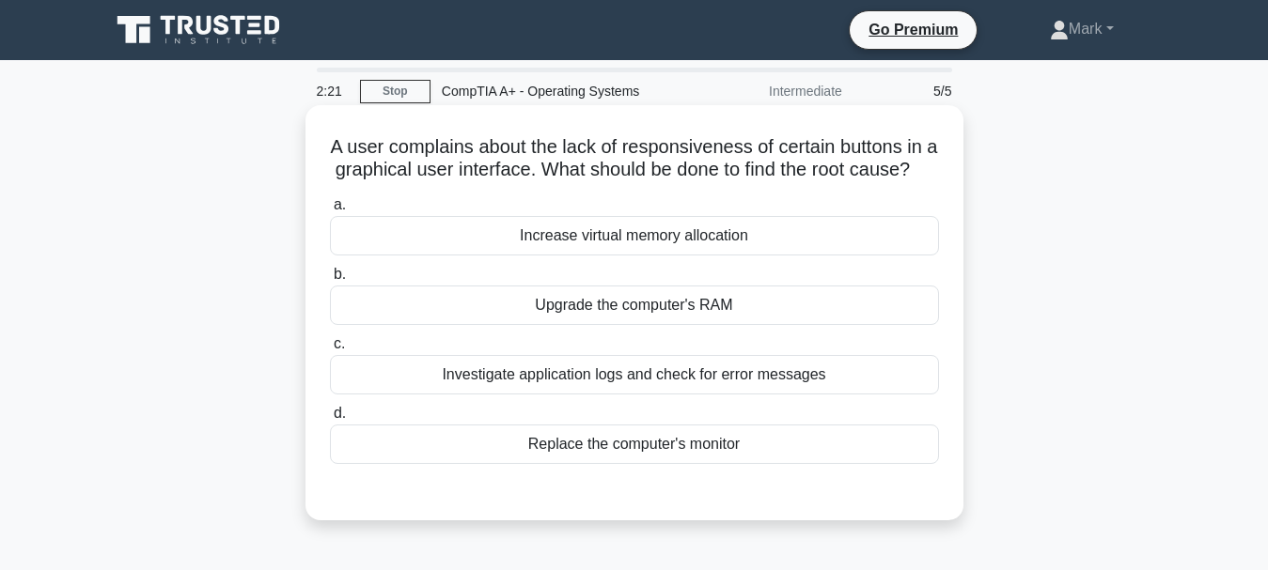
click at [756, 395] on div "Investigate application logs and check for error messages" at bounding box center [634, 374] width 609 height 39
click at [330, 351] on input "c. Investigate application logs and check for error messages" at bounding box center [330, 344] width 0 height 12
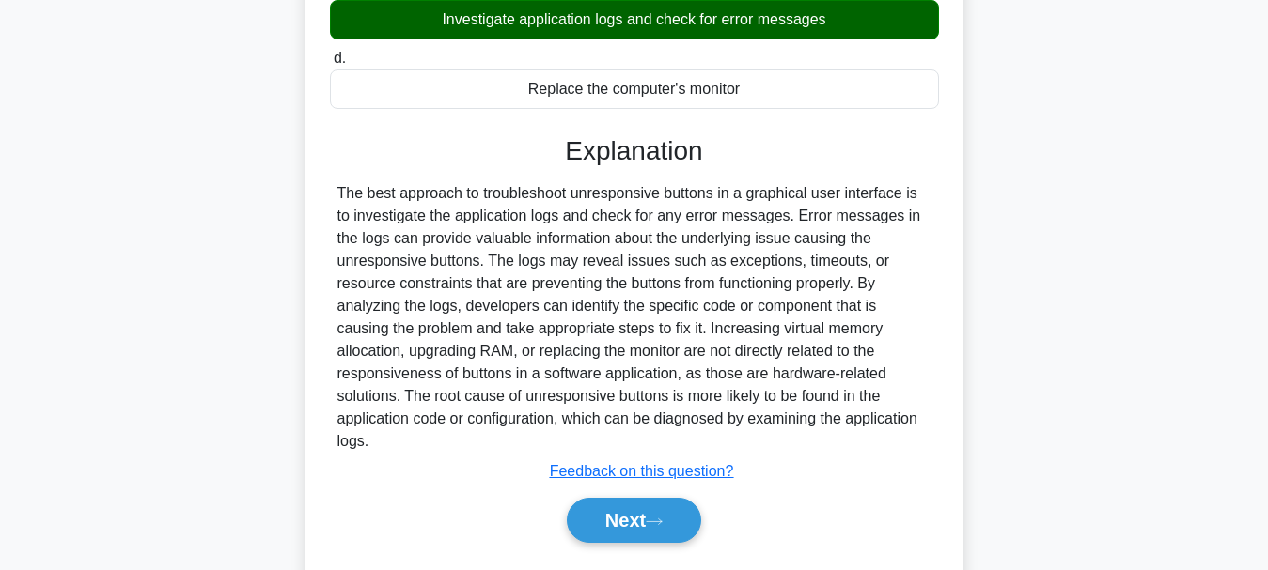
scroll to position [376, 0]
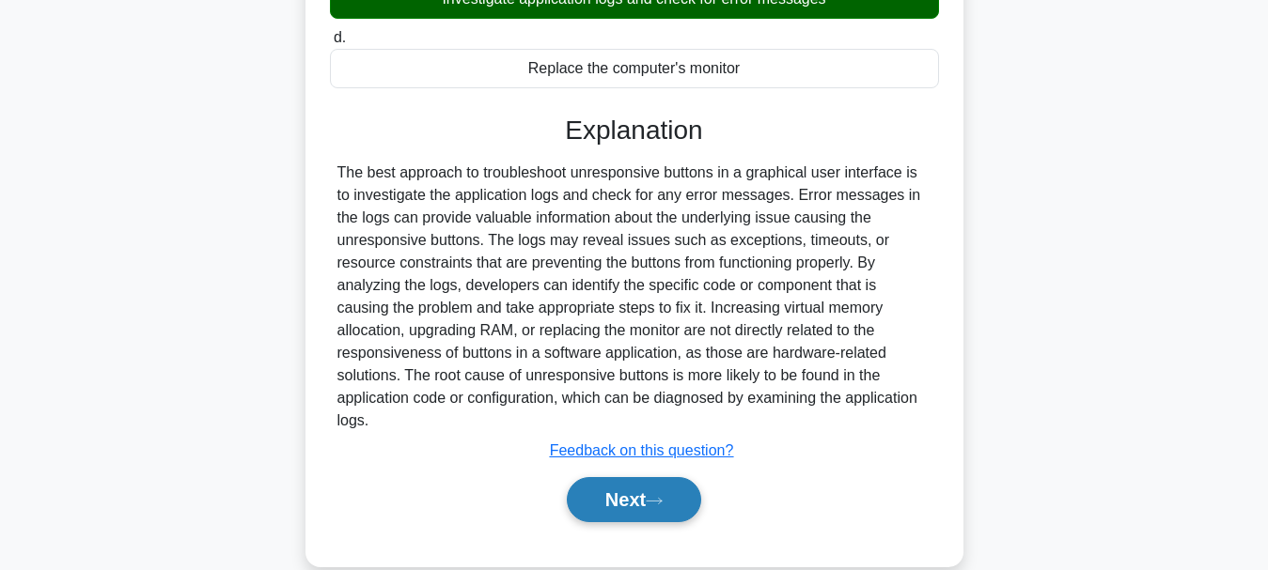
click at [619, 503] on button "Next" at bounding box center [634, 499] width 134 height 45
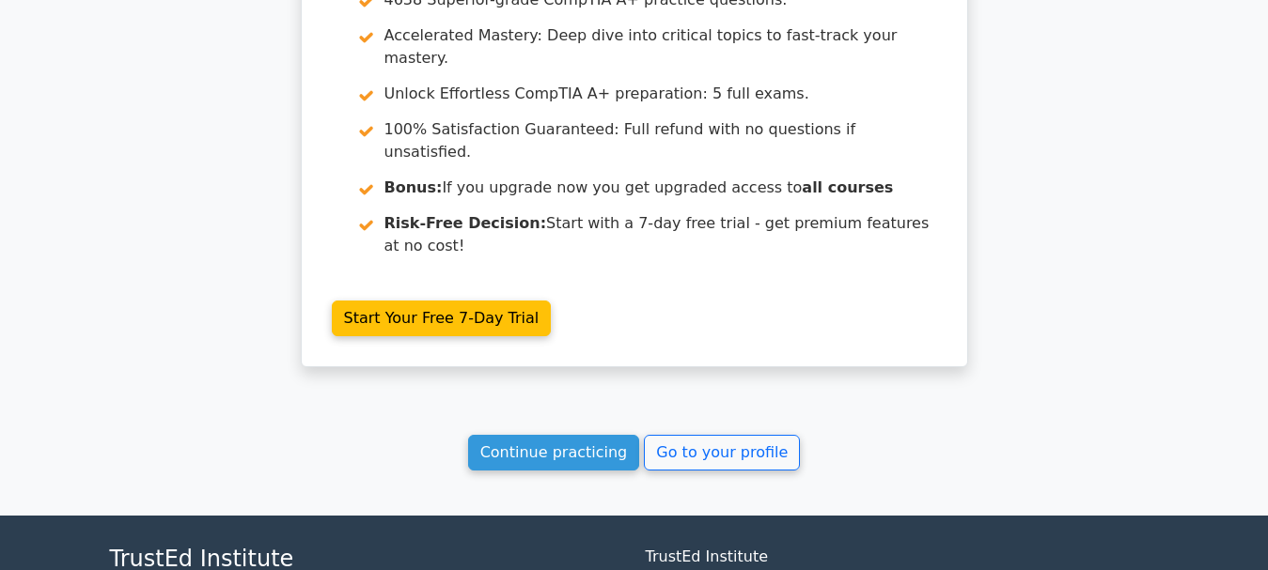
scroll to position [2847, 0]
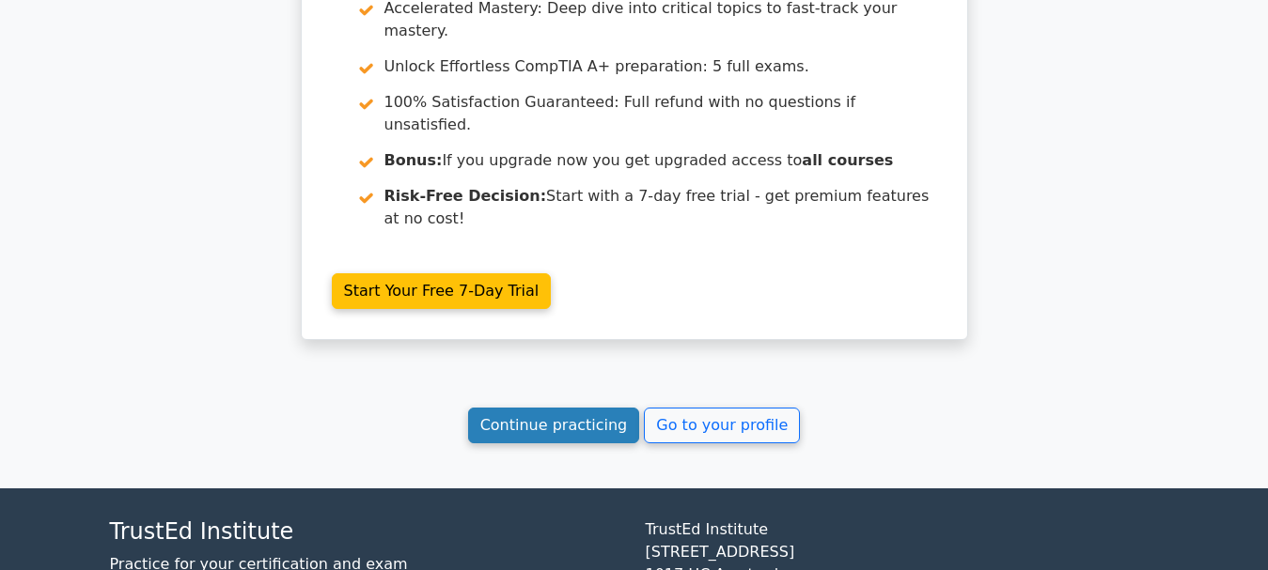
click at [584, 408] on link "Continue practicing" at bounding box center [554, 426] width 172 height 36
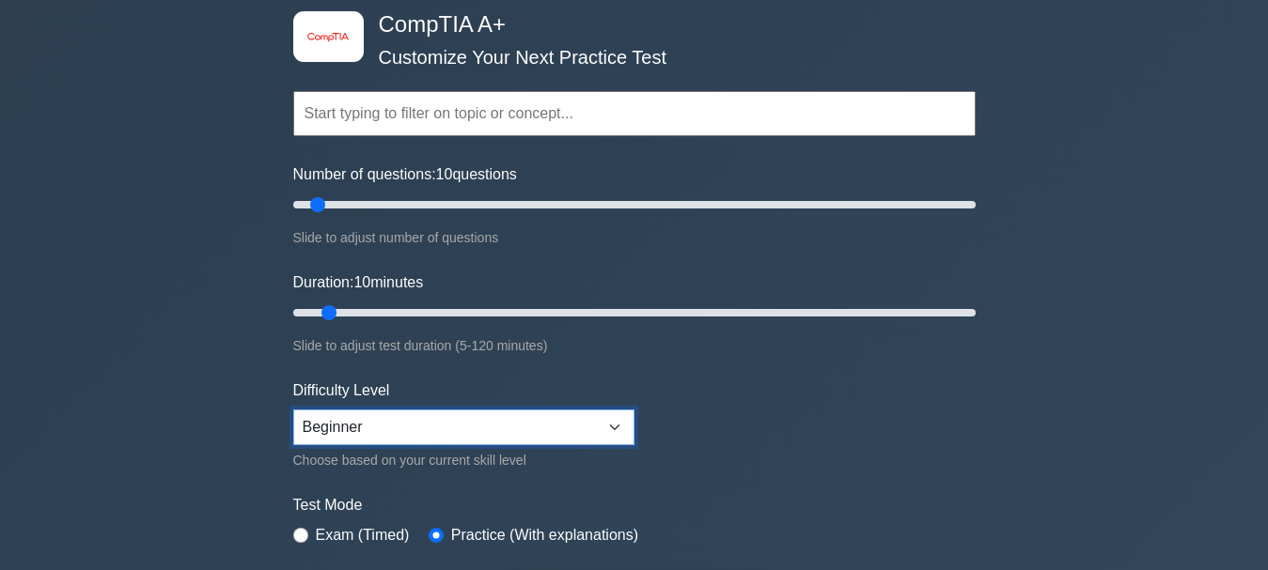
click at [382, 423] on select "Beginner Intermediate Expert" at bounding box center [463, 428] width 341 height 36
select select "expert"
click at [293, 410] on select "Beginner Intermediate Expert" at bounding box center [463, 428] width 341 height 36
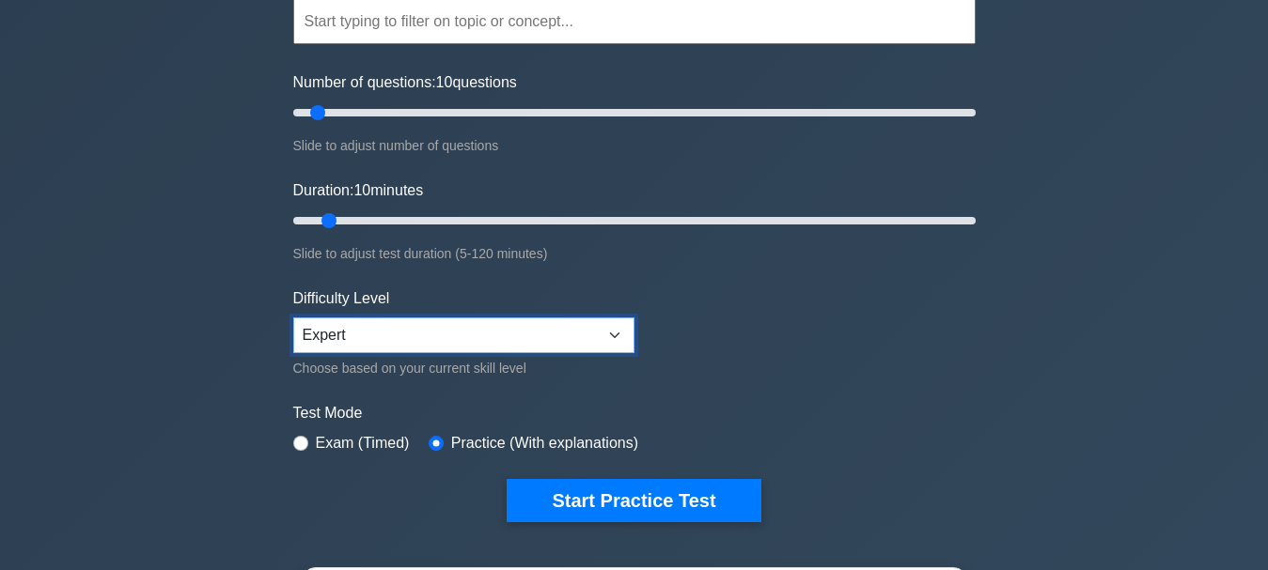
scroll to position [188, 0]
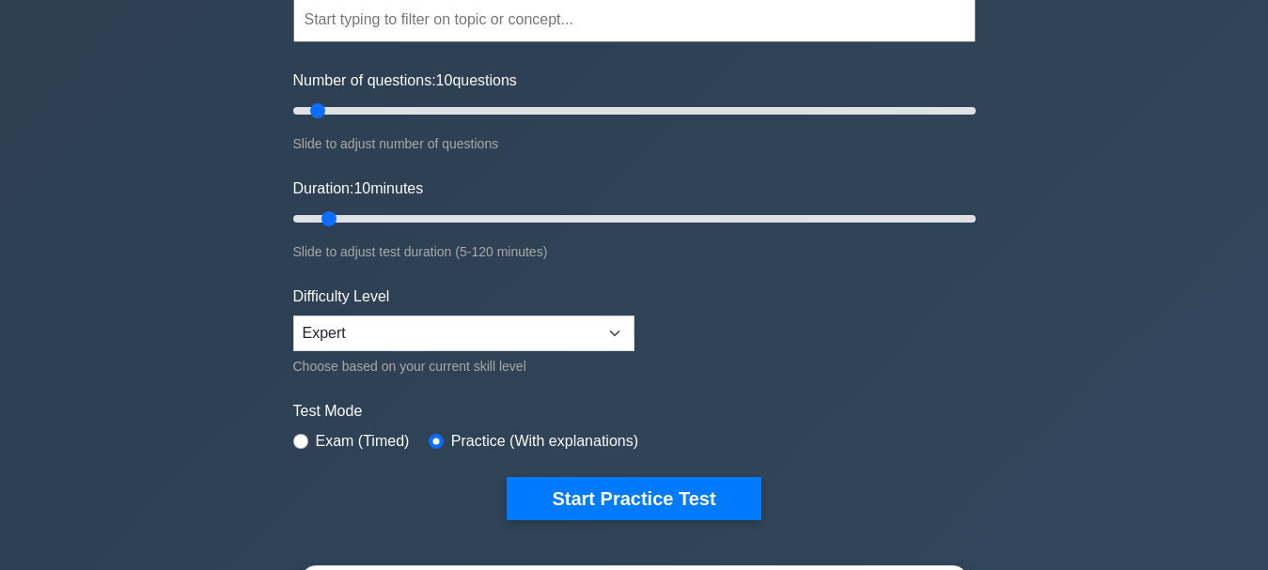
click at [294, 448] on div "Exam (Timed)" at bounding box center [351, 441] width 117 height 23
click at [374, 438] on label "Exam (Timed)" at bounding box center [363, 441] width 94 height 23
click at [296, 438] on input "radio" at bounding box center [300, 441] width 15 height 15
radio input "true"
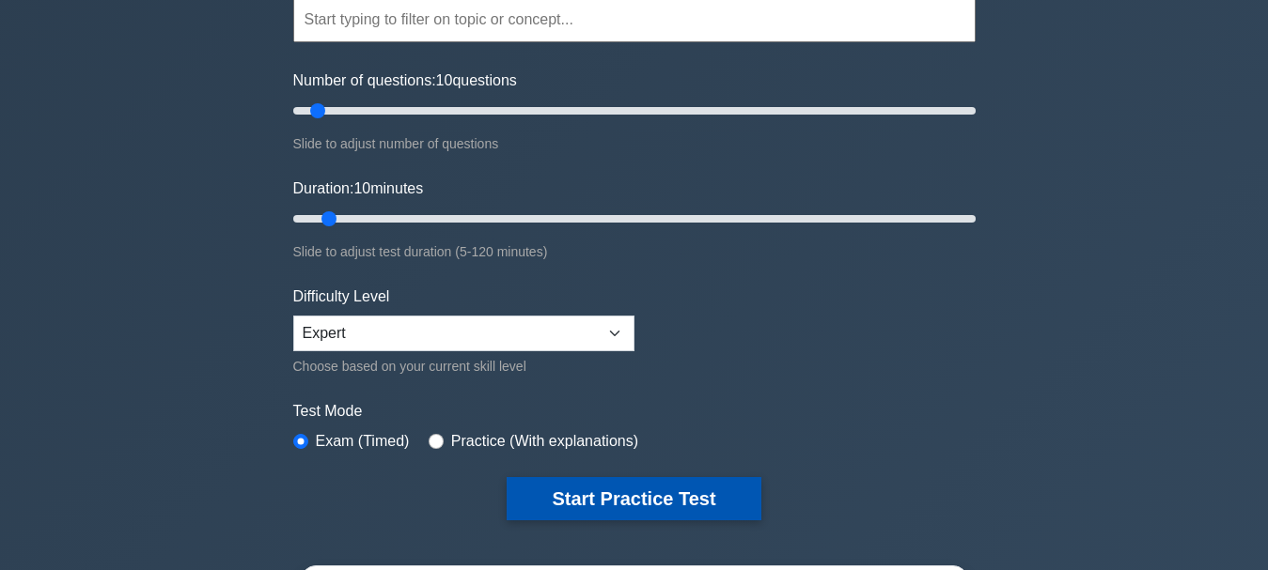
click at [563, 484] on button "Start Practice Test" at bounding box center [634, 498] width 254 height 43
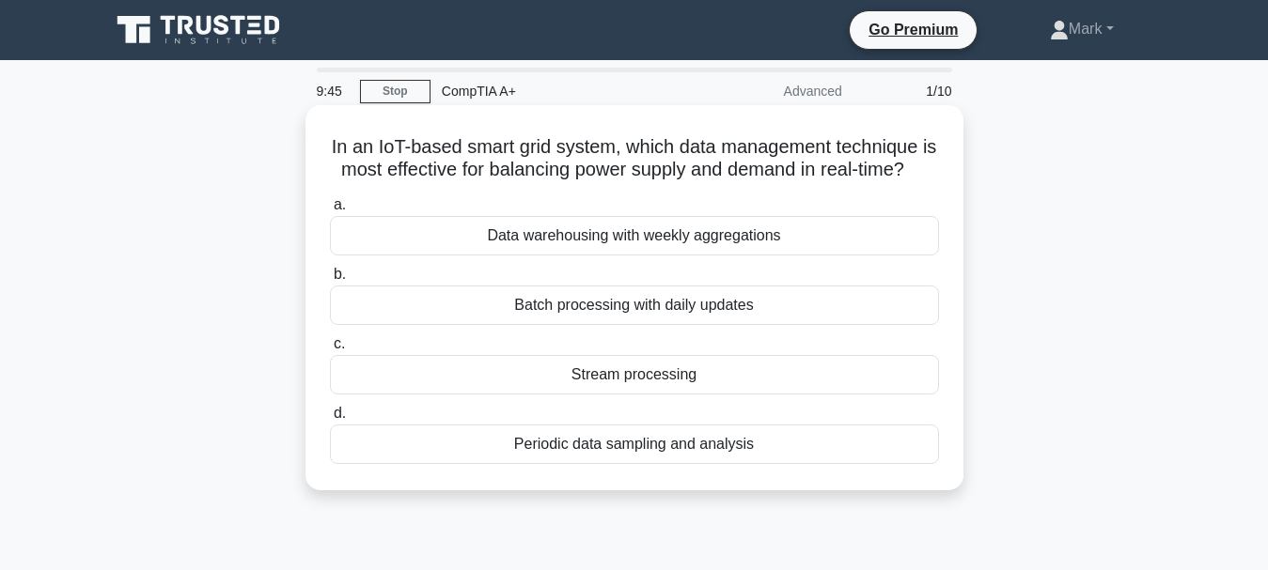
click at [734, 395] on div "Stream processing" at bounding box center [634, 374] width 609 height 39
click at [330, 351] on input "c. Stream processing" at bounding box center [330, 344] width 0 height 12
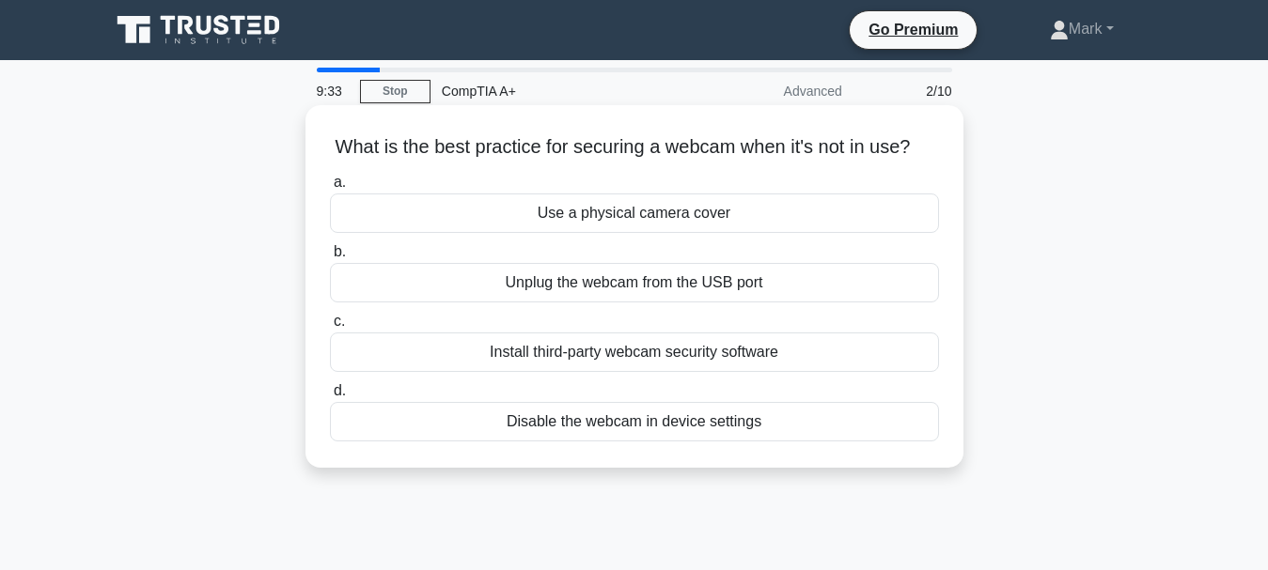
click at [576, 442] on div "Disable the webcam in device settings" at bounding box center [634, 421] width 609 height 39
click at [330, 398] on input "d. Disable the webcam in device settings" at bounding box center [330, 391] width 0 height 12
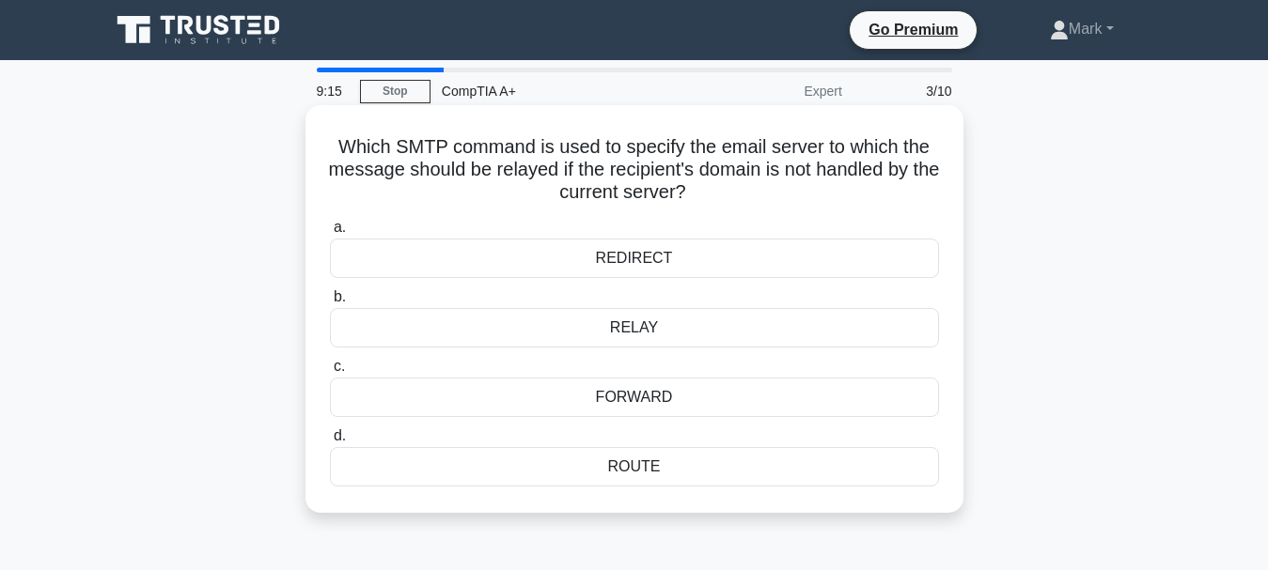
click at [696, 320] on div "RELAY" at bounding box center [634, 327] width 609 height 39
click at [330, 304] on input "b. RELAY" at bounding box center [330, 297] width 0 height 12
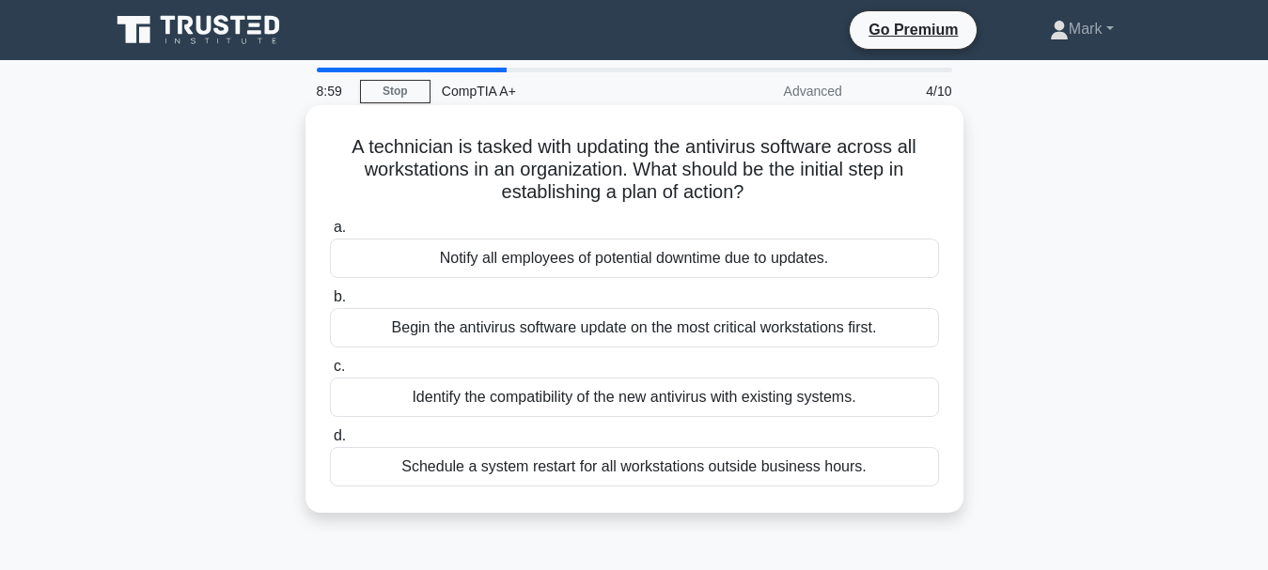
click at [474, 410] on div "Identify the compatibility of the new antivirus with existing systems." at bounding box center [634, 397] width 609 height 39
click at [330, 373] on input "c. Identify the compatibility of the new antivirus with existing systems." at bounding box center [330, 367] width 0 height 12
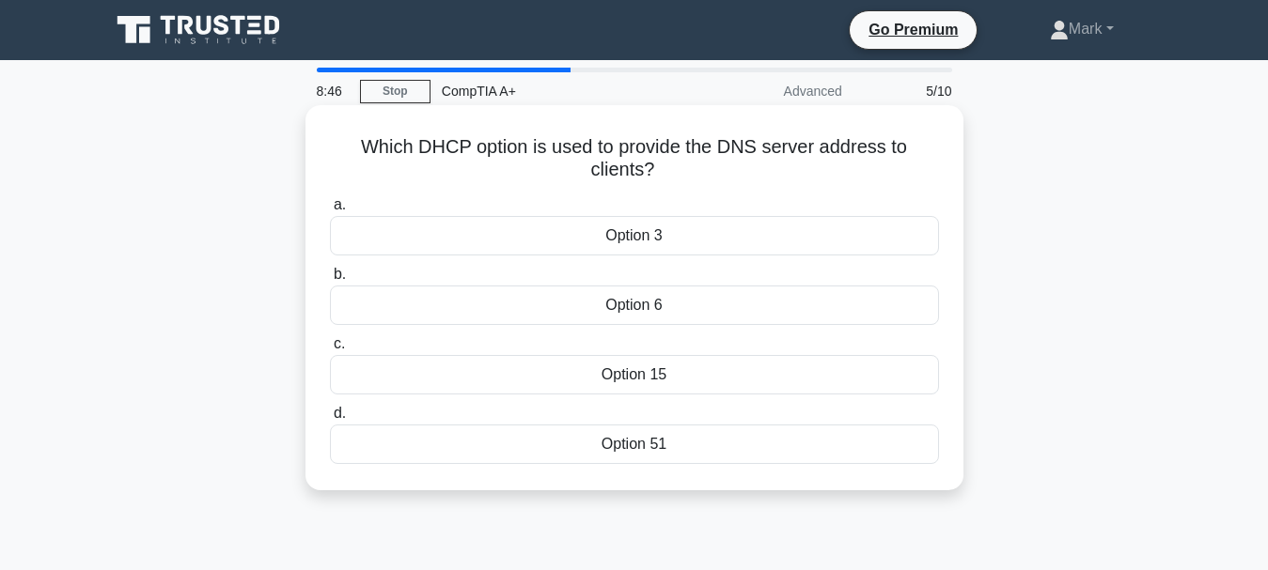
click at [670, 310] on div "Option 6" at bounding box center [634, 305] width 609 height 39
click at [330, 281] on input "b. Option 6" at bounding box center [330, 275] width 0 height 12
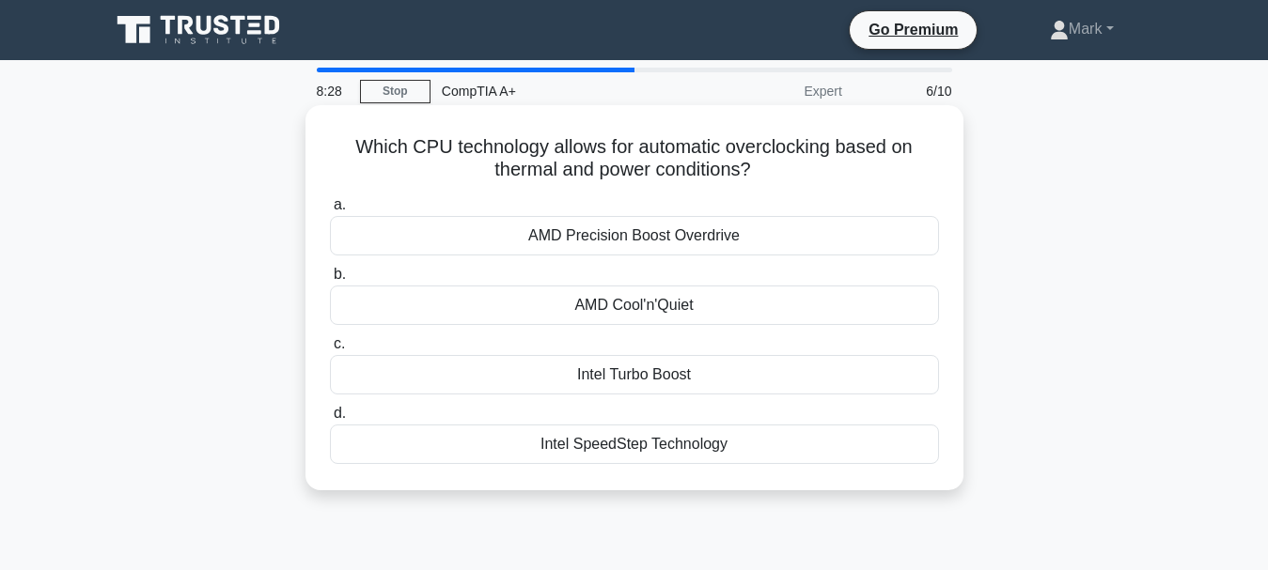
click at [730, 223] on div "AMD Precision Boost Overdrive" at bounding box center [634, 235] width 609 height 39
click at [330, 211] on input "a. AMD Precision Boost Overdrive" at bounding box center [330, 205] width 0 height 12
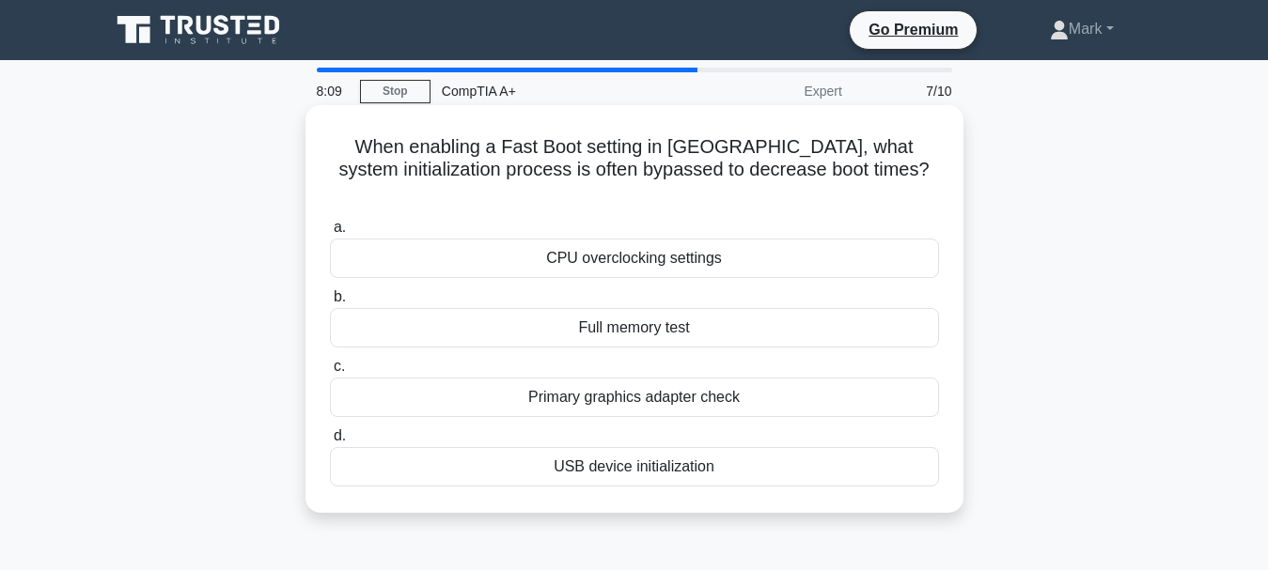
click at [773, 378] on div "Primary graphics adapter check" at bounding box center [634, 397] width 609 height 39
click at [330, 364] on input "c. Primary graphics adapter check" at bounding box center [330, 367] width 0 height 12
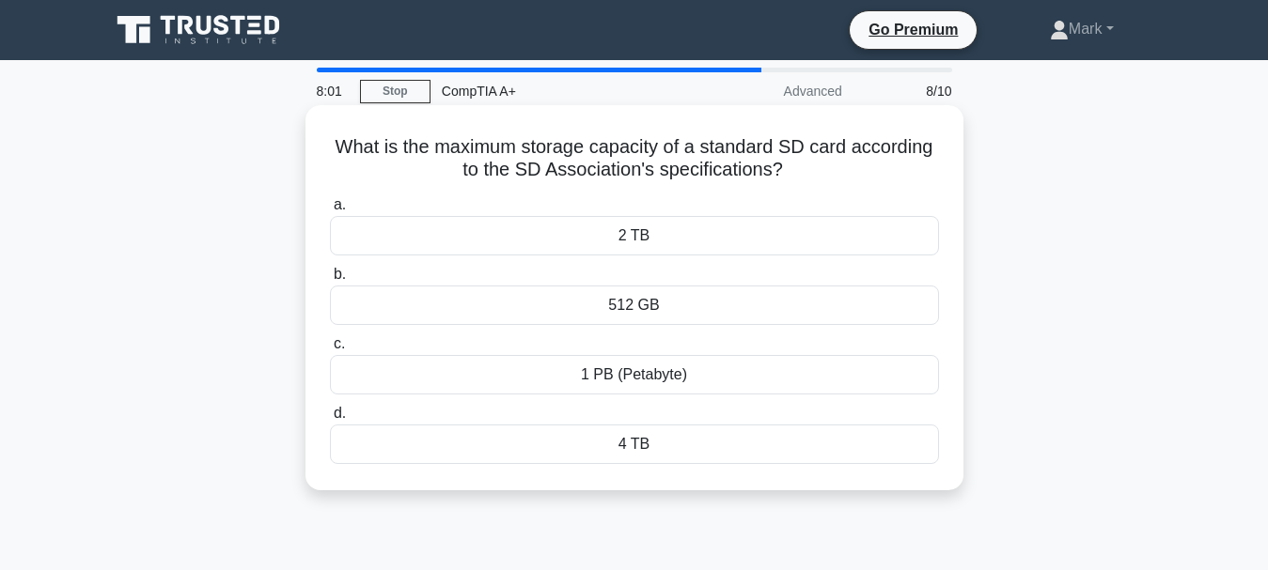
click at [543, 447] on div "4 TB" at bounding box center [634, 444] width 609 height 39
click at [330, 420] on input "d. 4 TB" at bounding box center [330, 414] width 0 height 12
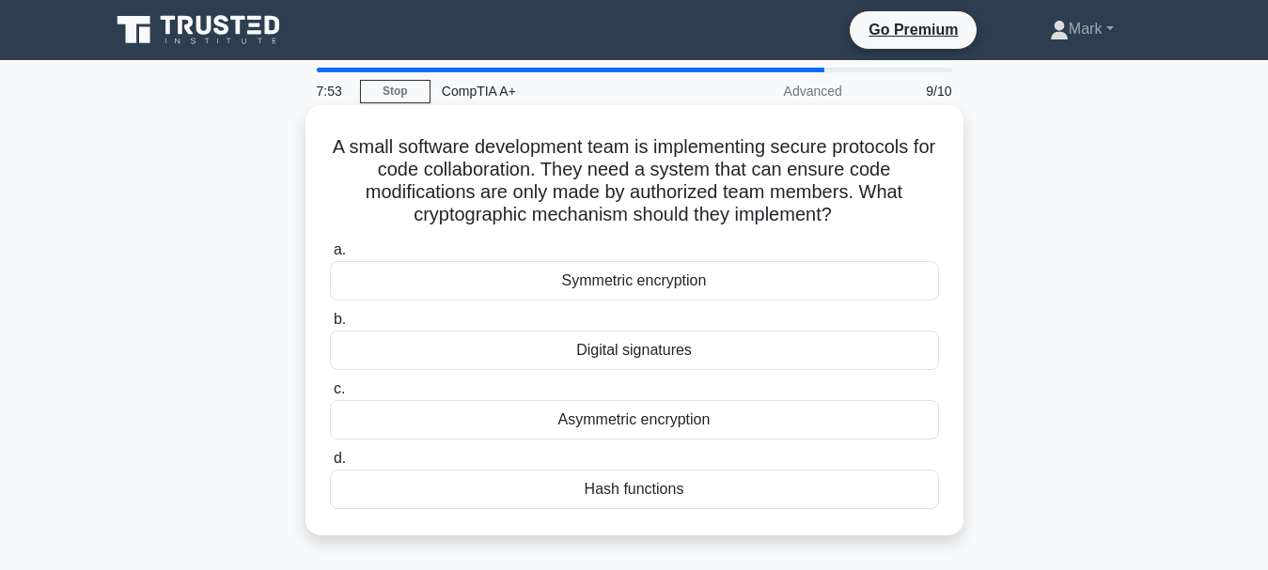
click at [719, 478] on div "Hash functions" at bounding box center [634, 489] width 609 height 39
click at [330, 465] on input "d. Hash functions" at bounding box center [330, 459] width 0 height 12
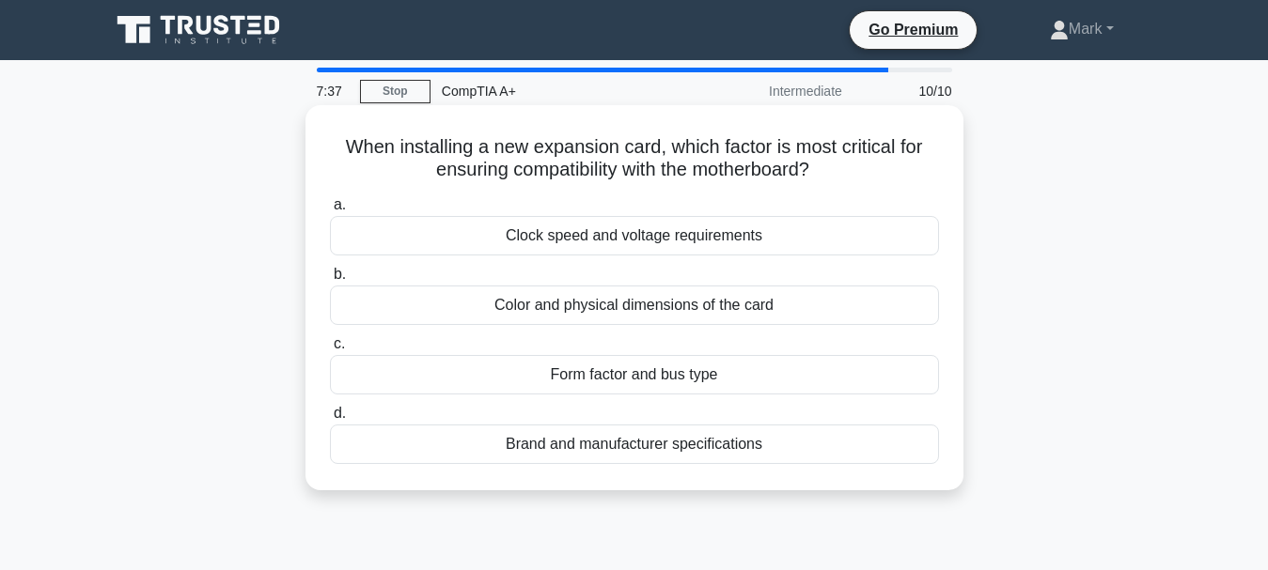
click at [745, 218] on div "Clock speed and voltage requirements" at bounding box center [634, 235] width 609 height 39
click at [330, 211] on input "a. Clock speed and voltage requirements" at bounding box center [330, 205] width 0 height 12
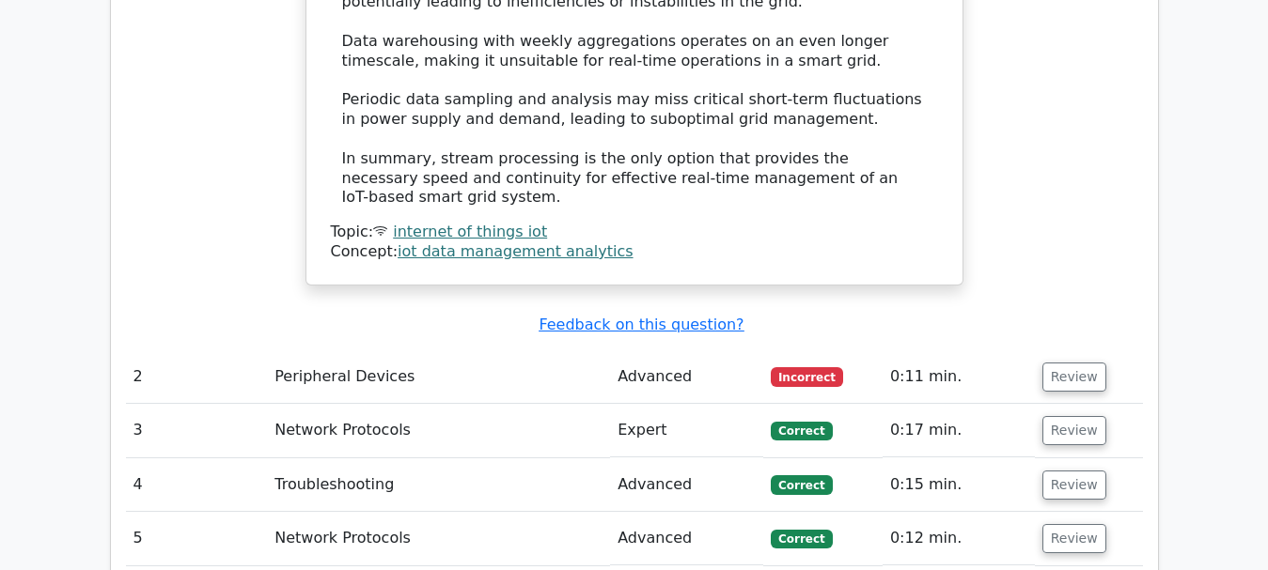
scroll to position [2538, 0]
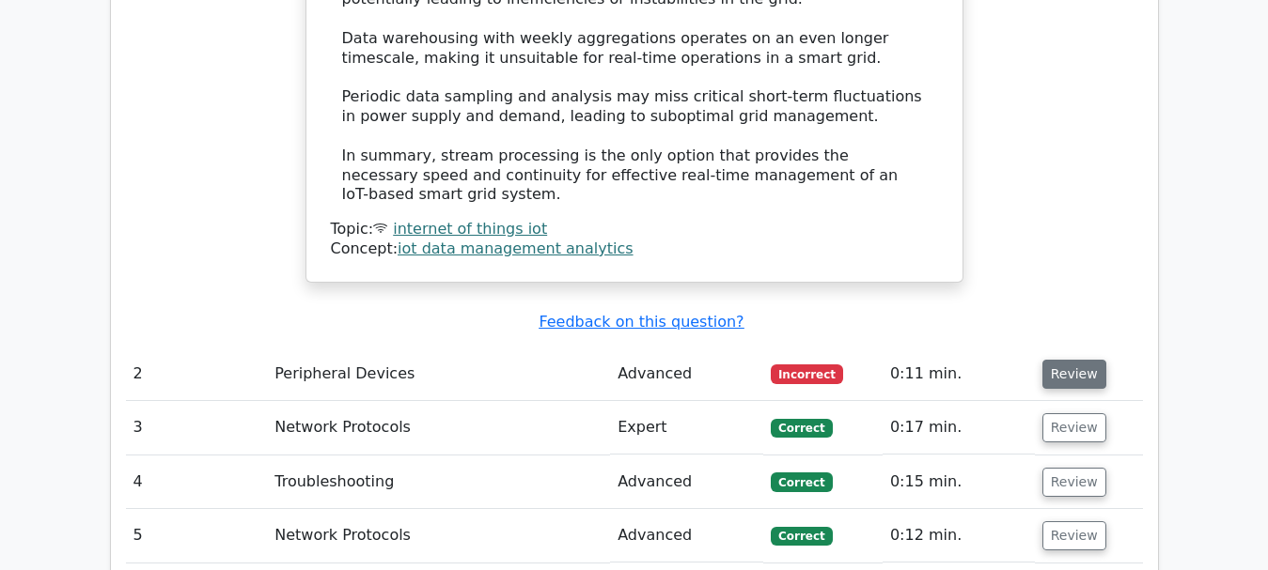
click at [1056, 360] on button "Review" at bounding box center [1074, 374] width 64 height 29
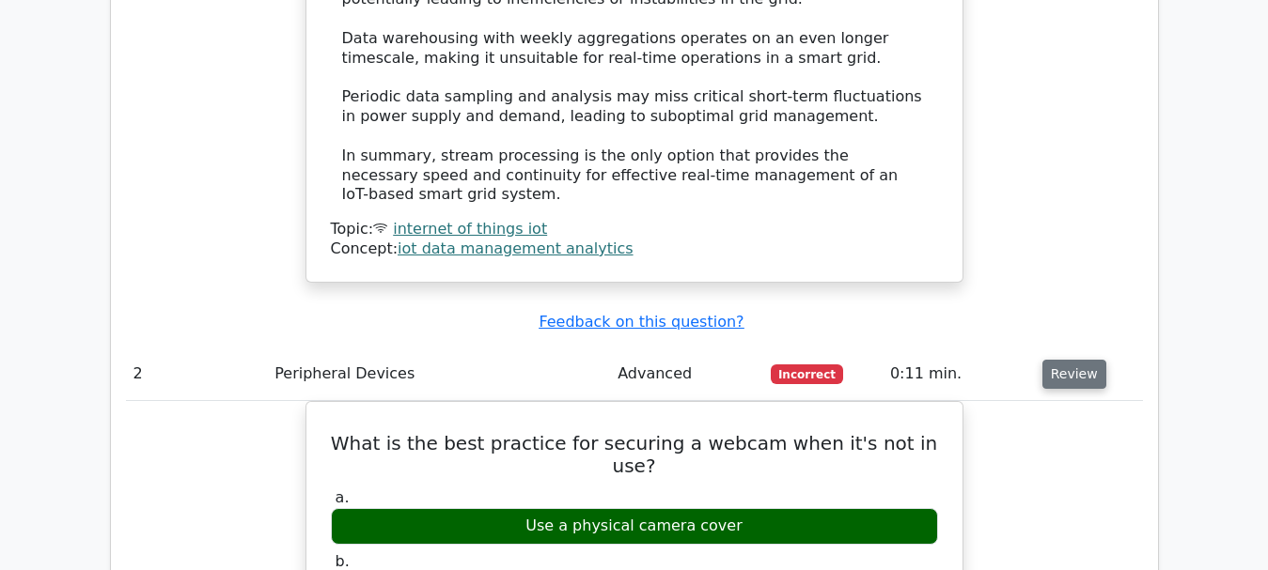
click at [1066, 360] on button "Review" at bounding box center [1074, 374] width 64 height 29
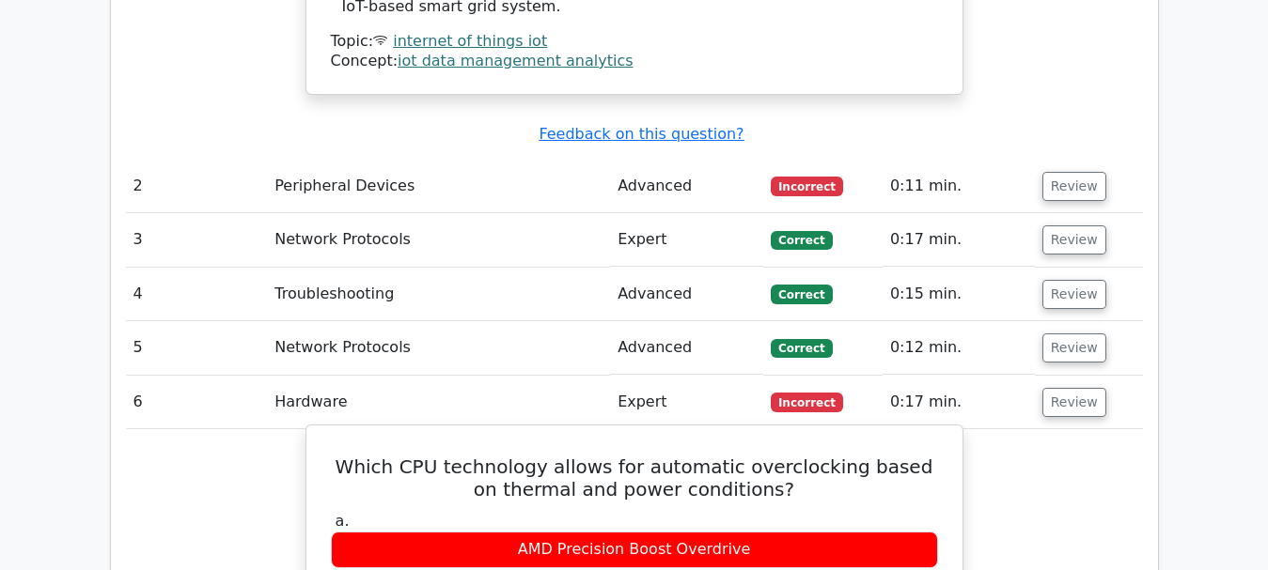
scroll to position [2819, 0]
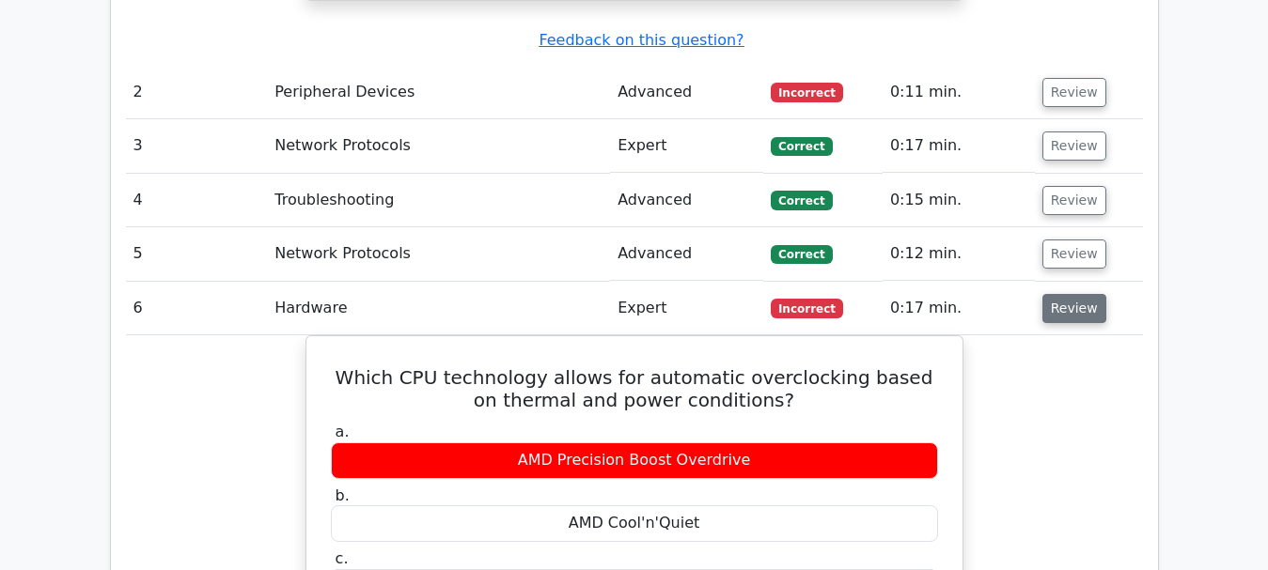
click at [1092, 294] on button "Review" at bounding box center [1074, 308] width 64 height 29
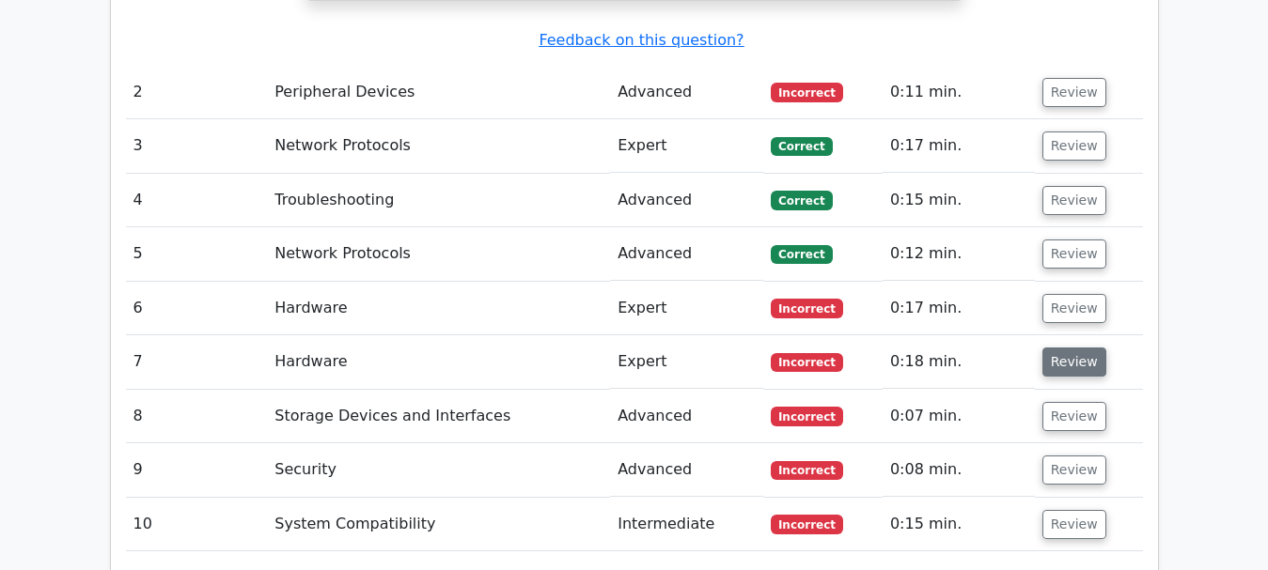
click at [1094, 348] on button "Review" at bounding box center [1074, 362] width 64 height 29
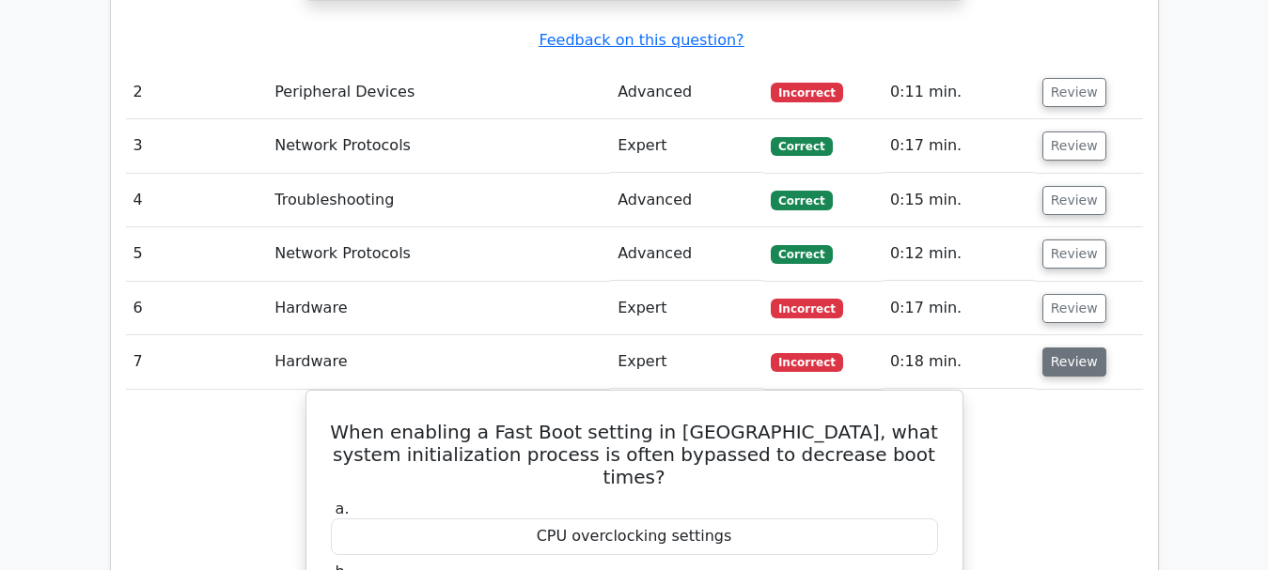
click at [1094, 348] on button "Review" at bounding box center [1074, 362] width 64 height 29
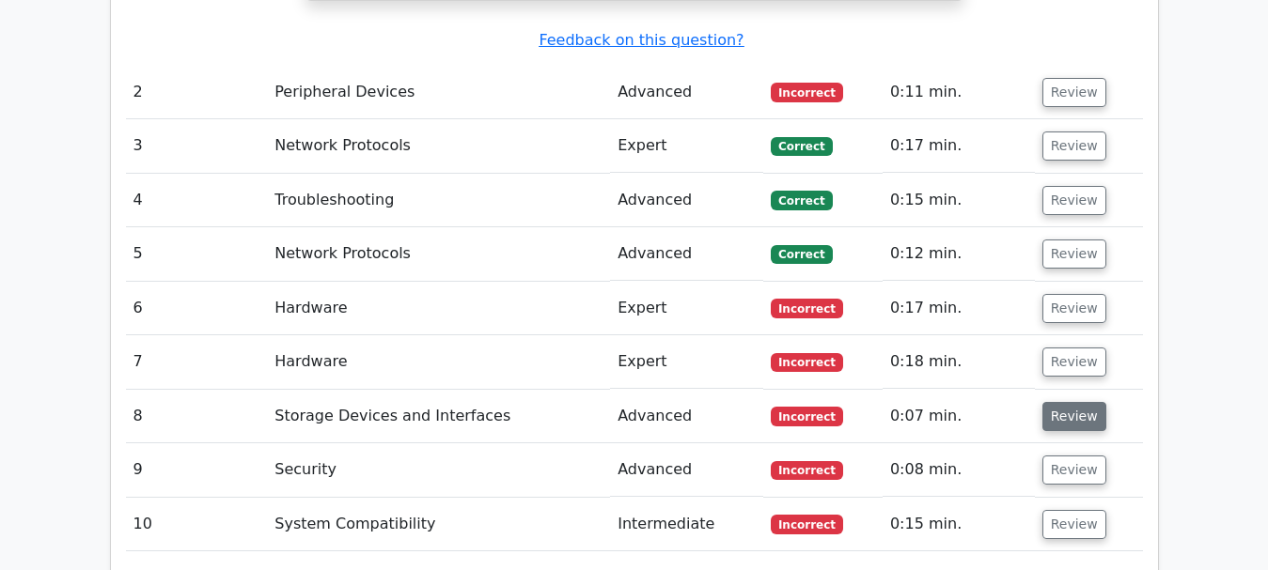
click at [1071, 402] on button "Review" at bounding box center [1074, 416] width 64 height 29
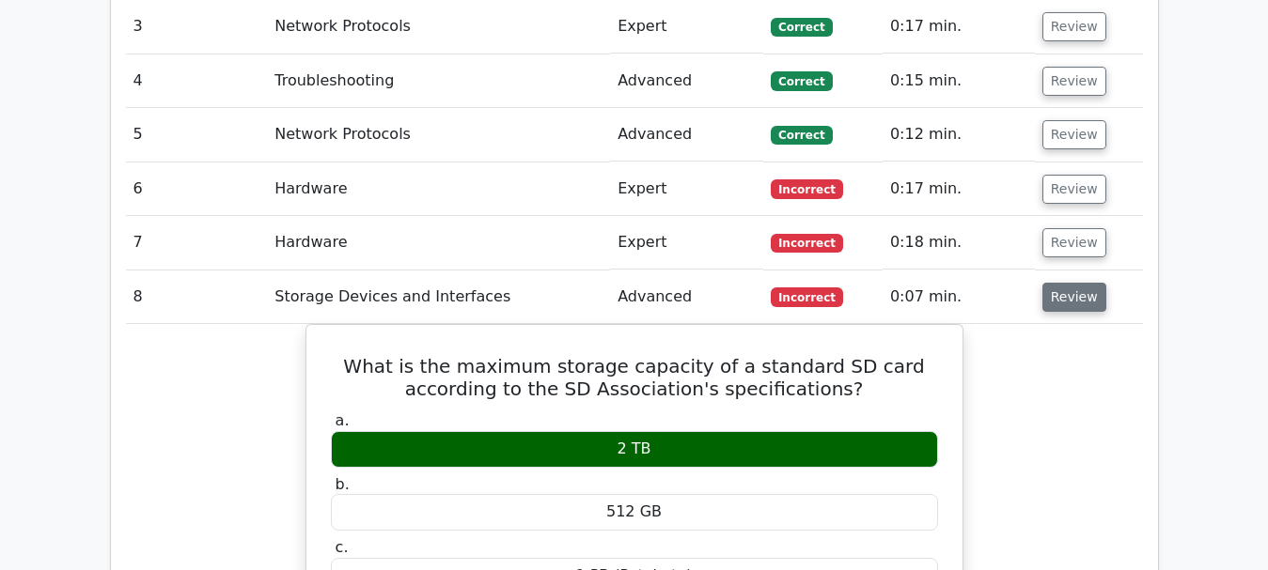
scroll to position [3007, 0]
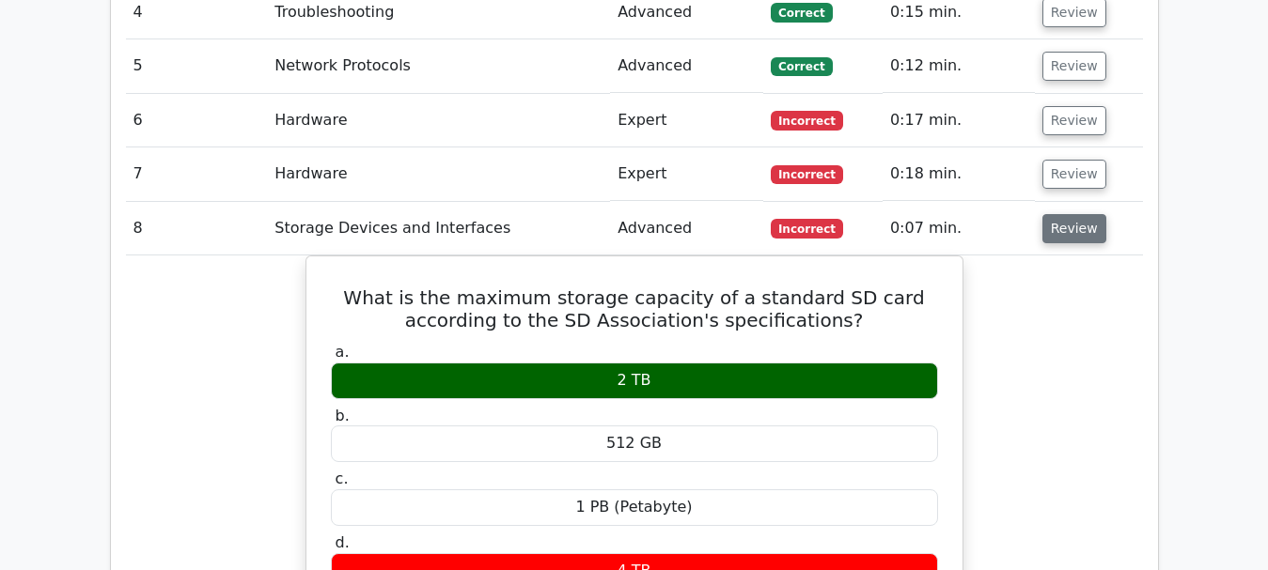
click at [1056, 214] on button "Review" at bounding box center [1074, 228] width 64 height 29
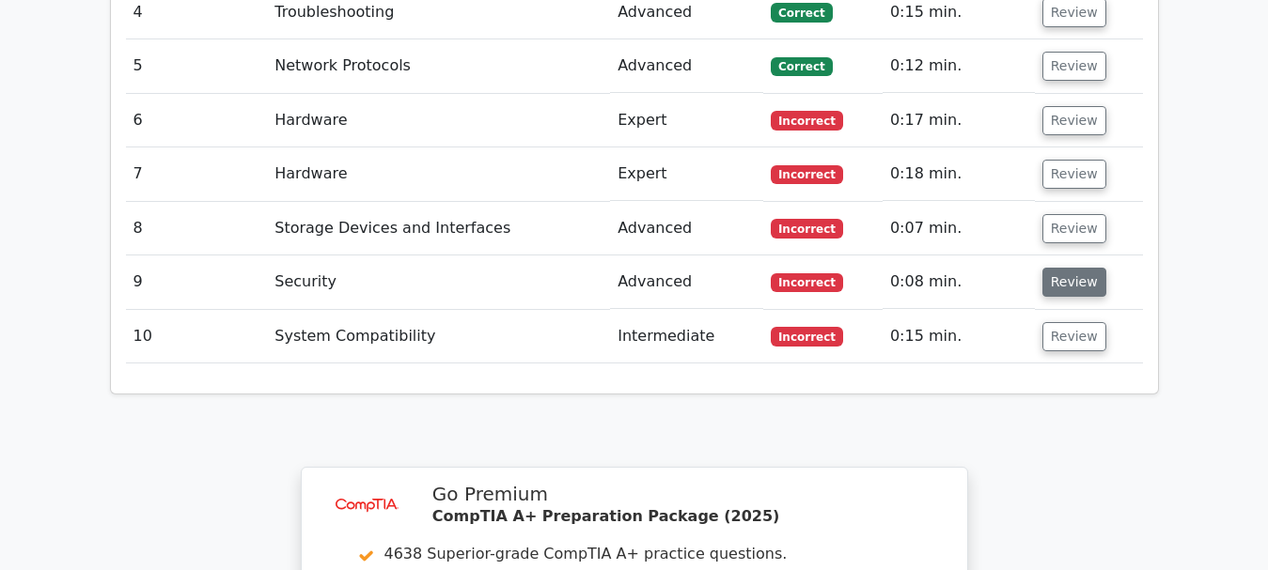
click at [1065, 268] on button "Review" at bounding box center [1074, 282] width 64 height 29
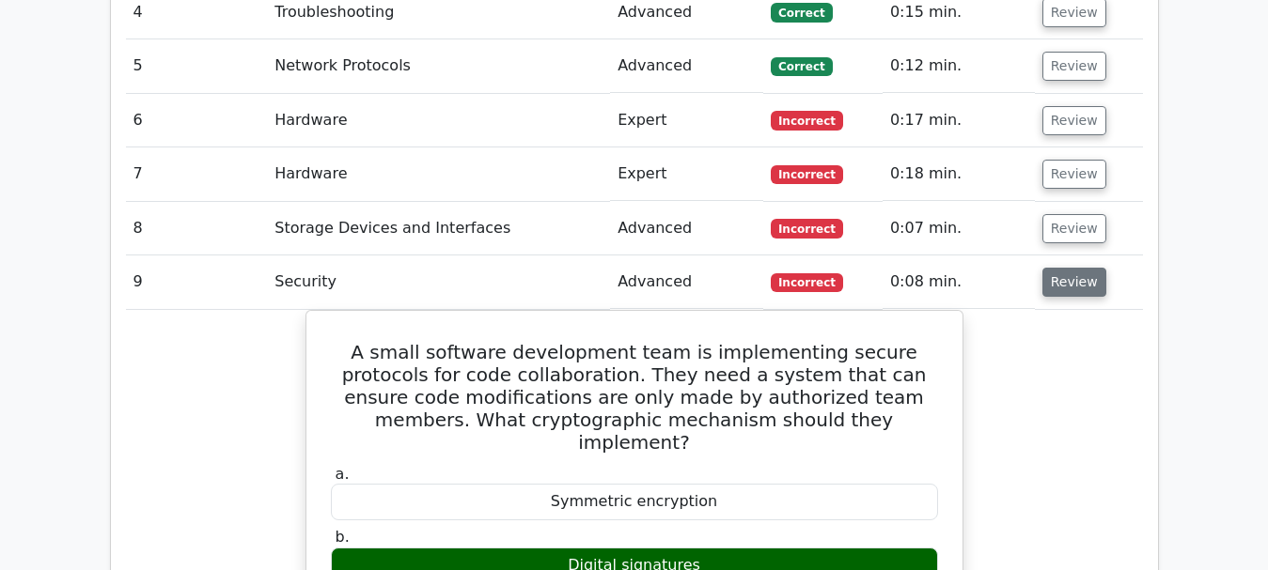
click at [1065, 268] on button "Review" at bounding box center [1074, 282] width 64 height 29
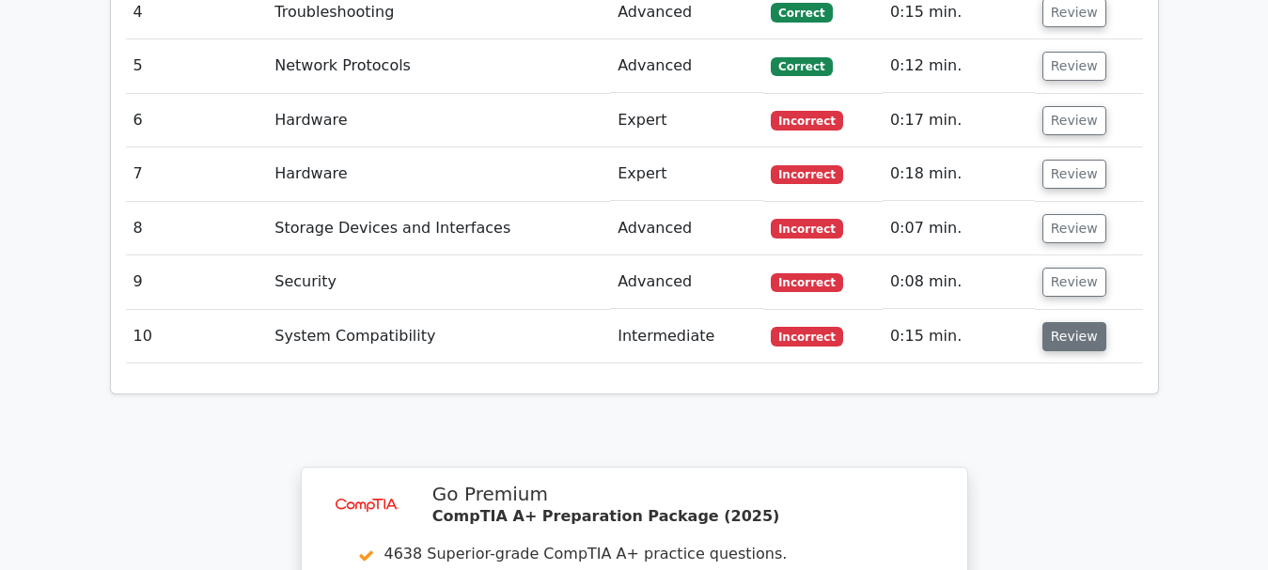
click at [1071, 322] on button "Review" at bounding box center [1074, 336] width 64 height 29
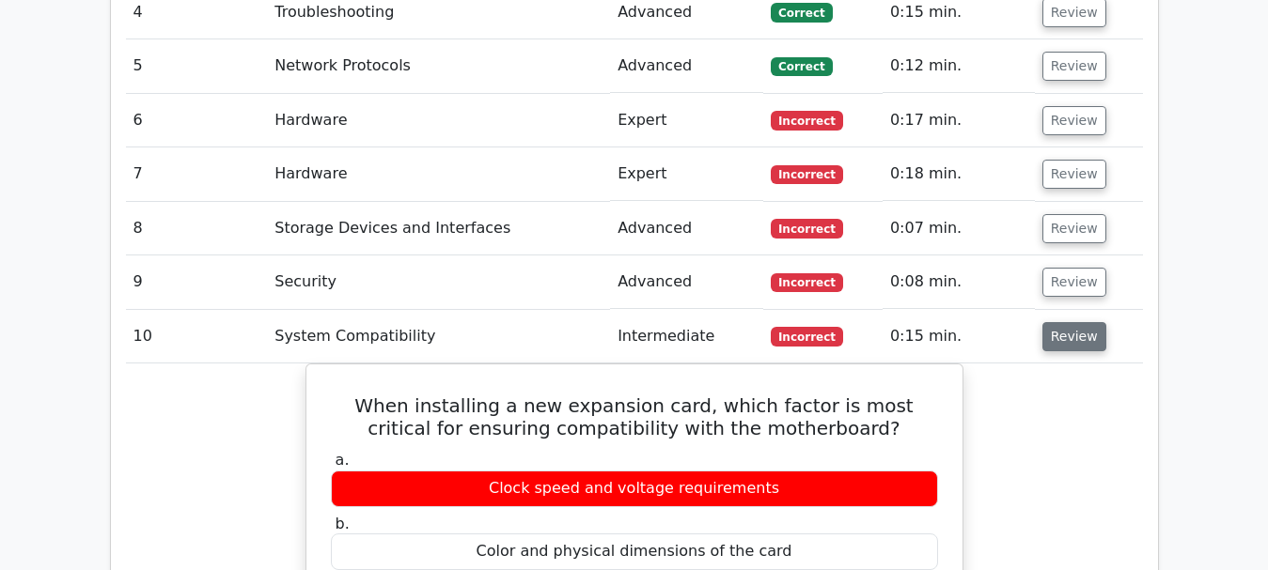
click at [1071, 322] on button "Review" at bounding box center [1074, 336] width 64 height 29
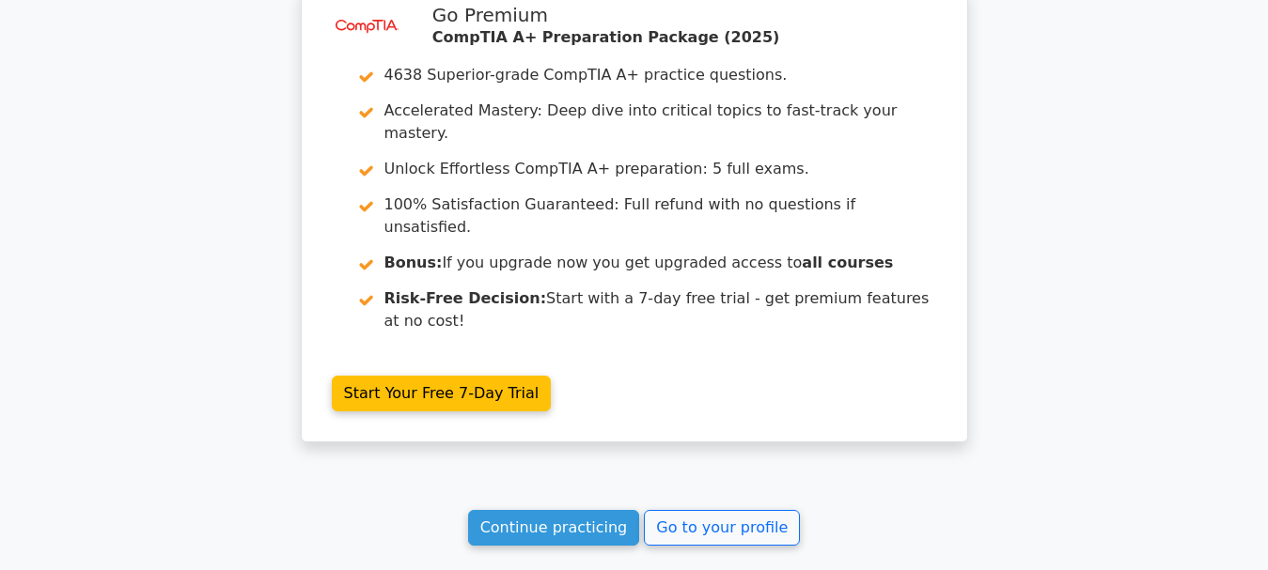
scroll to position [3508, 0]
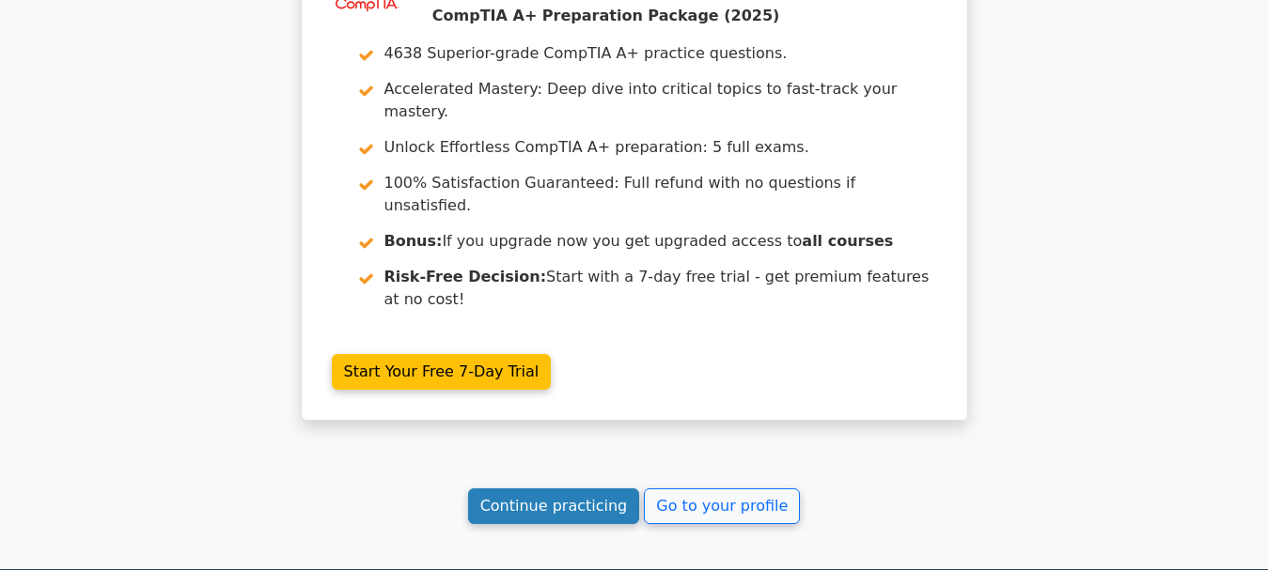
click at [601, 489] on link "Continue practicing" at bounding box center [554, 507] width 172 height 36
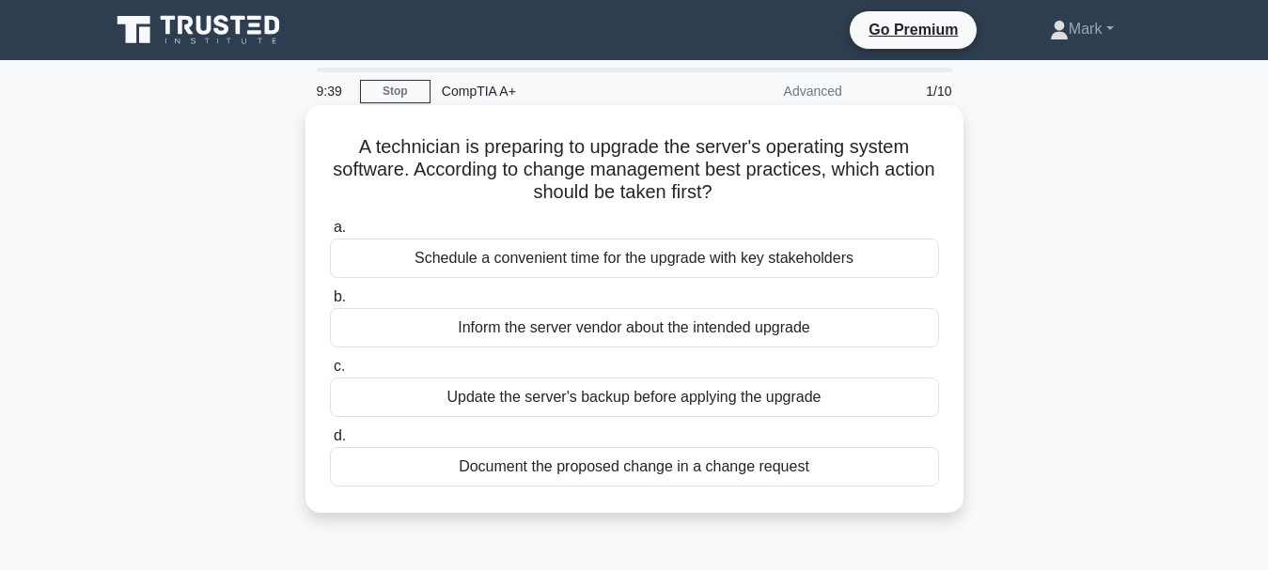
click at [758, 401] on div "Update the server's backup before applying the upgrade" at bounding box center [634, 397] width 609 height 39
click at [330, 373] on input "c. Update the server's backup before applying the upgrade" at bounding box center [330, 367] width 0 height 12
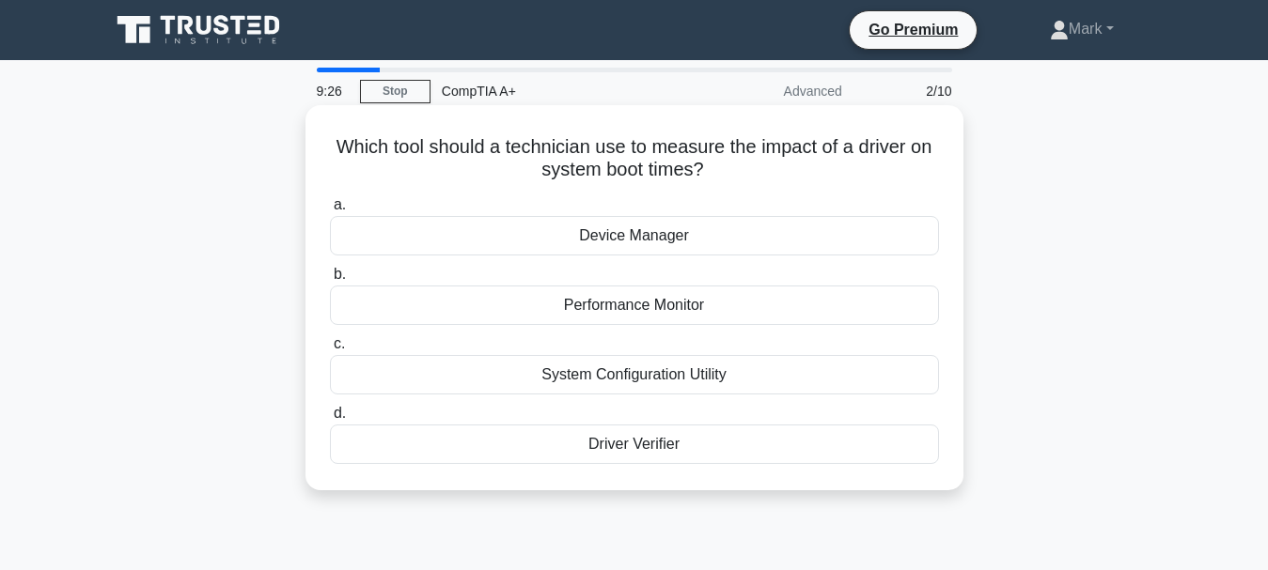
click at [681, 308] on div "Performance Monitor" at bounding box center [634, 305] width 609 height 39
click at [330, 281] on input "b. Performance Monitor" at bounding box center [330, 275] width 0 height 12
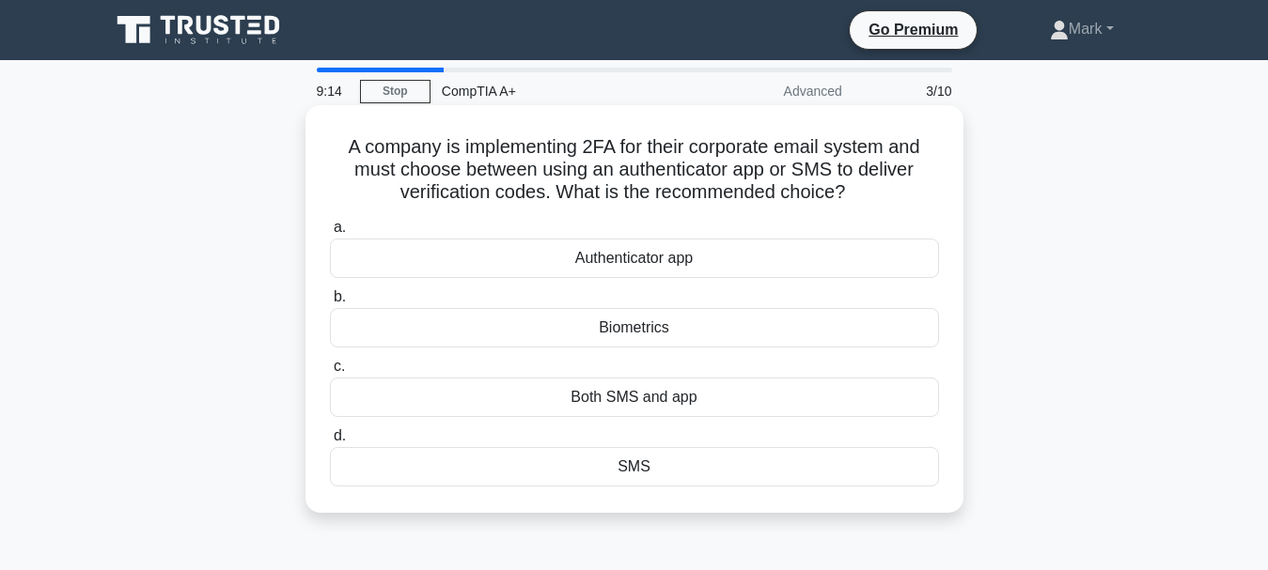
click at [715, 328] on div "Biometrics" at bounding box center [634, 327] width 609 height 39
click at [330, 304] on input "b. Biometrics" at bounding box center [330, 297] width 0 height 12
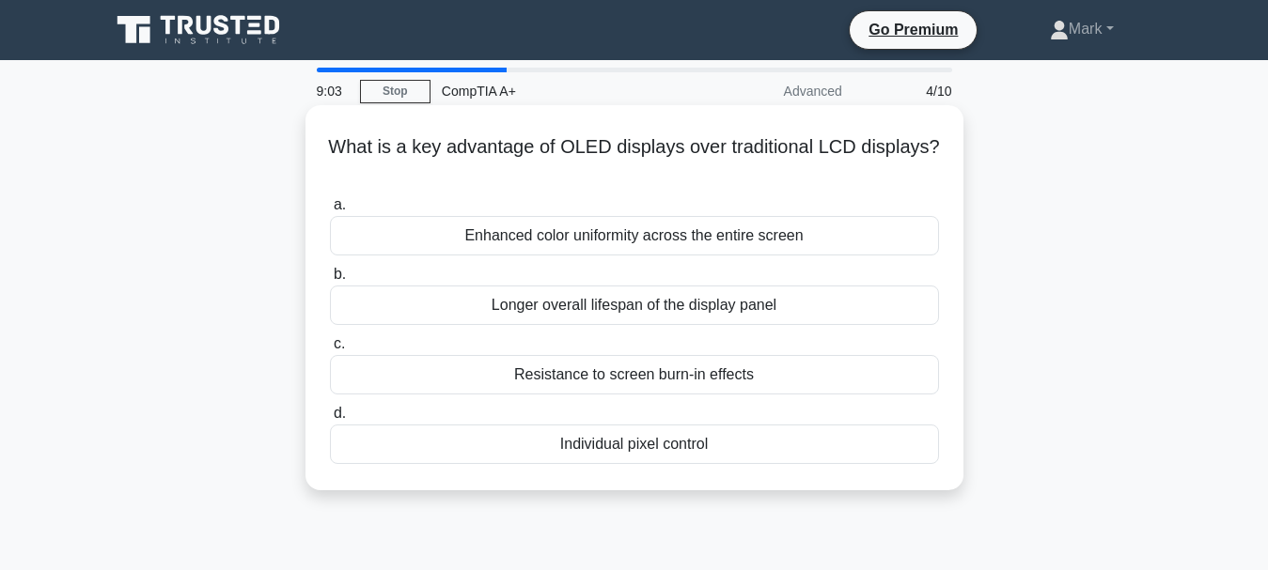
click at [759, 437] on div "Individual pixel control" at bounding box center [634, 444] width 609 height 39
click at [330, 420] on input "d. Individual pixel control" at bounding box center [330, 414] width 0 height 12
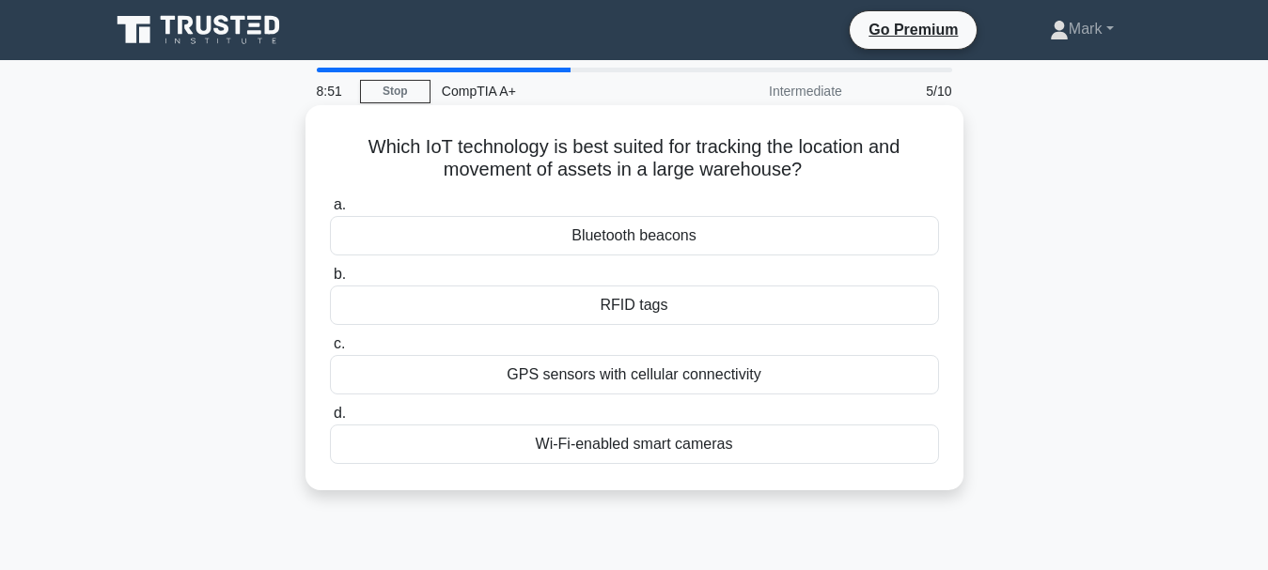
click at [803, 297] on div "RFID tags" at bounding box center [634, 305] width 609 height 39
click at [330, 281] on input "b. RFID tags" at bounding box center [330, 275] width 0 height 12
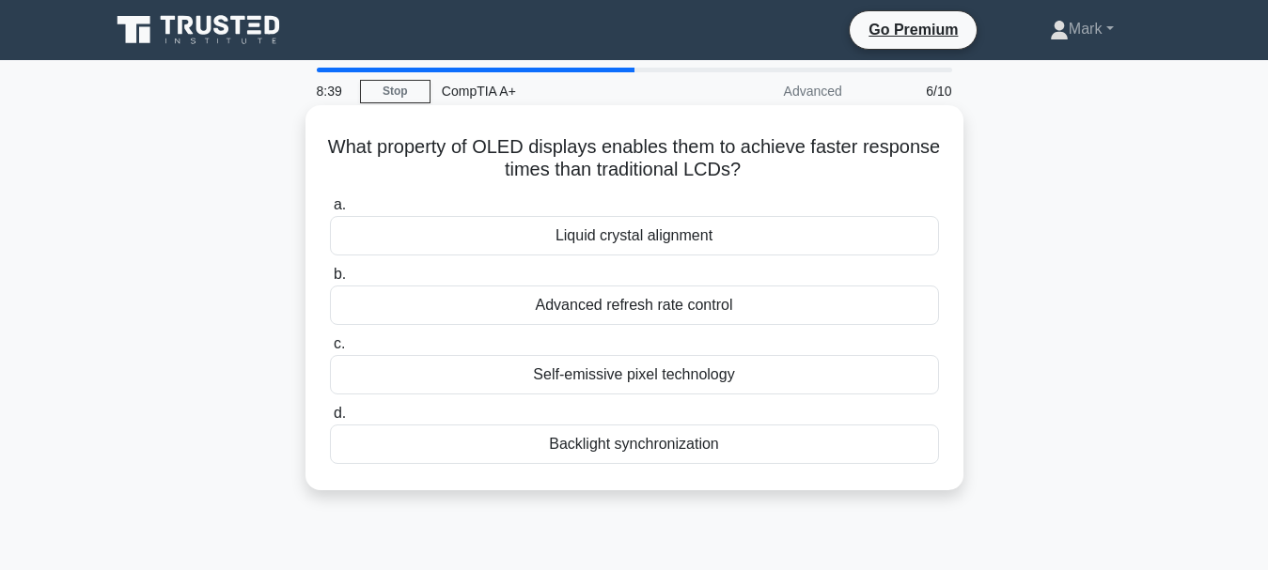
click at [730, 231] on div "Liquid crystal alignment" at bounding box center [634, 235] width 609 height 39
click at [330, 211] on input "a. Liquid crystal alignment" at bounding box center [330, 205] width 0 height 12
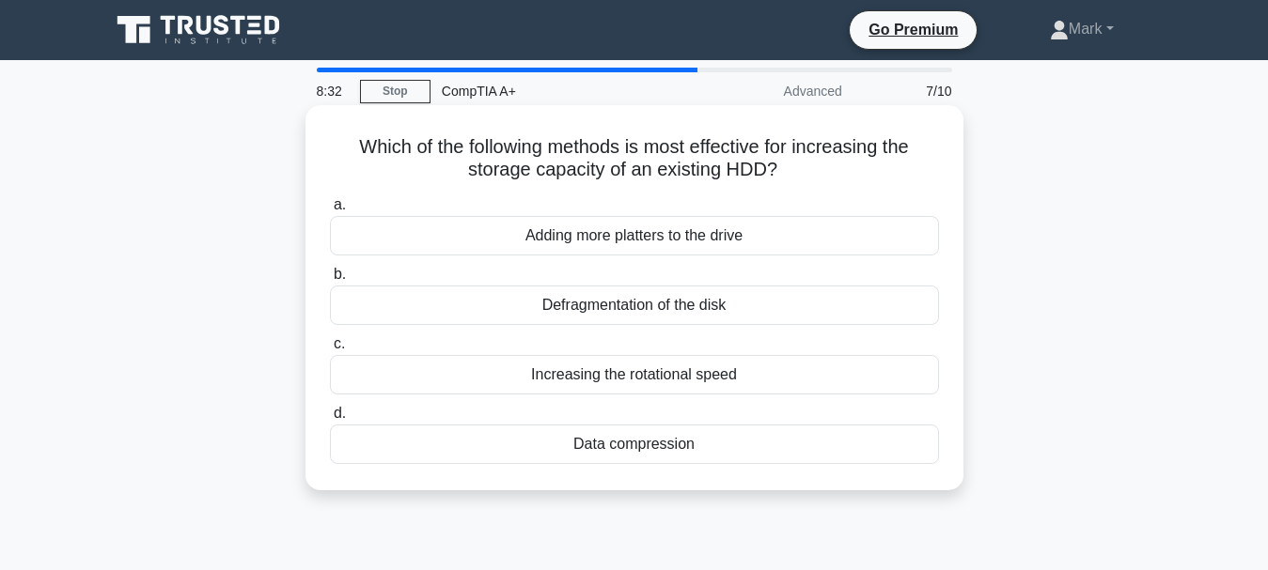
click at [682, 448] on div "Data compression" at bounding box center [634, 444] width 609 height 39
click at [330, 420] on input "d. Data compression" at bounding box center [330, 414] width 0 height 12
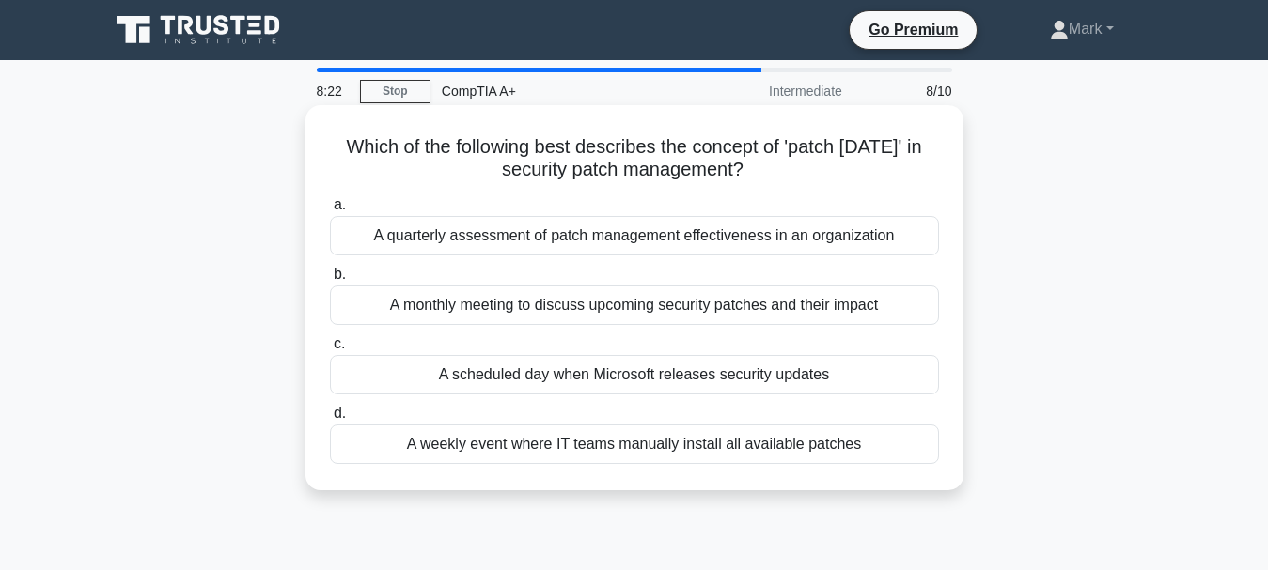
click at [666, 452] on div "A weekly event where IT teams manually install all available patches" at bounding box center [634, 444] width 609 height 39
click at [330, 420] on input "d. A weekly event where IT teams manually install all available patches" at bounding box center [330, 414] width 0 height 12
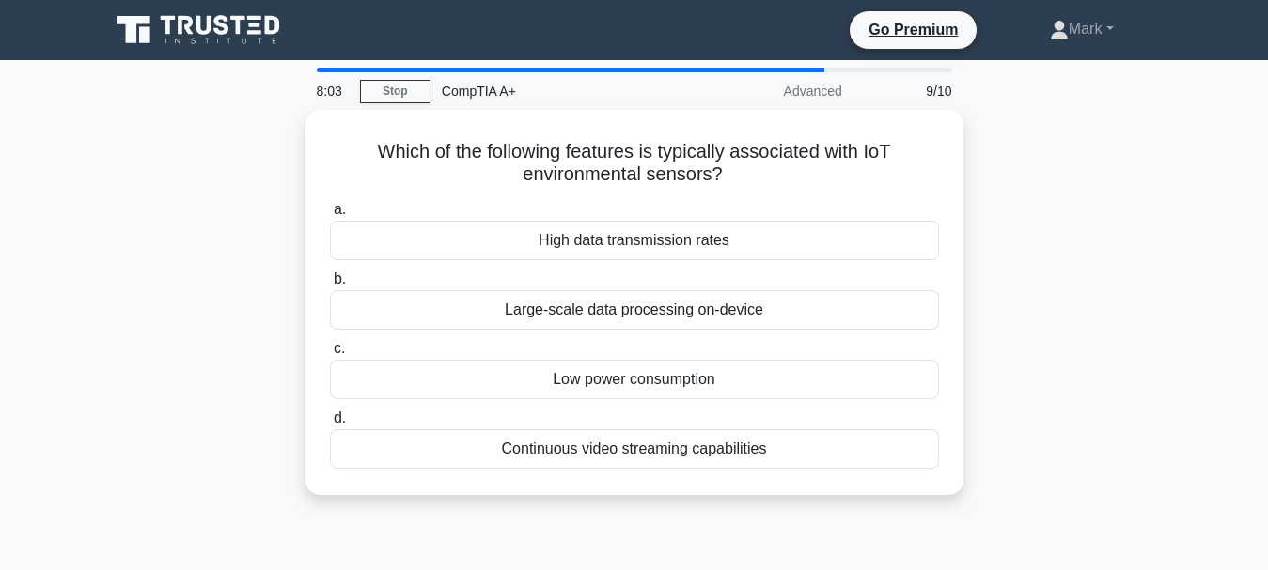
click at [1112, 287] on div "Which of the following features is typically associated with IoT environmental …" at bounding box center [634, 314] width 1071 height 408
click at [1126, 104] on div "7:50 Stop CompTIA A+ Advanced 9/10 Which of the following features is typically…" at bounding box center [634, 538] width 1071 height 940
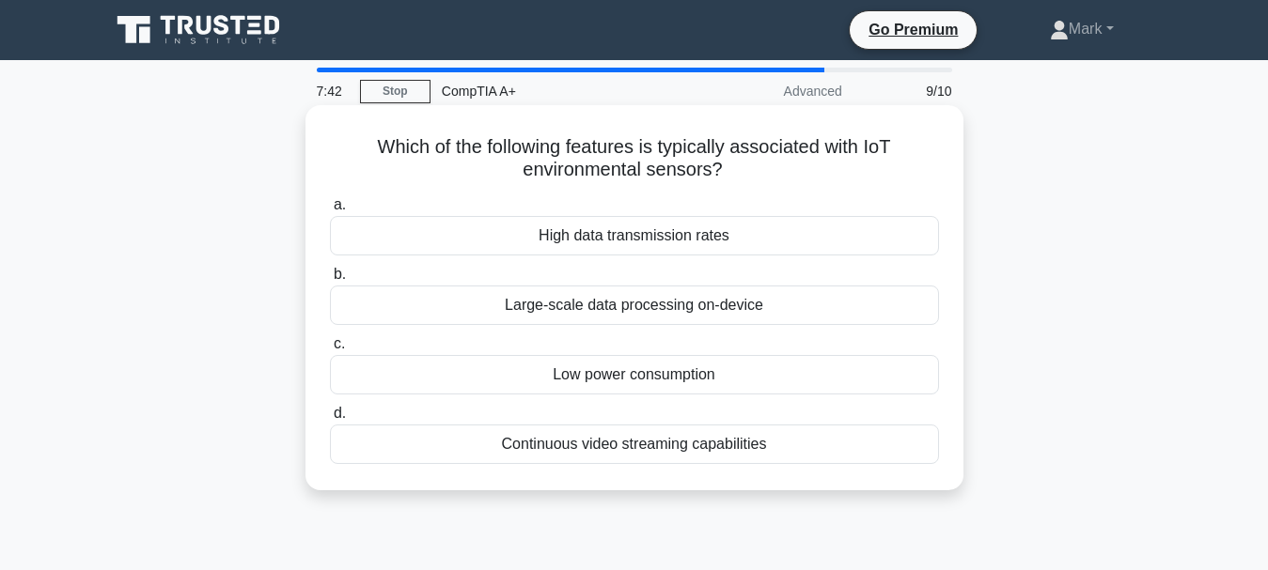
click at [695, 320] on div "Large-scale data processing on-device" at bounding box center [634, 305] width 609 height 39
click at [330, 281] on input "b. Large-scale data processing on-device" at bounding box center [330, 275] width 0 height 12
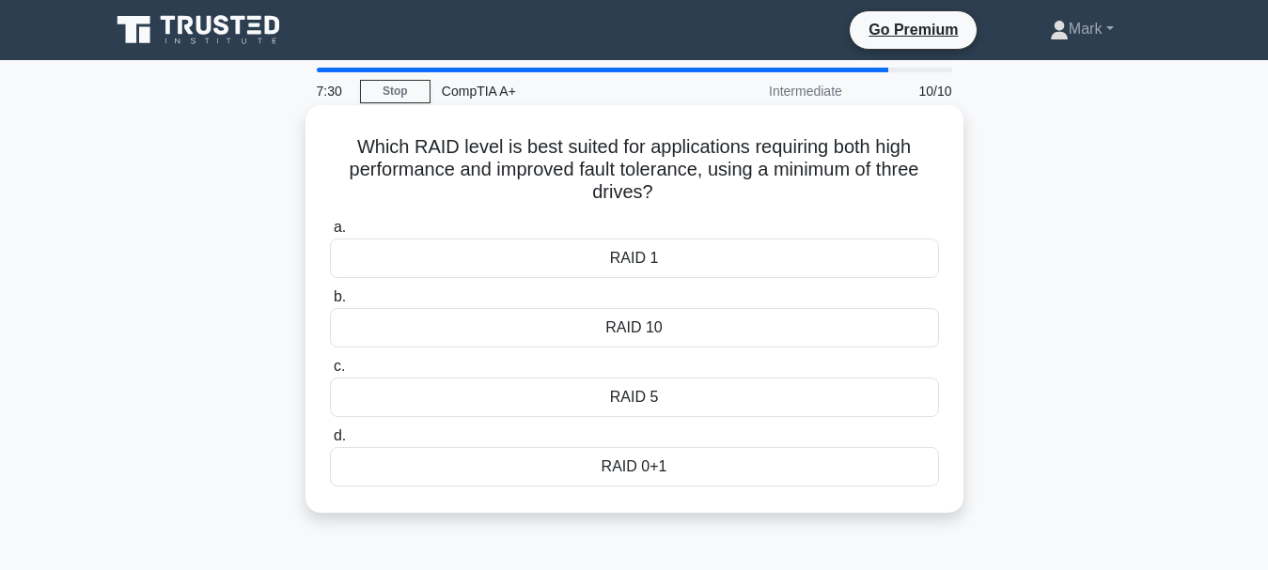
click at [687, 269] on div "RAID 1" at bounding box center [634, 258] width 609 height 39
click at [330, 234] on input "a. RAID 1" at bounding box center [330, 228] width 0 height 12
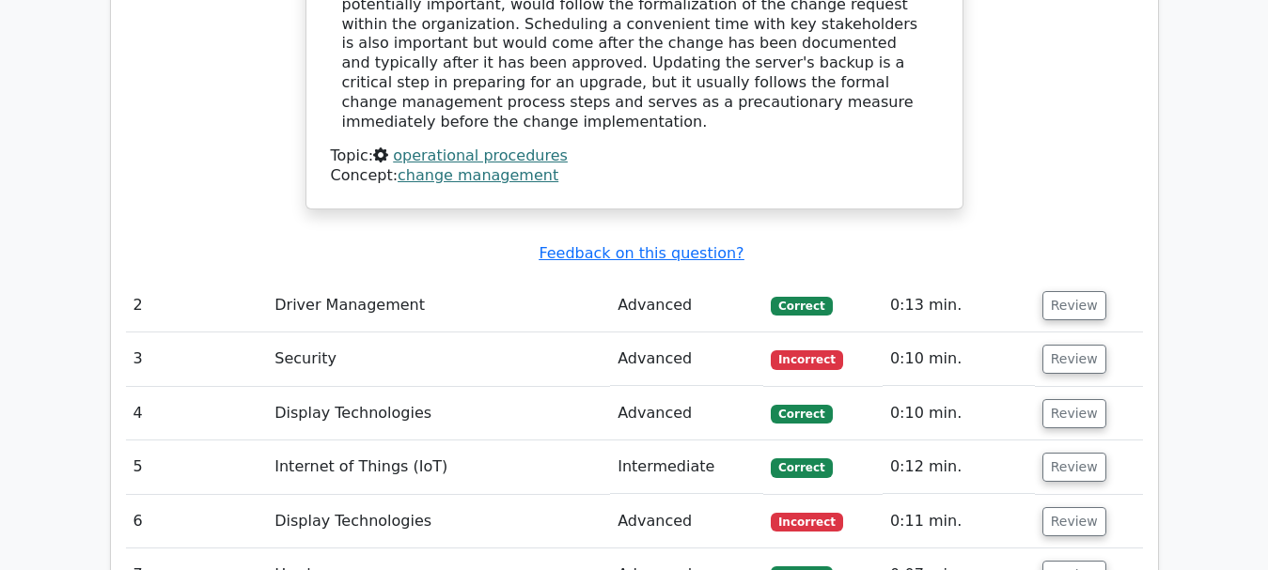
scroll to position [2162, 0]
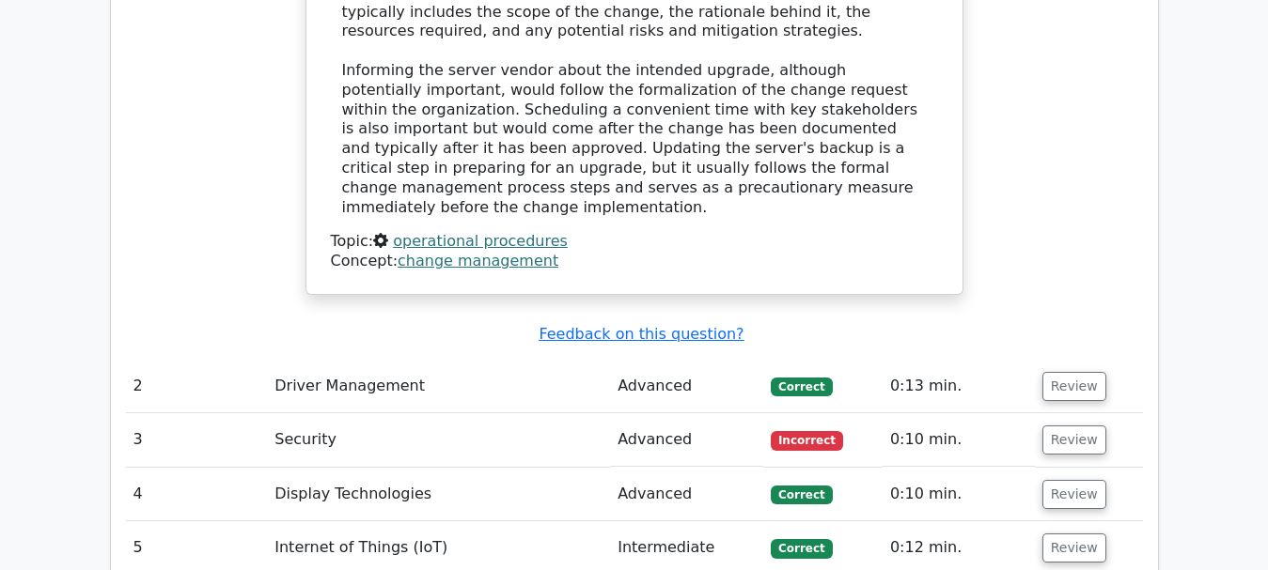
click at [372, 414] on td "Security" at bounding box center [438, 441] width 343 height 54
click at [1062, 426] on button "Review" at bounding box center [1074, 440] width 64 height 29
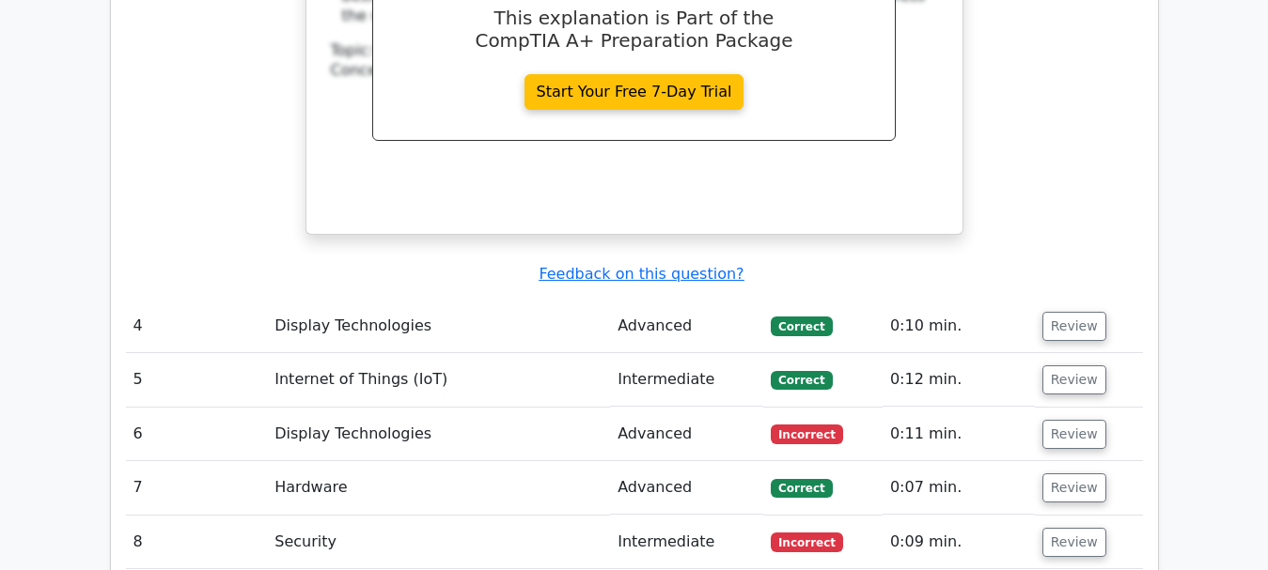
scroll to position [3139, 0]
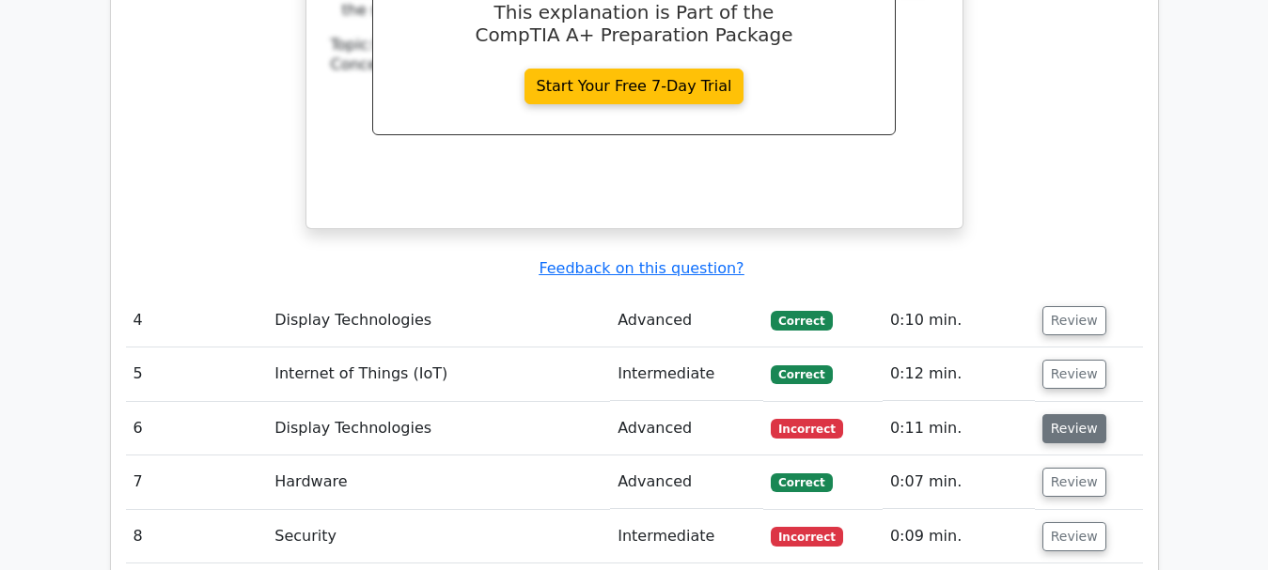
click at [1077, 414] on button "Review" at bounding box center [1074, 428] width 64 height 29
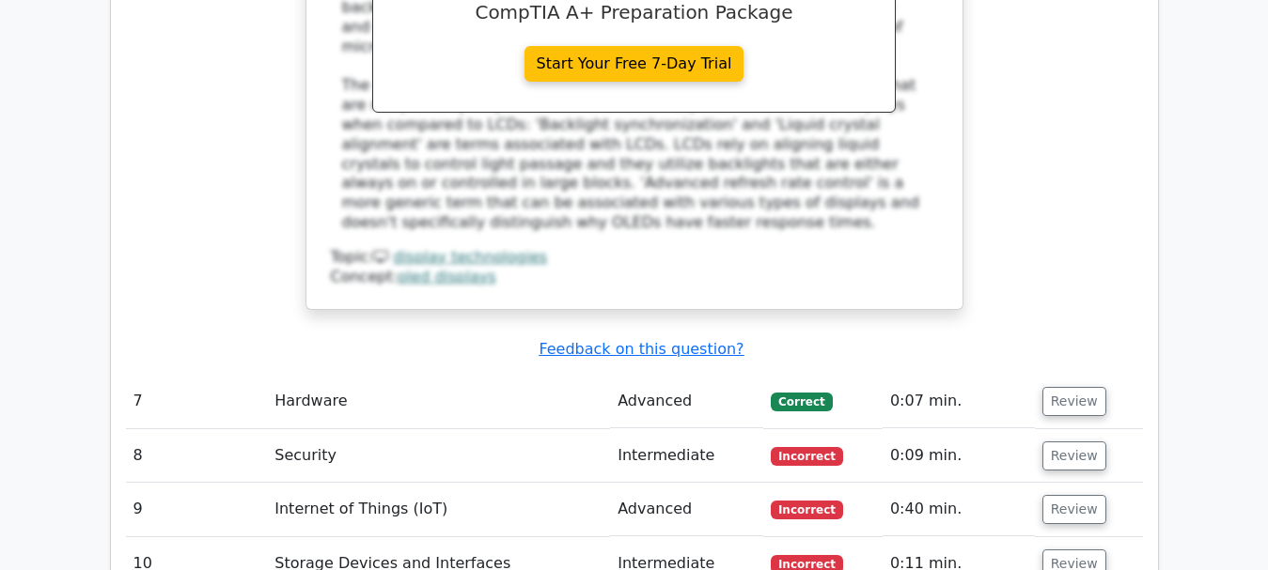
scroll to position [4116, 0]
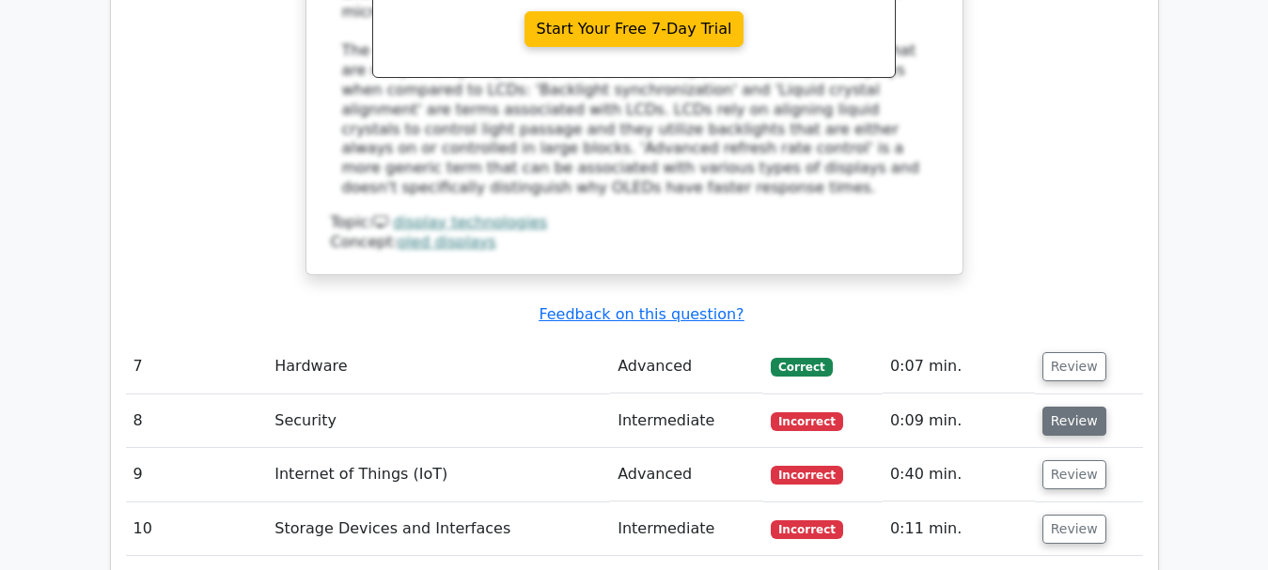
click at [1051, 407] on button "Review" at bounding box center [1074, 421] width 64 height 29
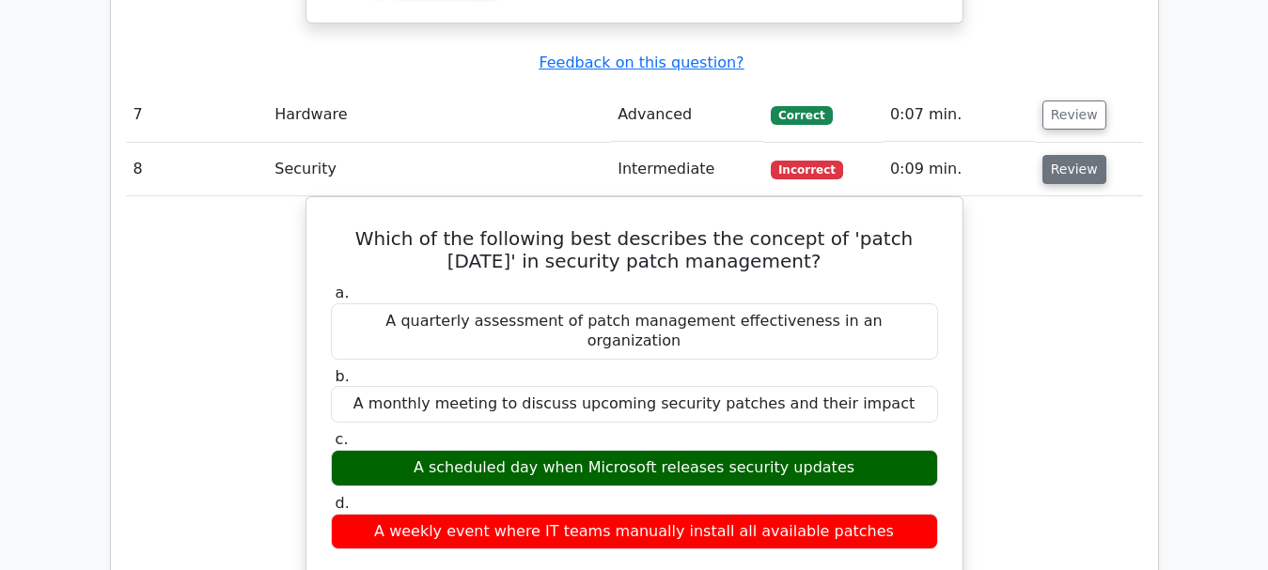
scroll to position [4380, 0]
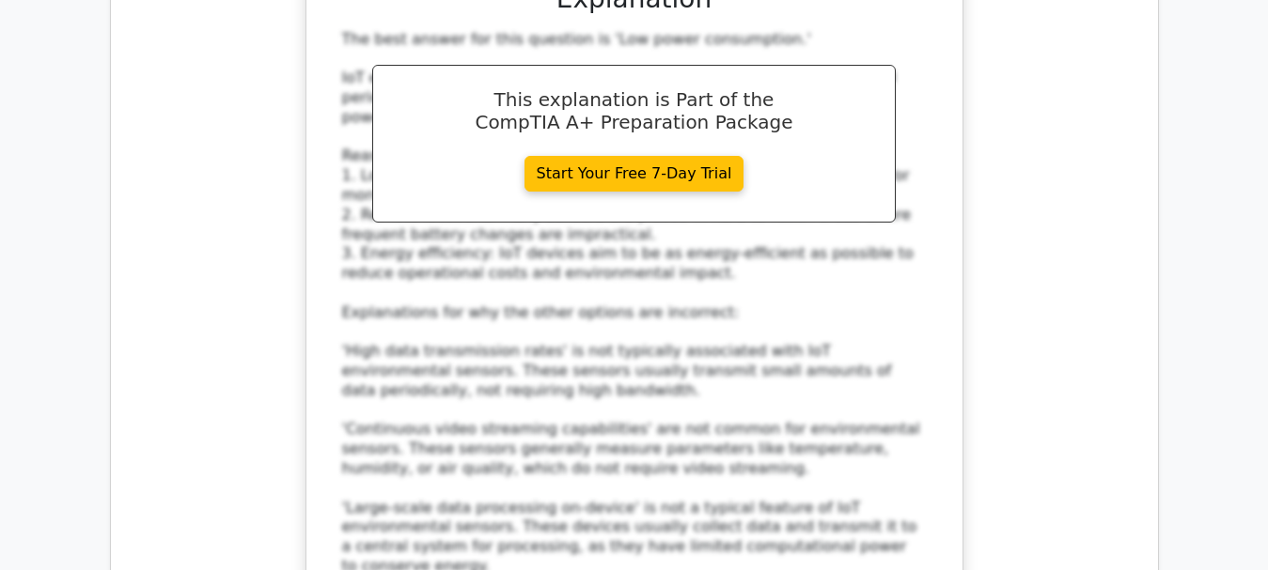
scroll to position [6184, 0]
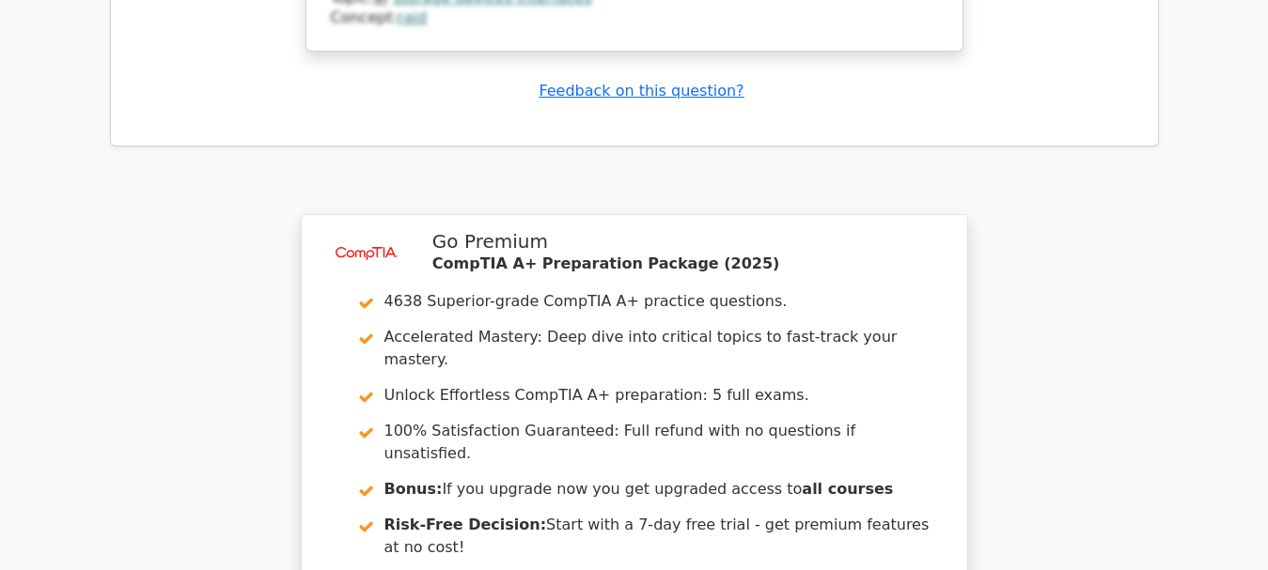
scroll to position [7989, 0]
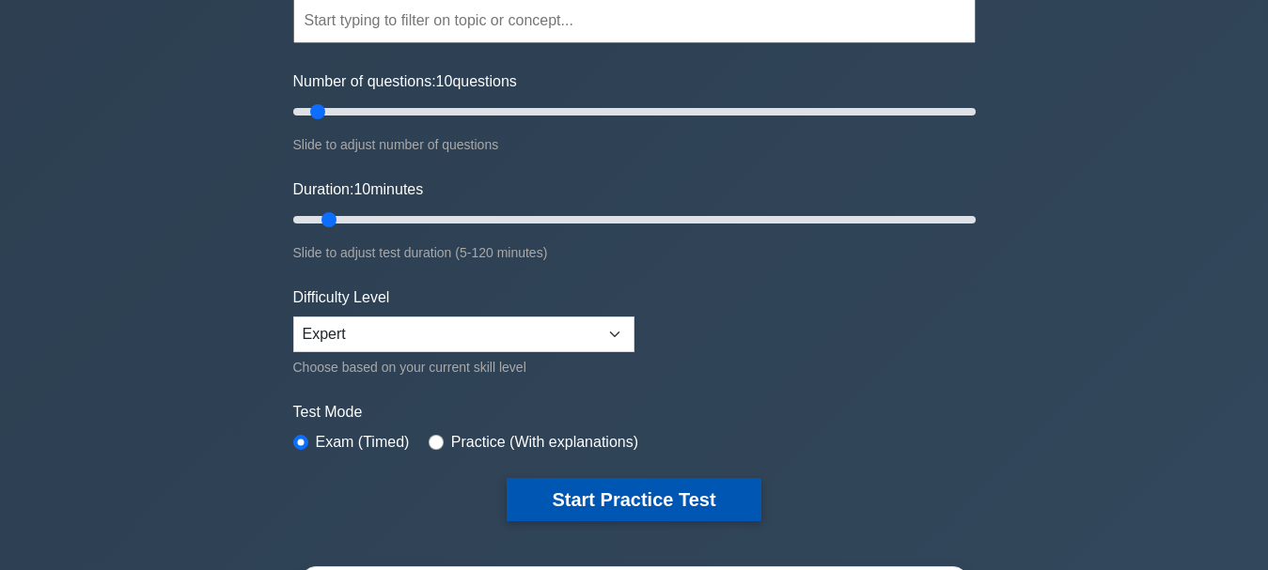
scroll to position [188, 0]
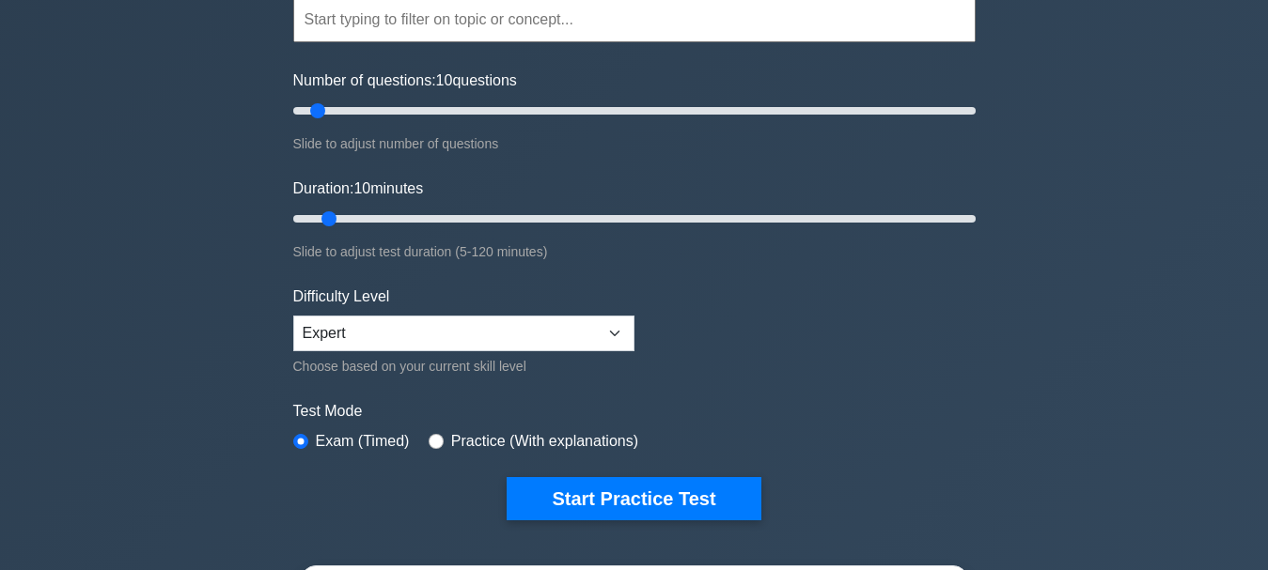
drag, startPoint x: 622, startPoint y: 492, endPoint x: 620, endPoint y: 468, distance: 23.6
click at [635, 483] on button "Start Practice Test" at bounding box center [634, 498] width 254 height 43
